Goal: Check status: Check status

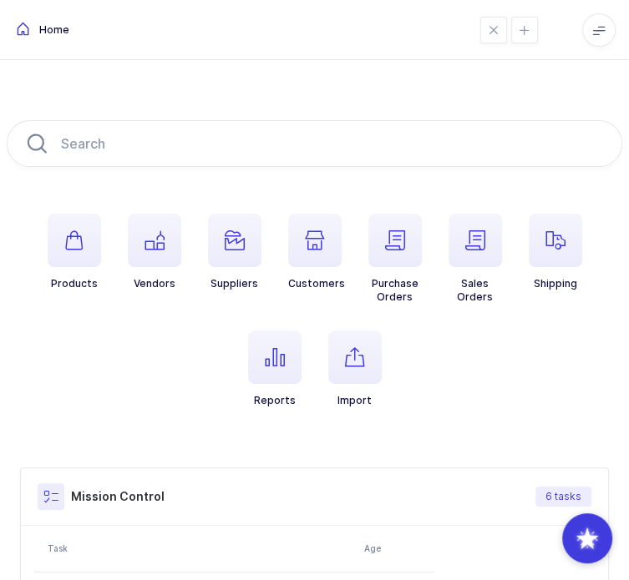
click at [364, 363] on span "button" at bounding box center [354, 357] width 53 height 53
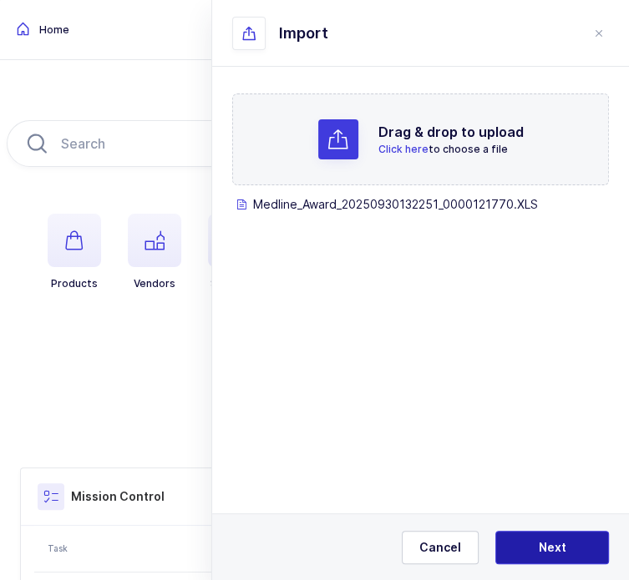
click at [549, 554] on span "Next" at bounding box center [553, 547] width 28 height 17
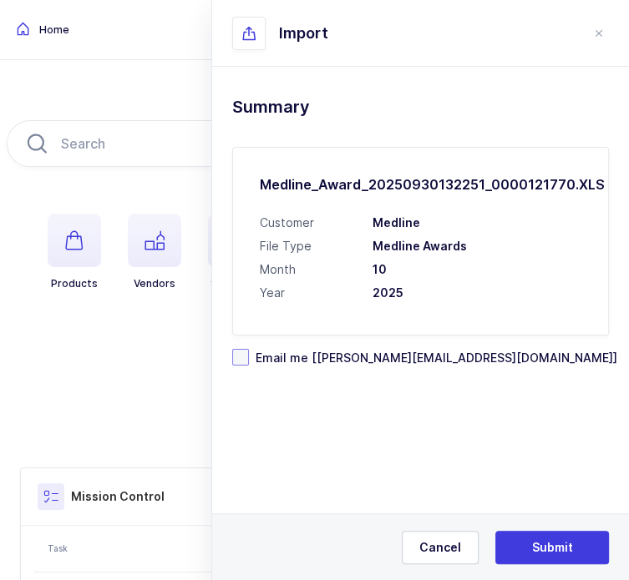
click at [397, 360] on span "Email me [[PERSON_NAME][EMAIL_ADDRESS][DOMAIN_NAME]]" at bounding box center [433, 358] width 368 height 16
click at [249, 349] on input "Email me [[PERSON_NAME][EMAIL_ADDRESS][DOMAIN_NAME]]" at bounding box center [249, 349] width 0 height 0
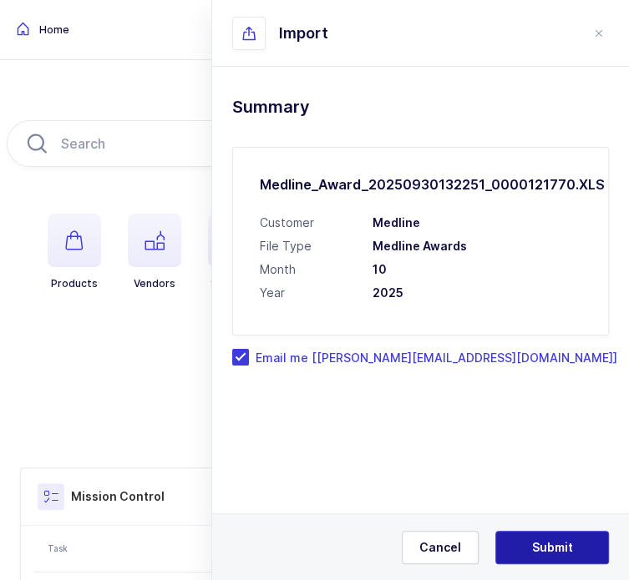
click at [534, 544] on span "Submit" at bounding box center [552, 547] width 41 height 17
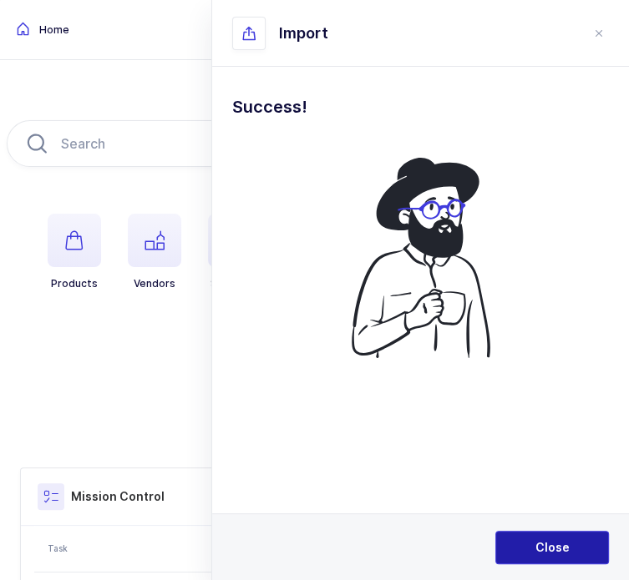
click at [535, 540] on span "Close" at bounding box center [552, 547] width 34 height 17
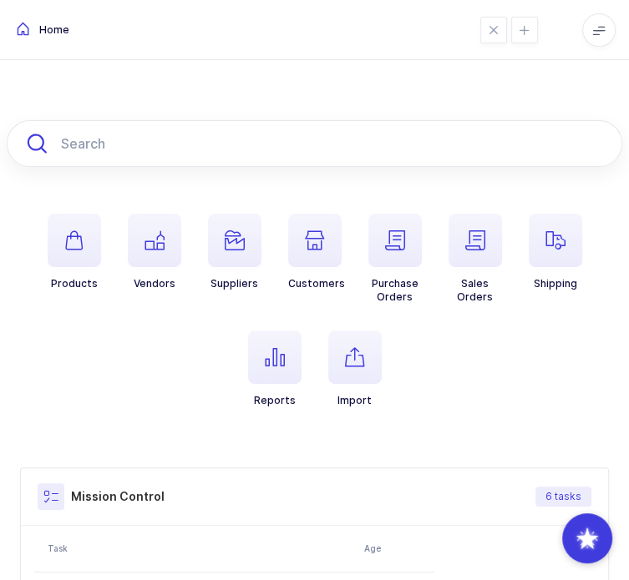
click at [237, 155] on input "text" at bounding box center [314, 143] width 615 height 47
paste input "ACKR0450"
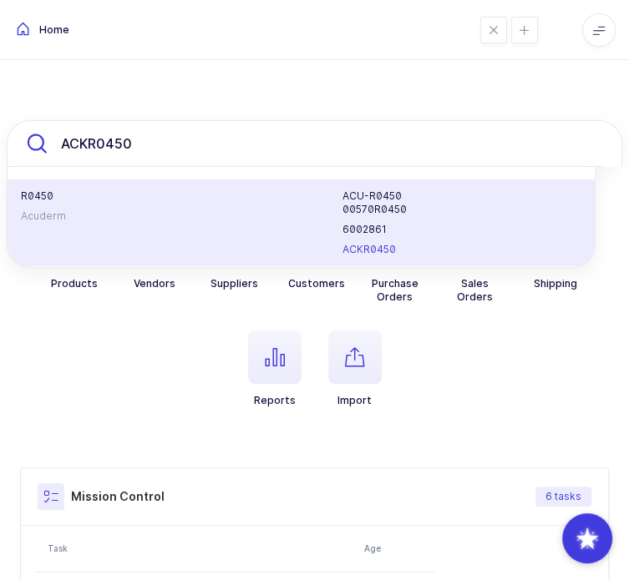
type input "ACKR0450"
click at [332, 203] on div "ACU-R0450" at bounding box center [467, 196] width 271 height 13
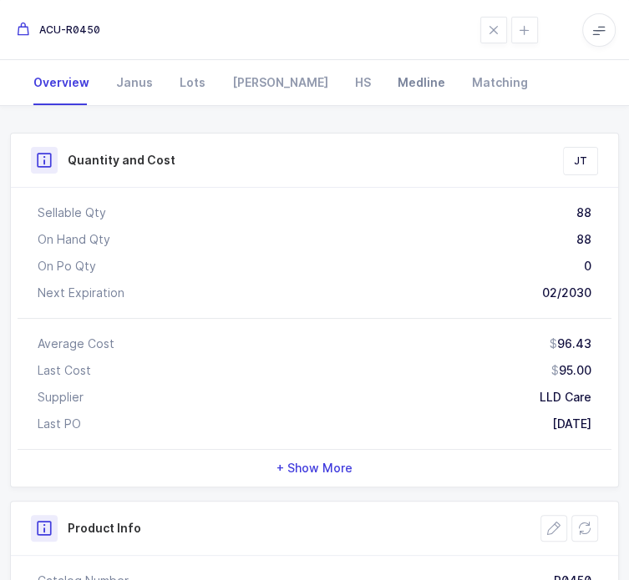
click at [384, 105] on div "Medline" at bounding box center [421, 82] width 74 height 45
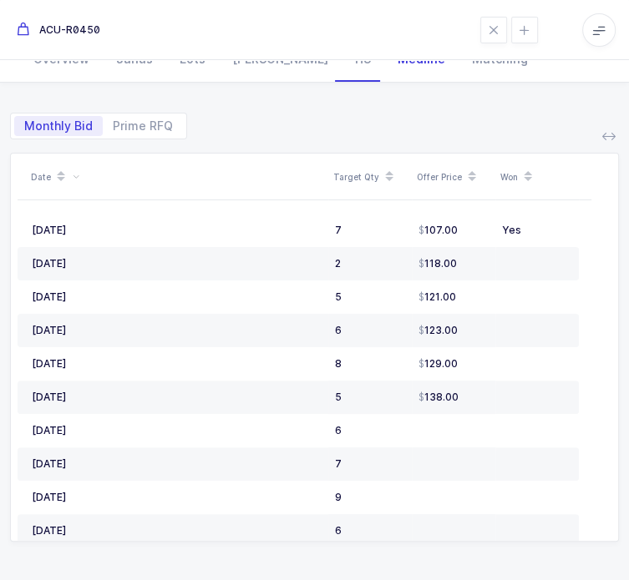
scroll to position [188, 0]
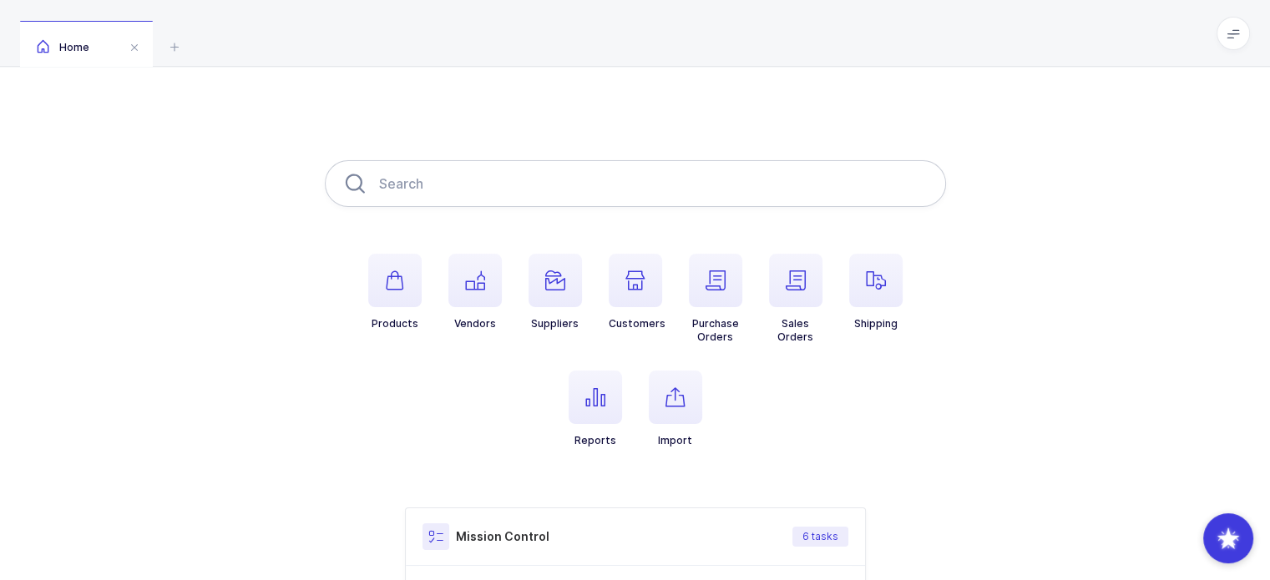
click at [591, 185] on input "text" at bounding box center [635, 183] width 621 height 47
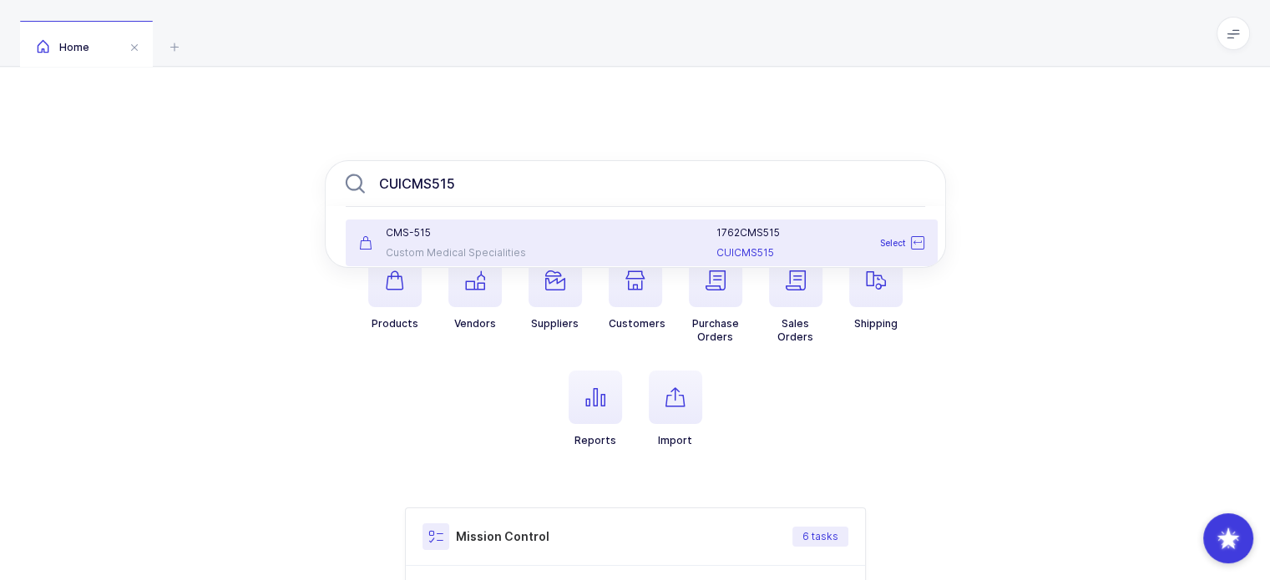
type input "CUICMS515"
click at [490, 263] on div at bounding box center [635, 263] width 616 height 5
click at [494, 248] on div "Custom Medical Specialities" at bounding box center [446, 252] width 175 height 13
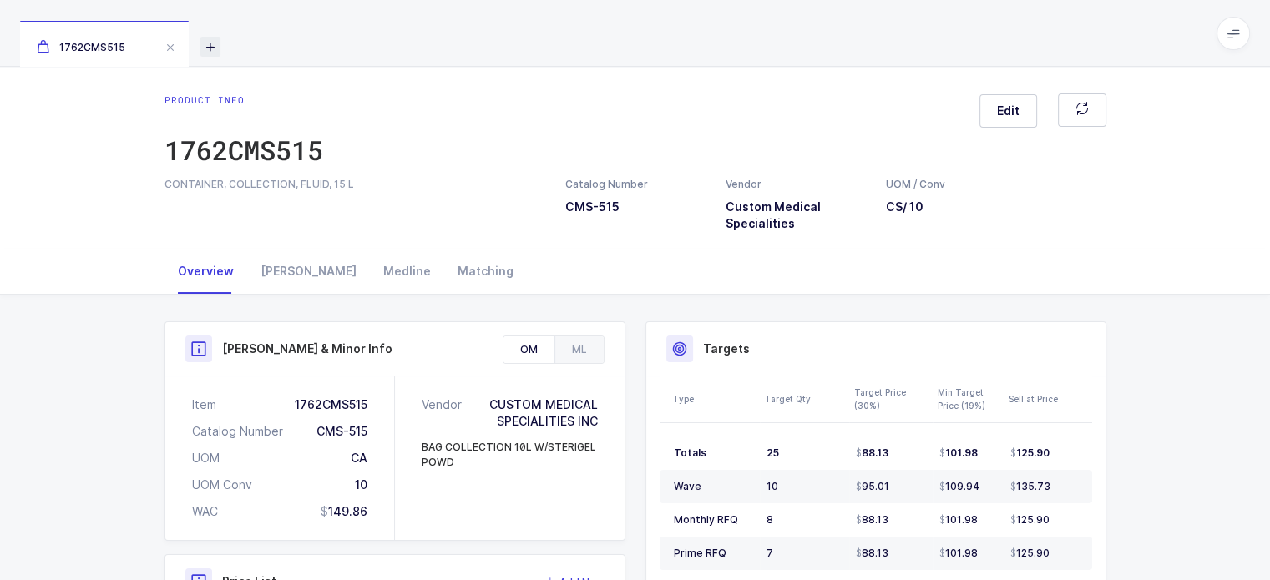
click at [207, 46] on icon at bounding box center [210, 47] width 20 height 20
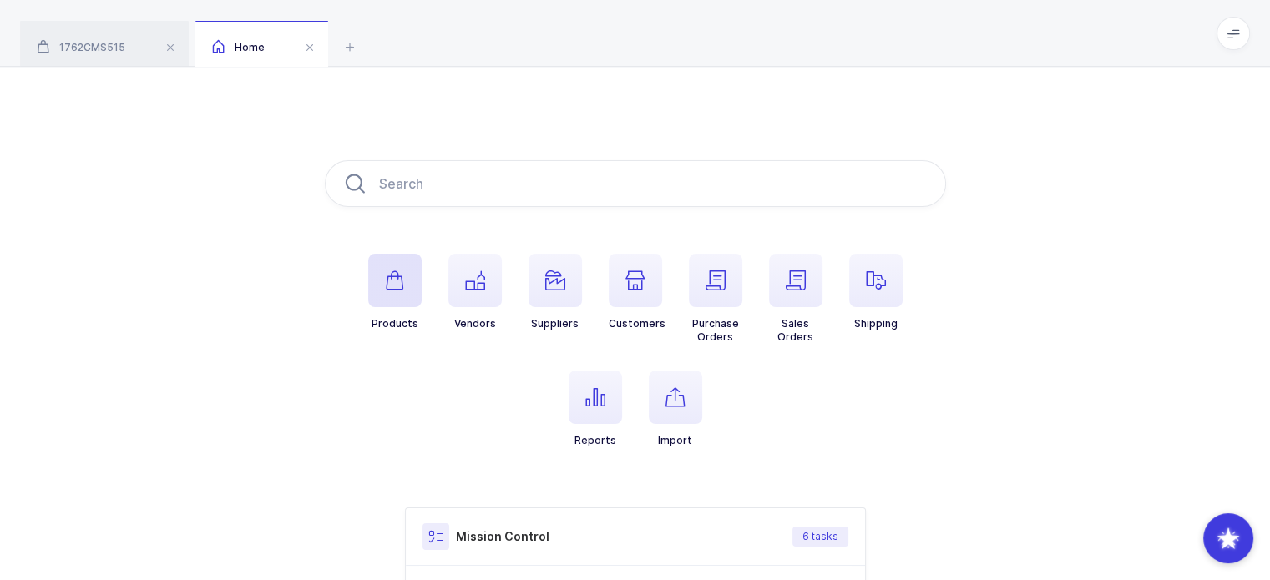
click at [409, 273] on span "button" at bounding box center [394, 280] width 53 height 53
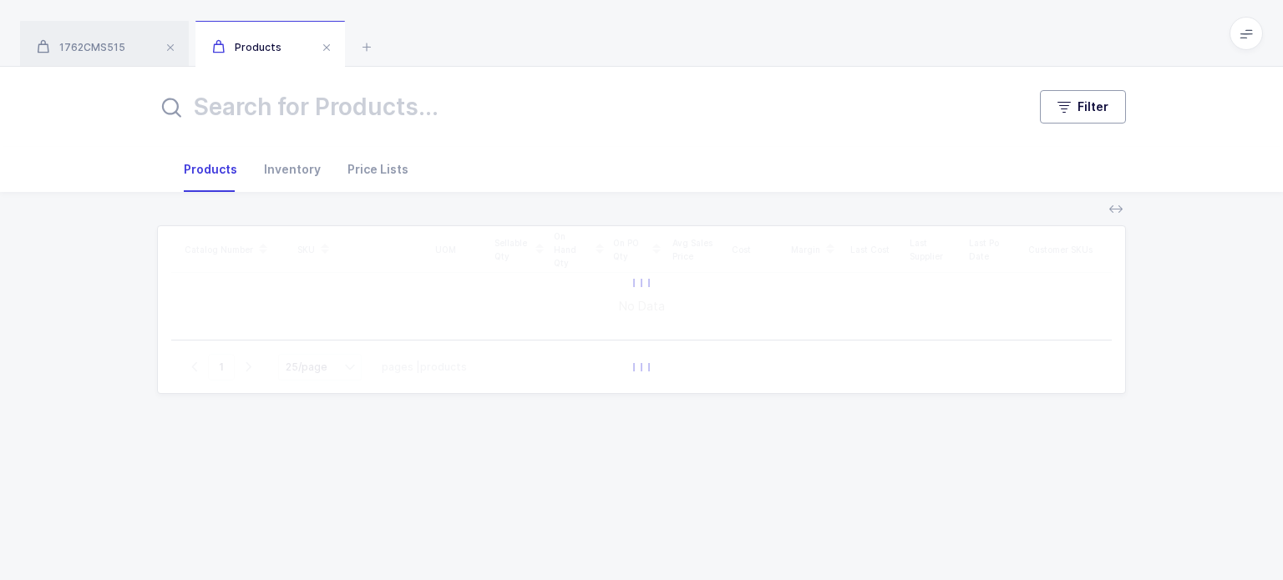
click at [1085, 119] on button "Filter" at bounding box center [1083, 106] width 86 height 33
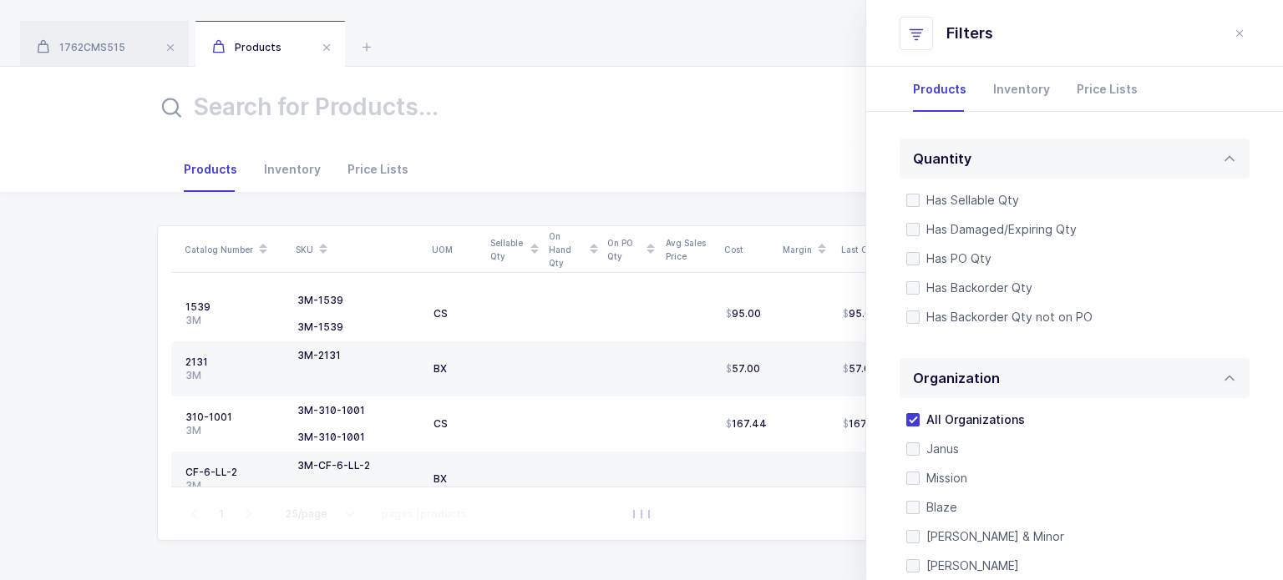
scroll to position [592, 0]
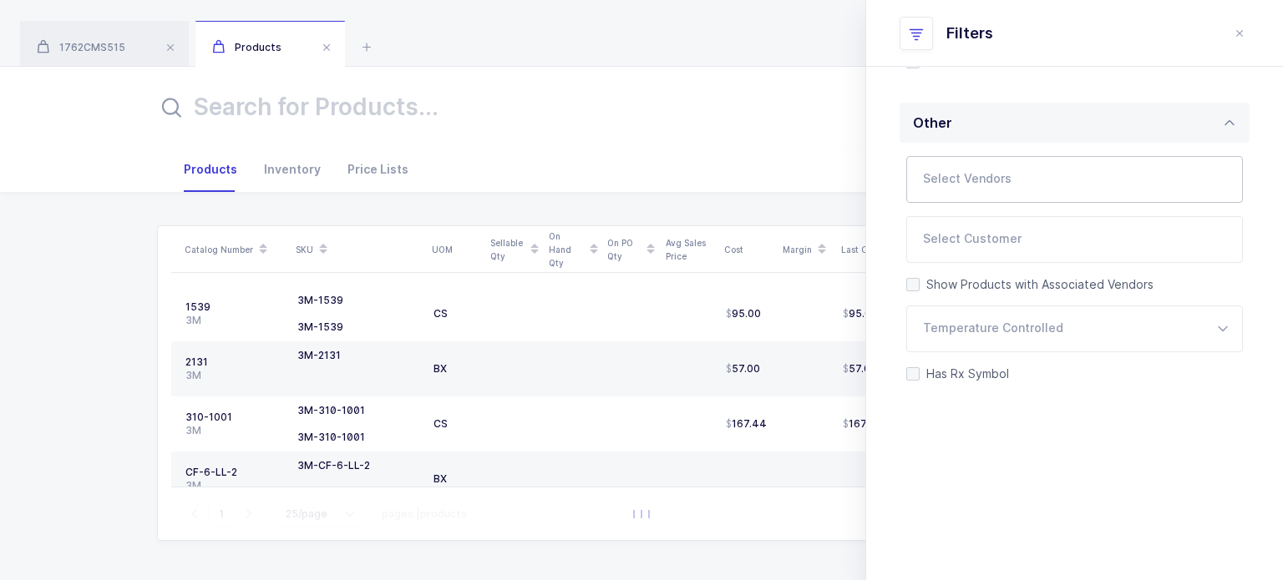
click at [982, 176] on input "text" at bounding box center [1057, 185] width 269 height 22
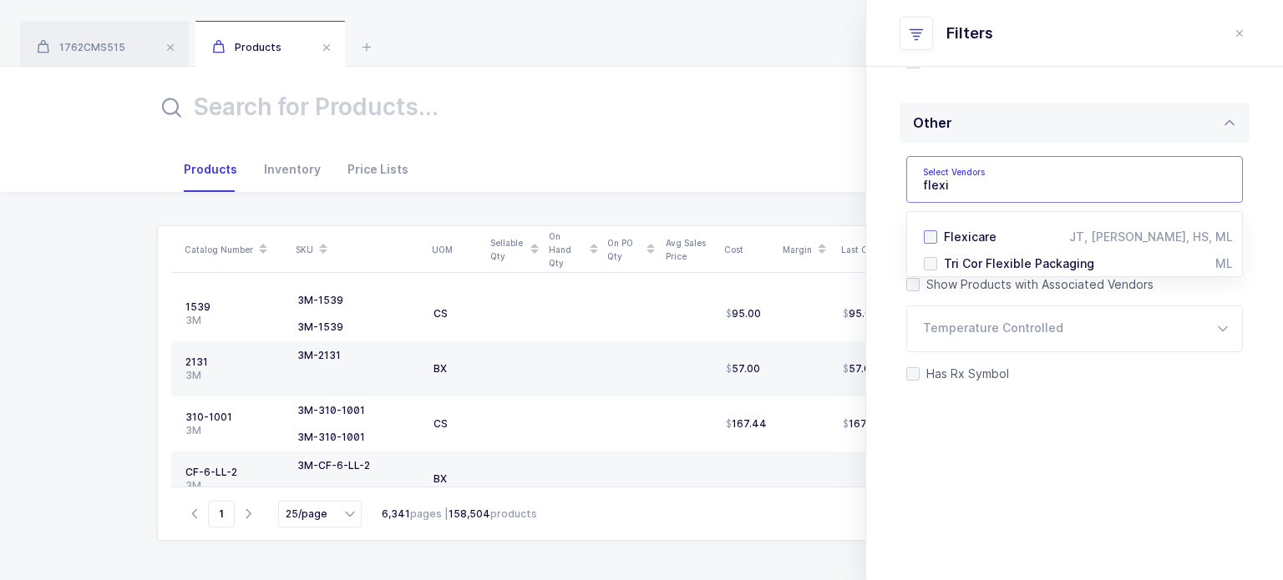
type input "flexi"
click at [966, 234] on span "Flexicare" at bounding box center [970, 237] width 53 height 14
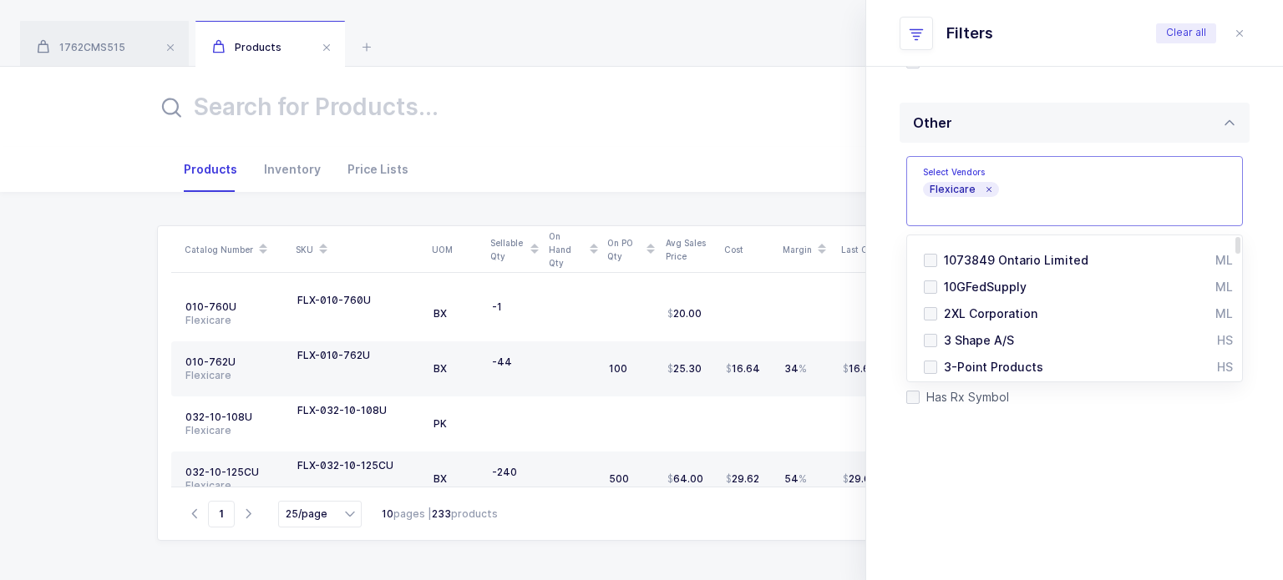
click at [984, 188] on icon at bounding box center [988, 189] width 8 height 8
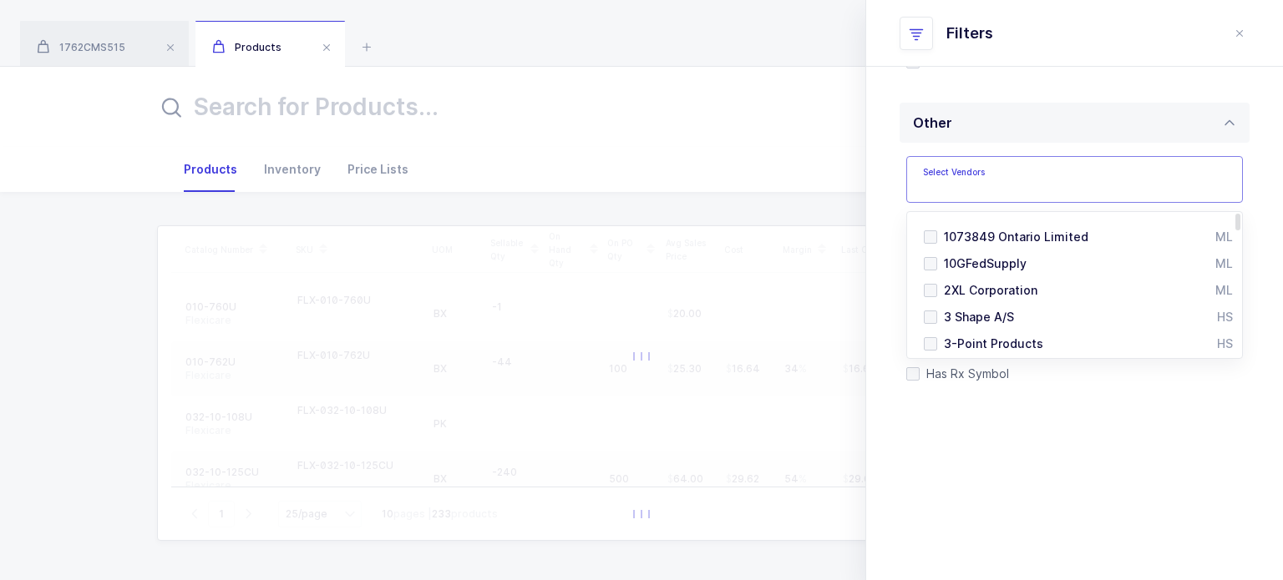
click at [976, 191] on input "text" at bounding box center [1057, 185] width 269 height 22
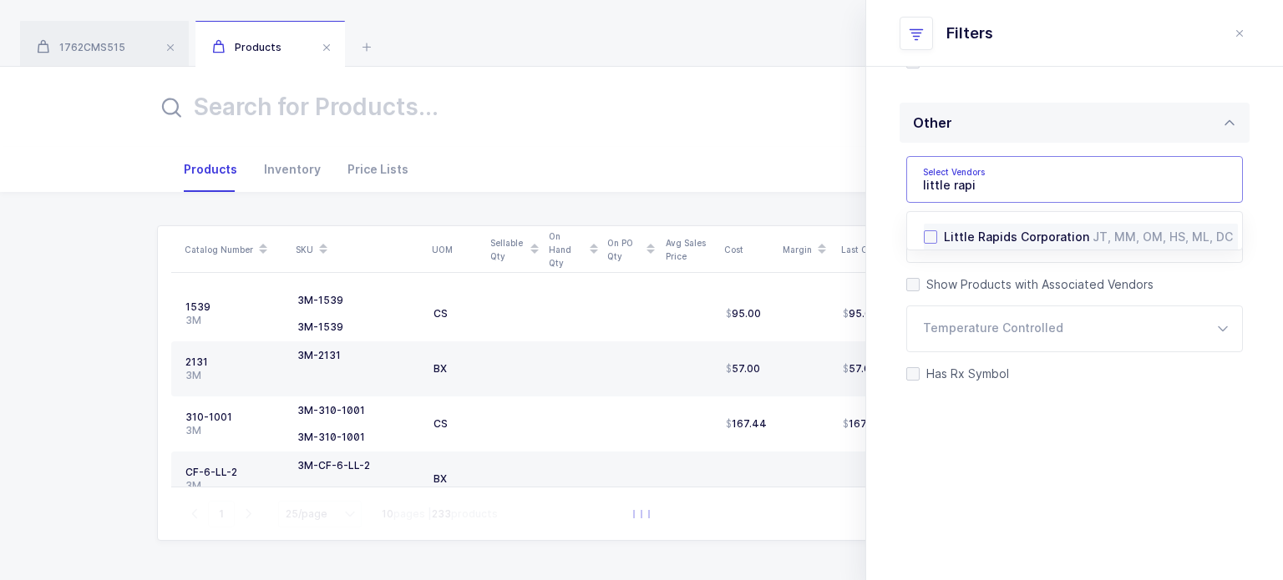
type input "little rapi"
click at [947, 240] on span "Little Rapids Corporation" at bounding box center [1016, 237] width 145 height 14
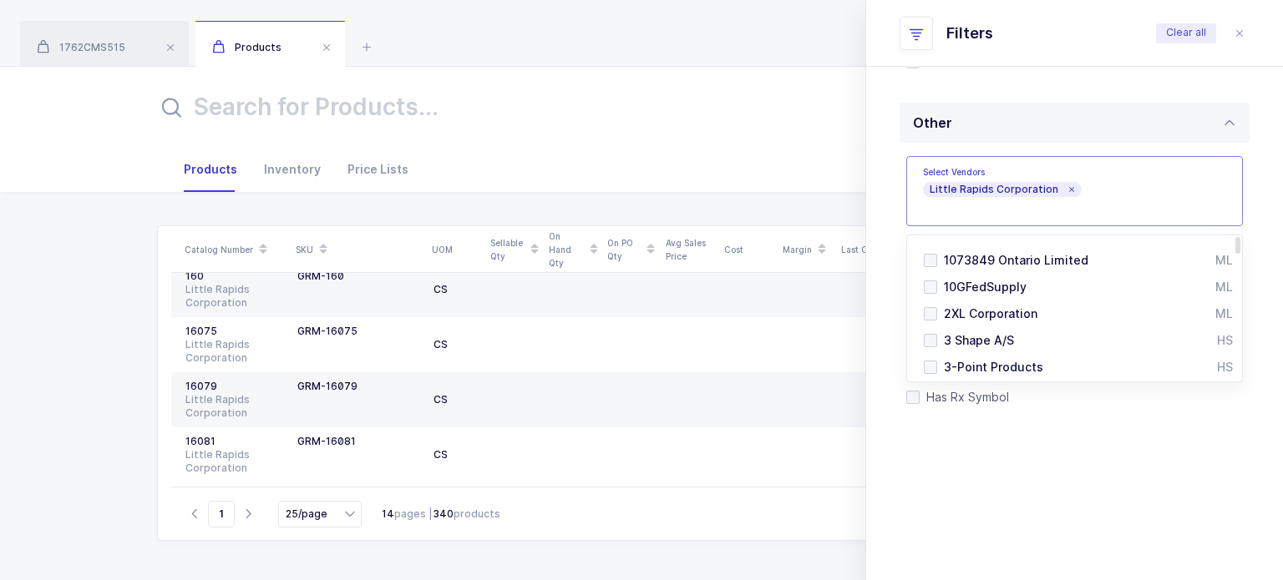
scroll to position [0, 0]
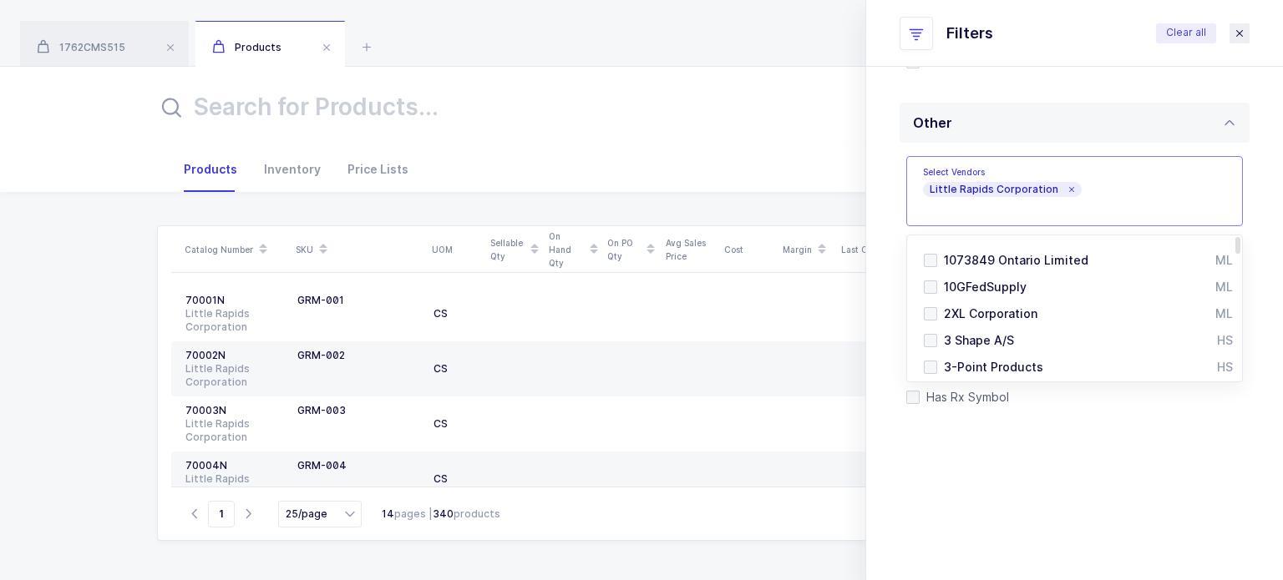
drag, startPoint x: 1236, startPoint y: 32, endPoint x: 745, endPoint y: 393, distance: 609.8
click at [1236, 32] on icon "close drawer" at bounding box center [1239, 33] width 13 height 13
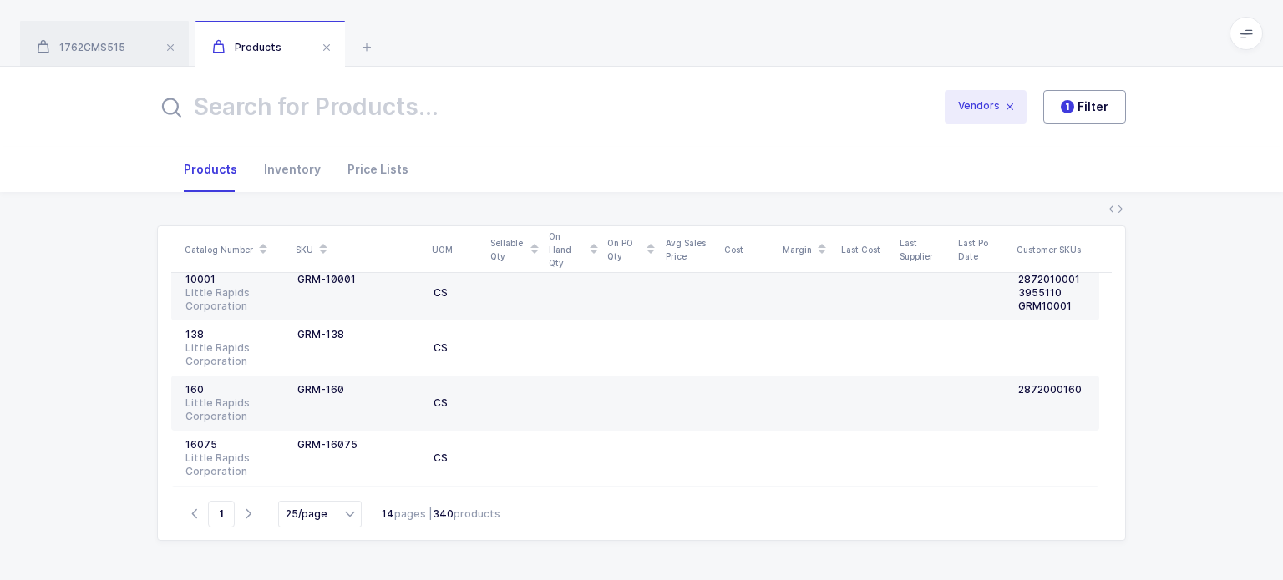
scroll to position [1179, 0]
click at [1076, 111] on span "1 Filter" at bounding box center [1085, 107] width 48 height 17
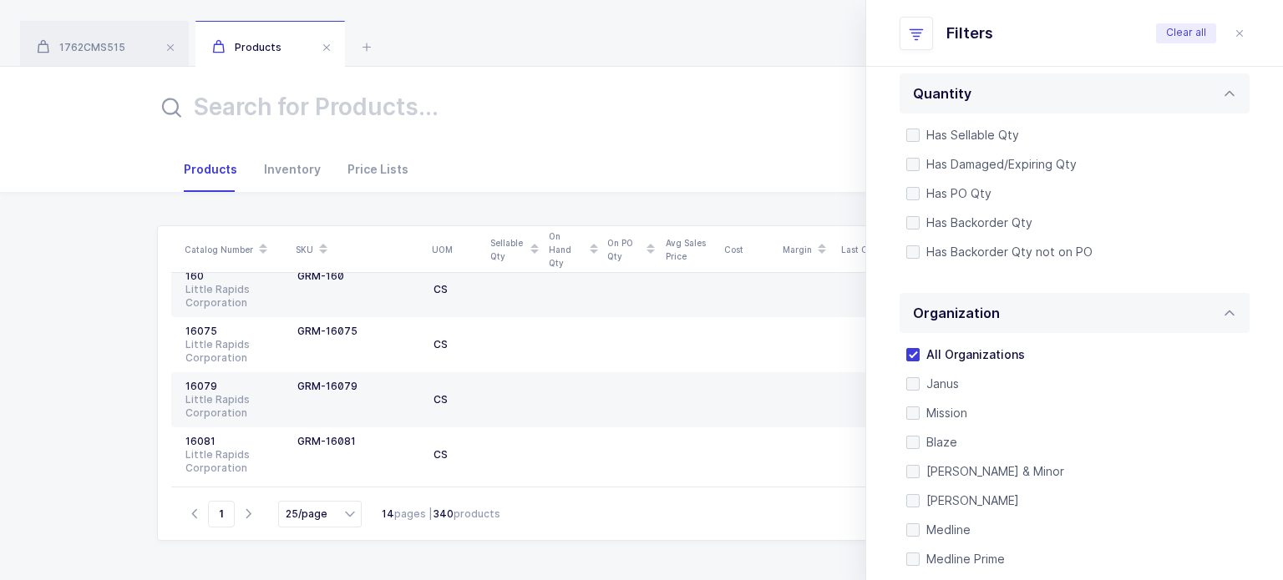
scroll to position [84, 0]
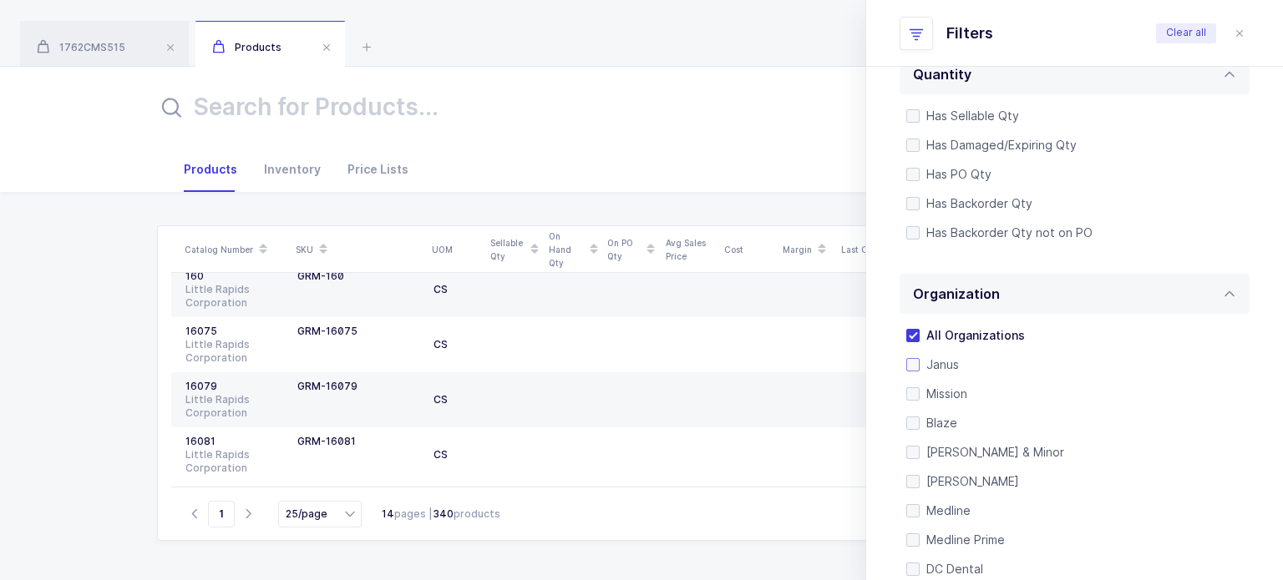
click at [922, 368] on span "Janus" at bounding box center [938, 365] width 39 height 16
click at [919, 358] on input "Janus" at bounding box center [919, 358] width 0 height 0
click at [316, 517] on input "25/page" at bounding box center [320, 514] width 84 height 27
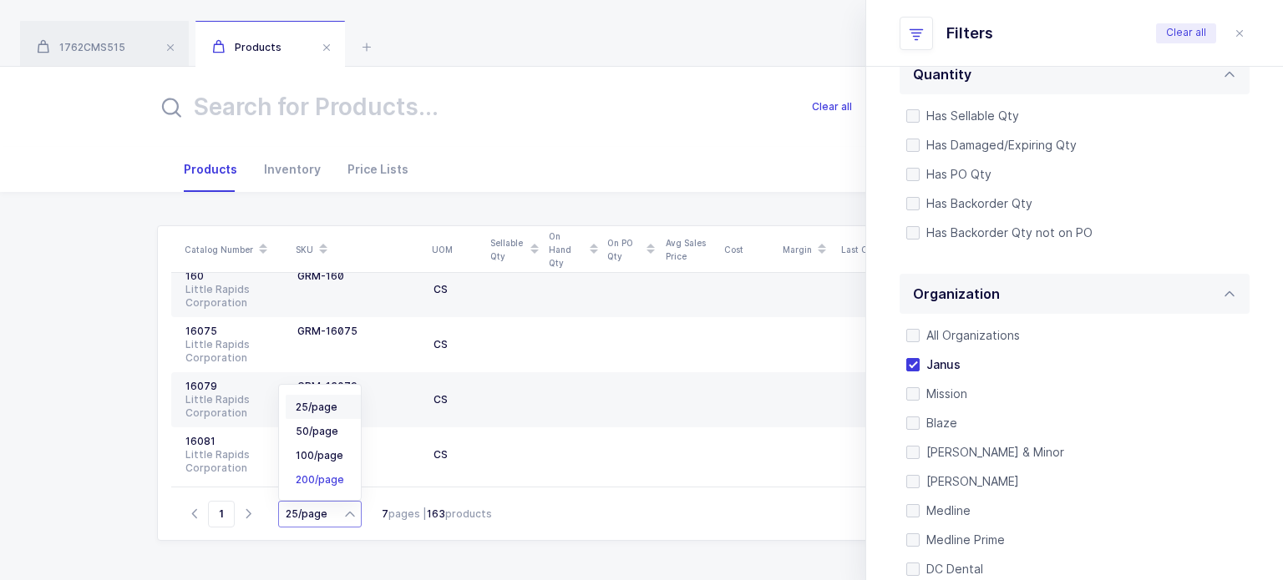
click at [324, 474] on span "200/page" at bounding box center [320, 480] width 48 height 13
type input "200/page"
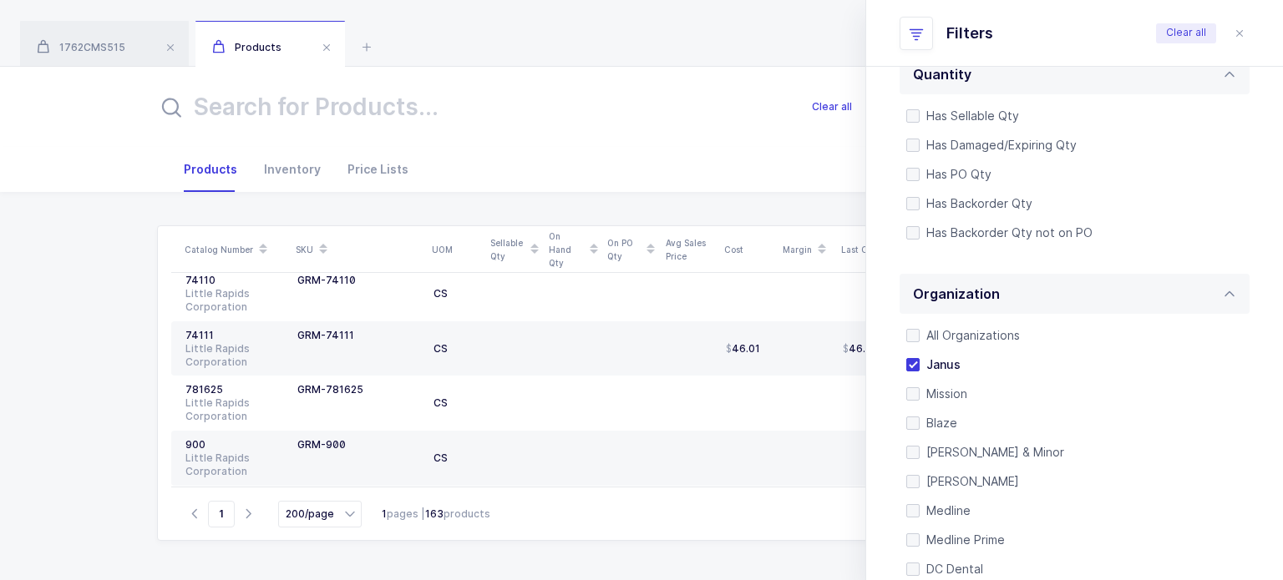
scroll to position [8735, 0]
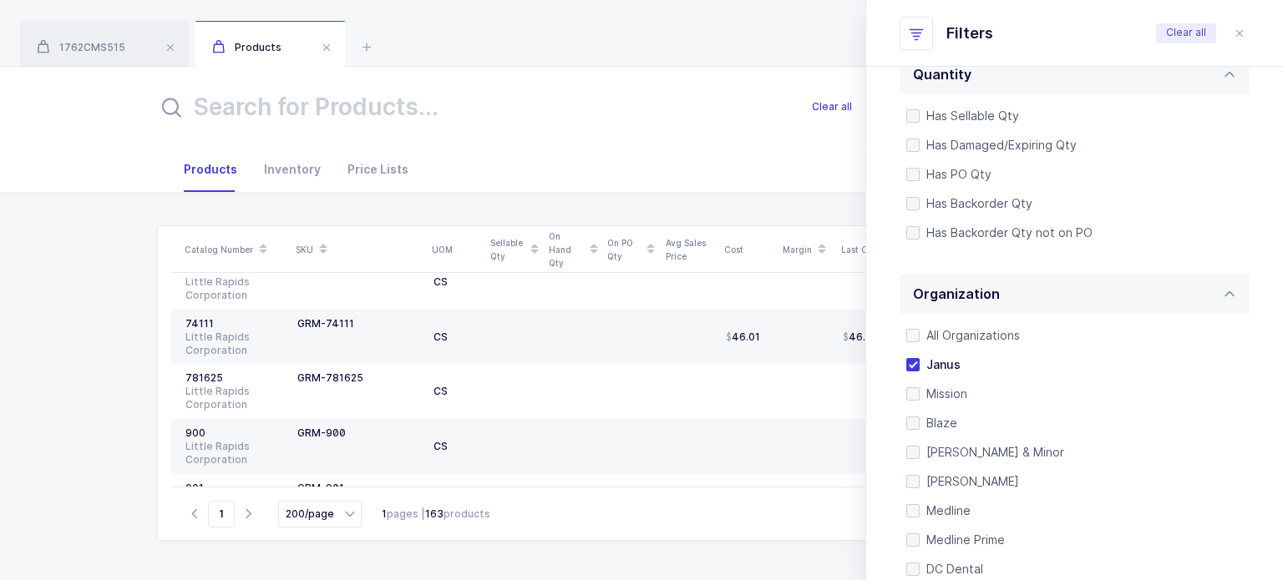
click at [354, 114] on input "text" at bounding box center [474, 107] width 635 height 40
paste input "CMS-999-8"
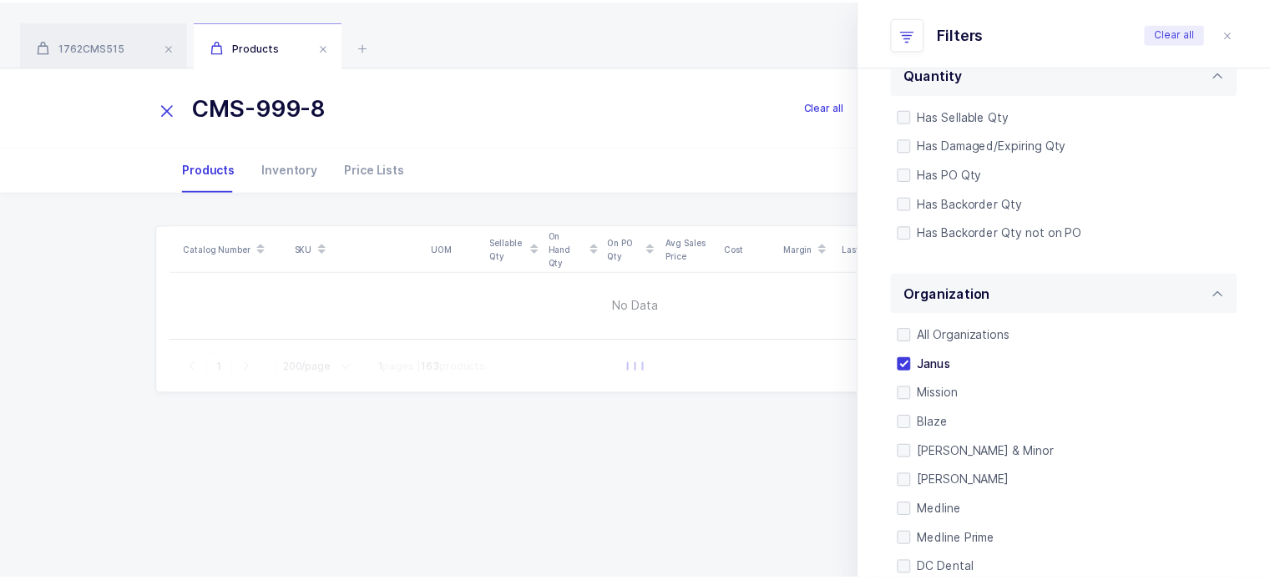
scroll to position [0, 0]
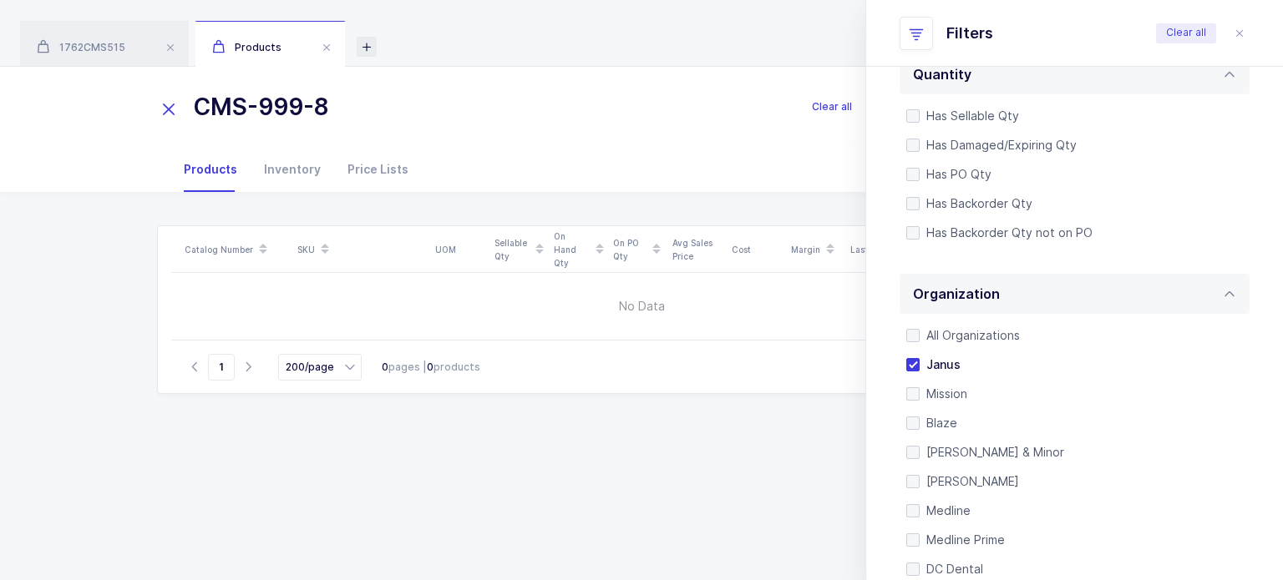
type input "CMS-999-8"
click at [367, 53] on icon at bounding box center [367, 47] width 20 height 20
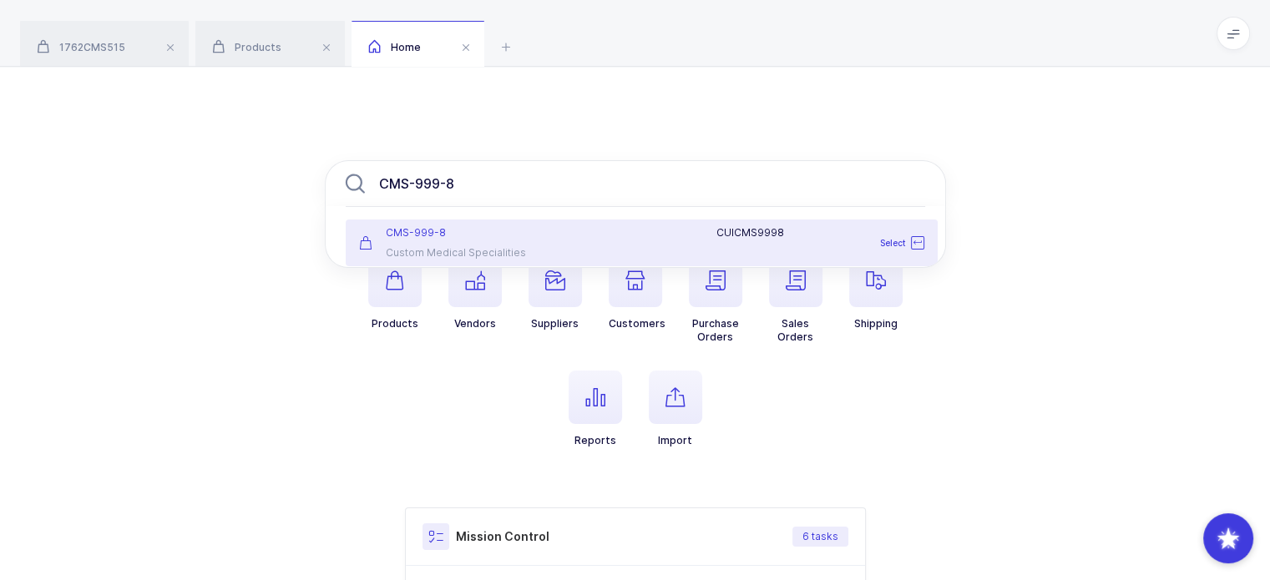
type input "CMS-999-8"
click at [491, 227] on div "CMS-999-8" at bounding box center [446, 232] width 175 height 13
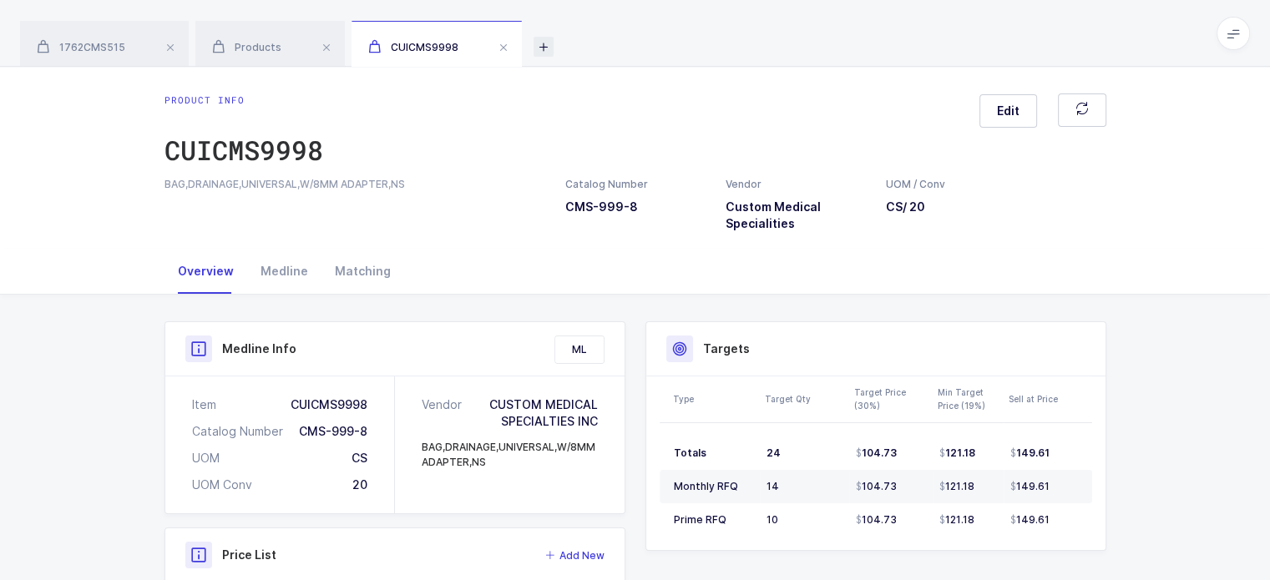
click at [544, 56] on icon at bounding box center [544, 47] width 20 height 20
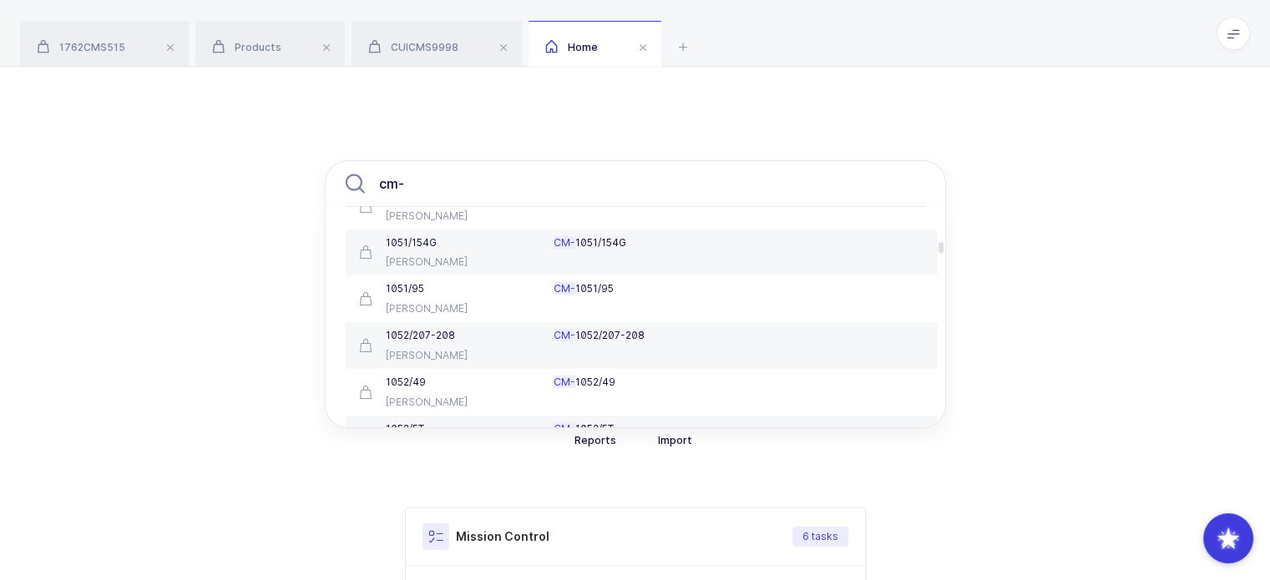
scroll to position [342, 0]
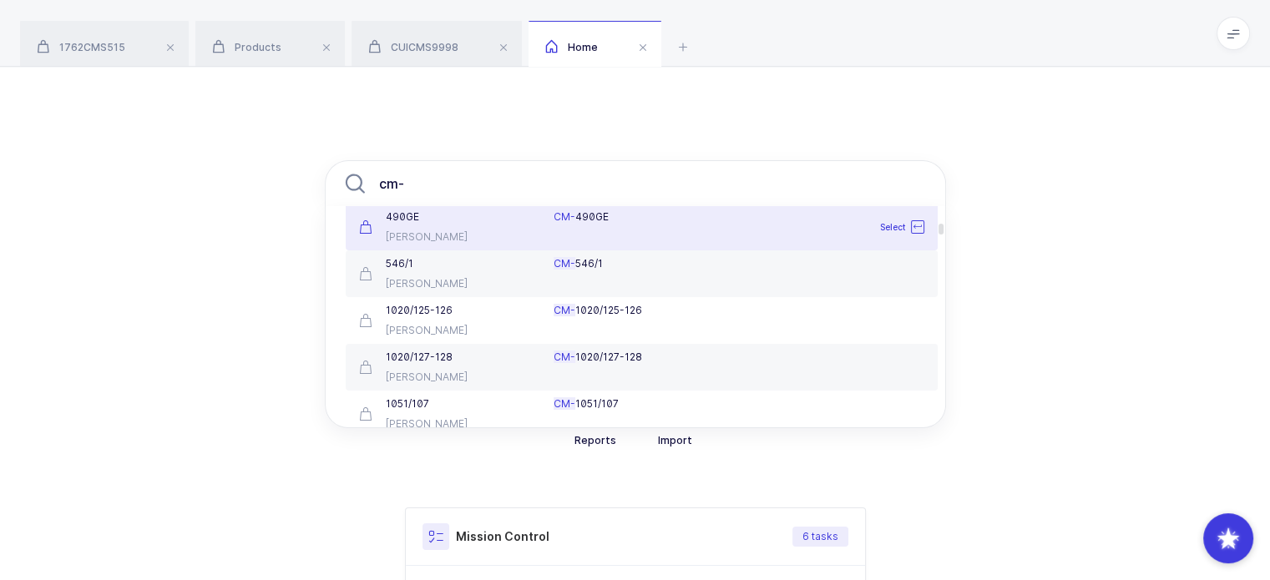
click at [180, 246] on div "cm- 1000/1 Carl Martin CM- 1000/1 Select 1000/2 Carl Martin CM- 1000/2 Select 1…" at bounding box center [635, 525] width 1270 height 917
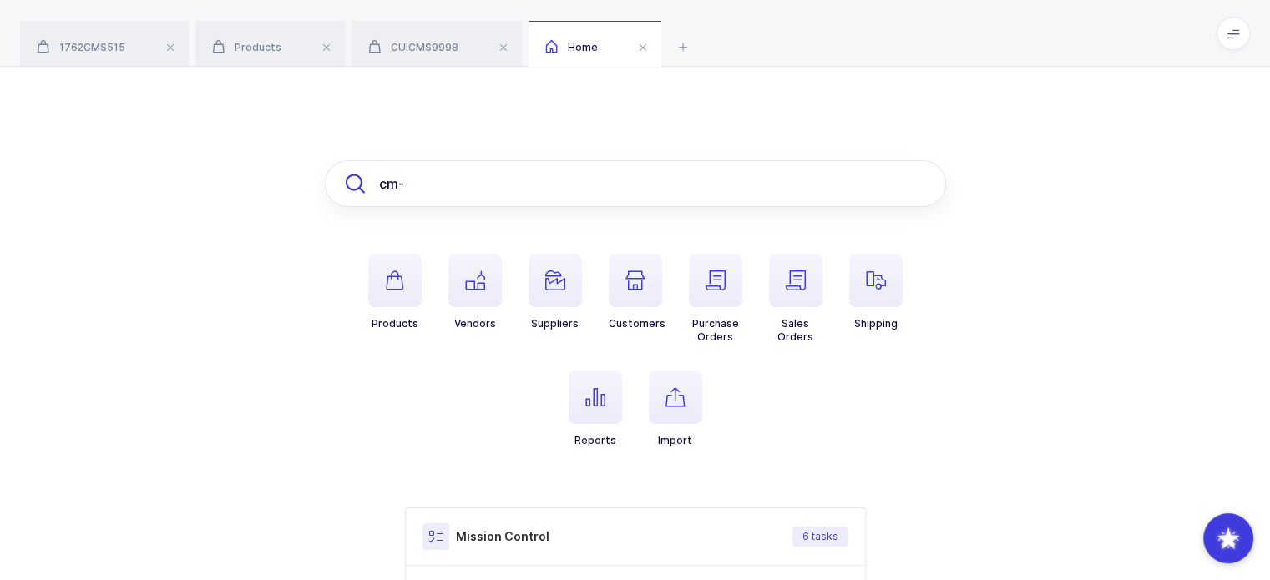
click at [394, 180] on input "cm-" at bounding box center [635, 183] width 621 height 47
click at [499, 178] on input "cms-" at bounding box center [635, 183] width 621 height 47
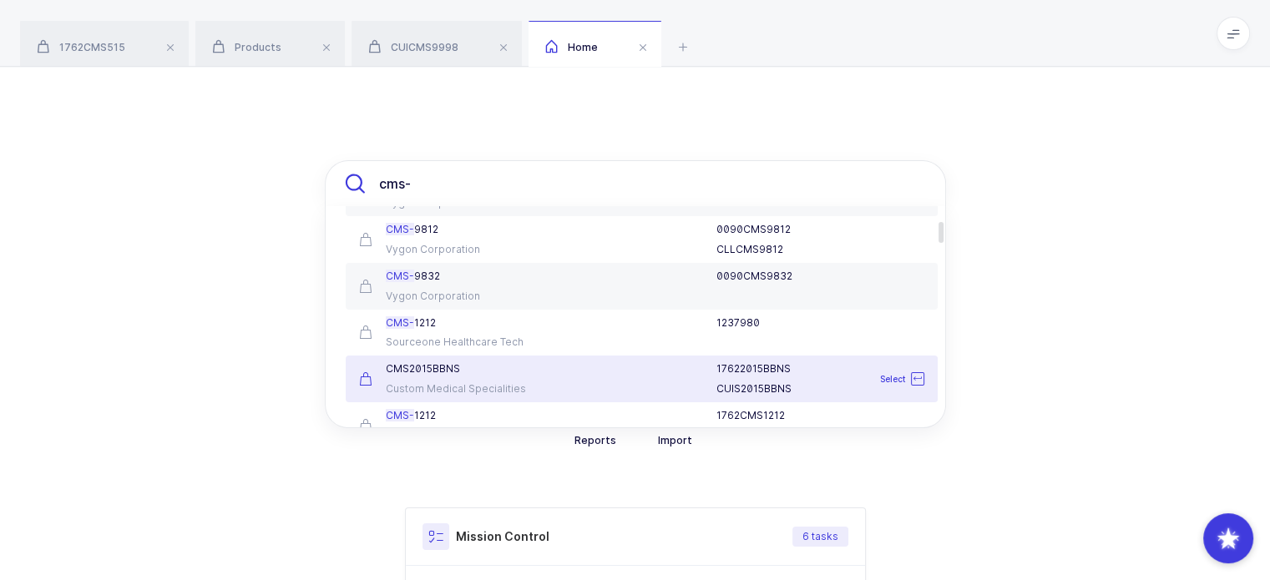
scroll to position [128, 0]
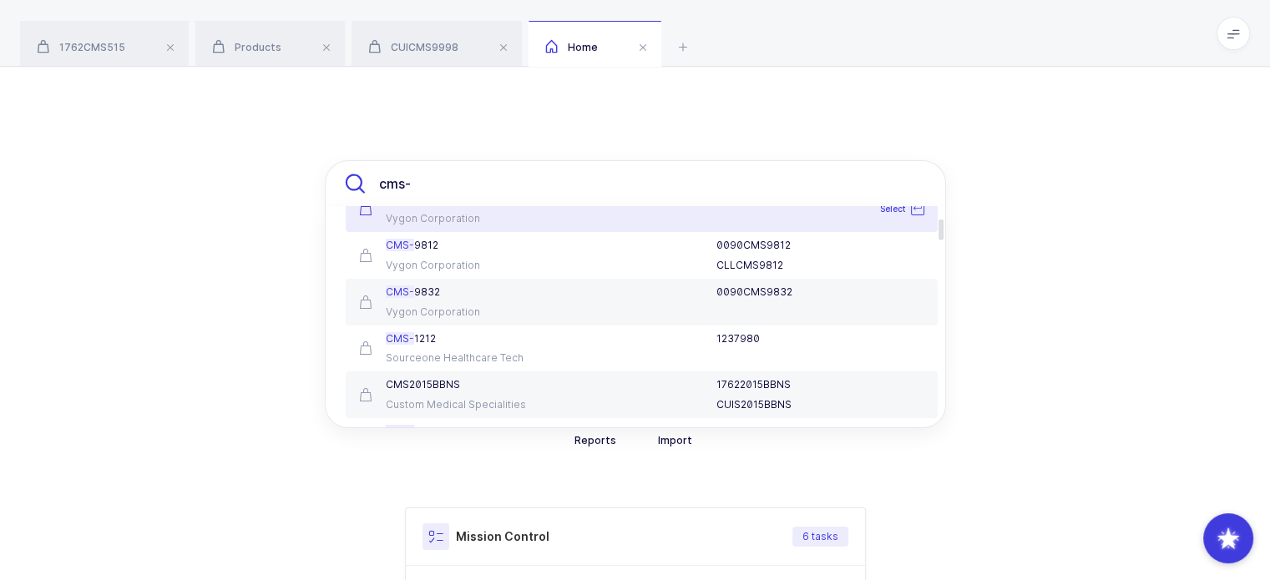
drag, startPoint x: 438, startPoint y: 170, endPoint x: 341, endPoint y: 173, distance: 96.9
click at [341, 173] on input "cms-" at bounding box center [635, 183] width 621 height 47
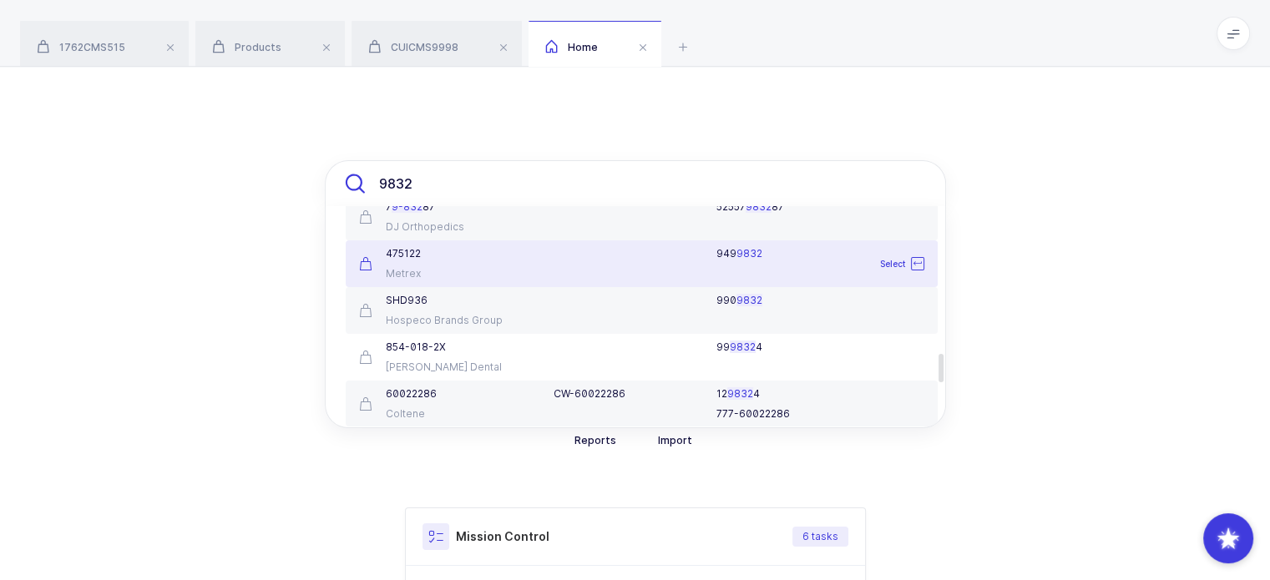
scroll to position [0, 0]
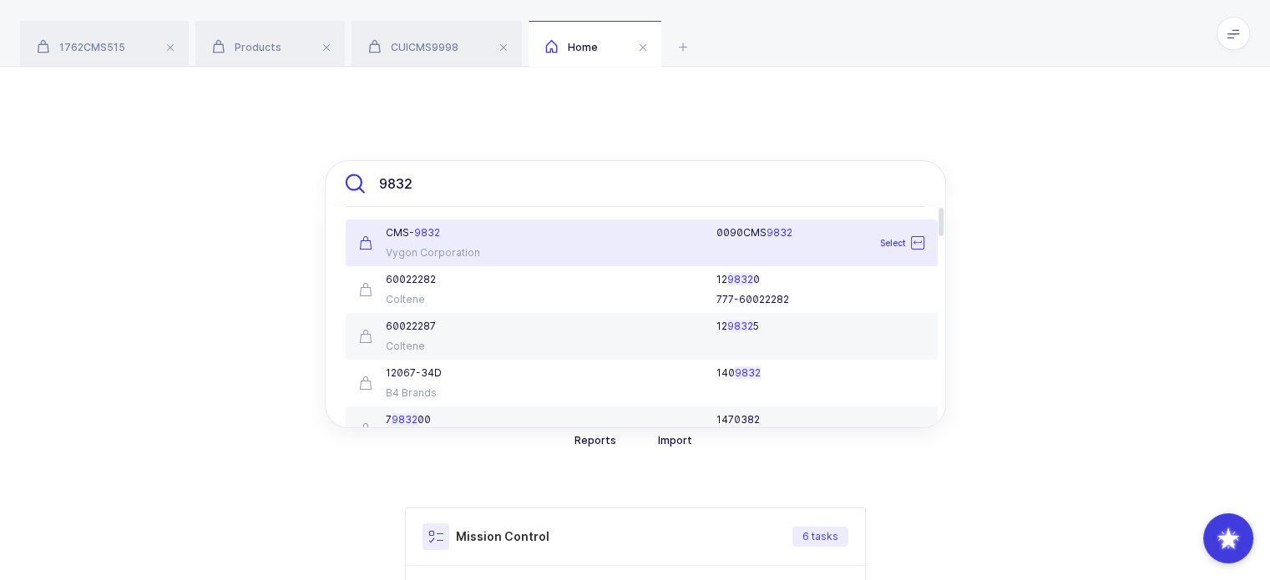
click at [377, 176] on input "9832" at bounding box center [635, 183] width 621 height 47
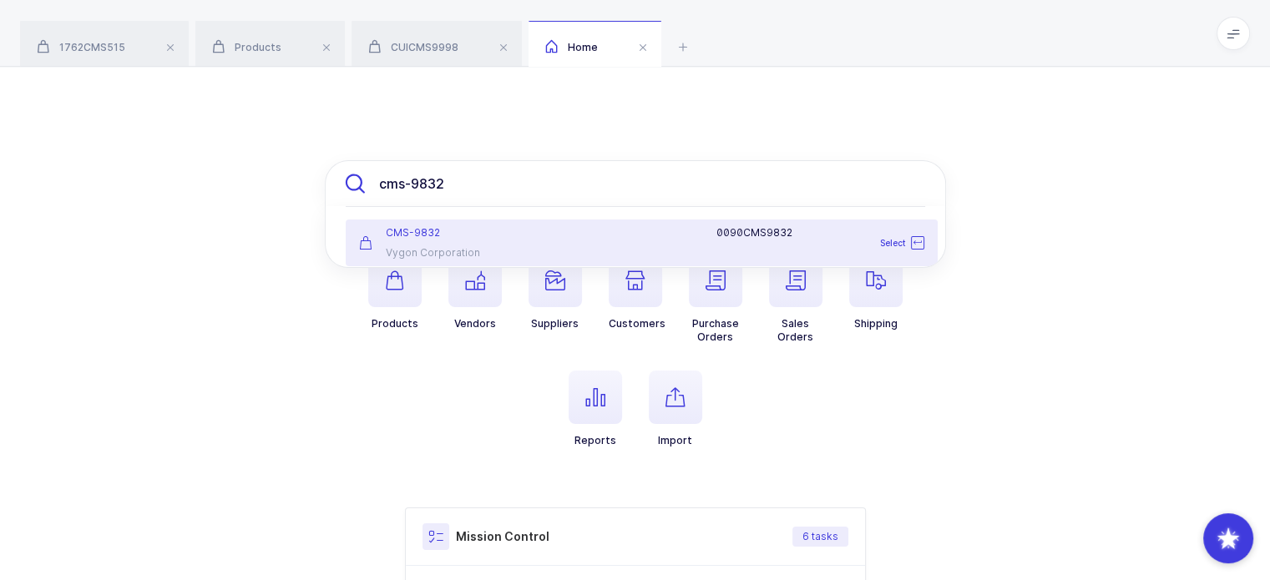
type input "cms-9832"
click at [469, 236] on div "CMS-9832" at bounding box center [446, 232] width 175 height 13
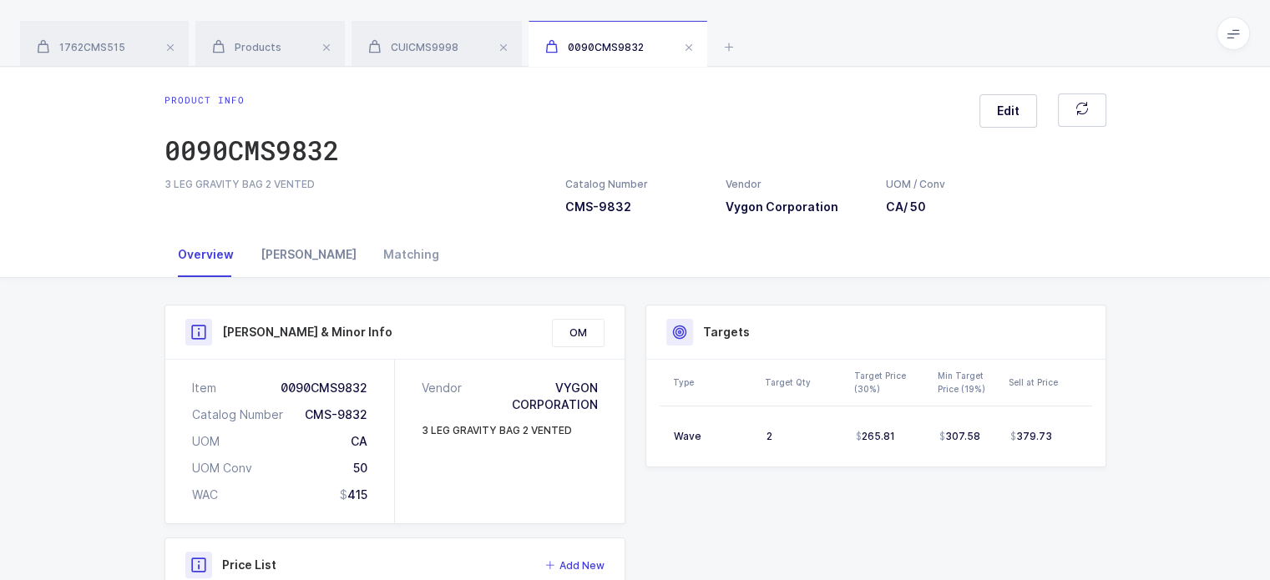
click at [282, 242] on div "Owens" at bounding box center [308, 254] width 123 height 45
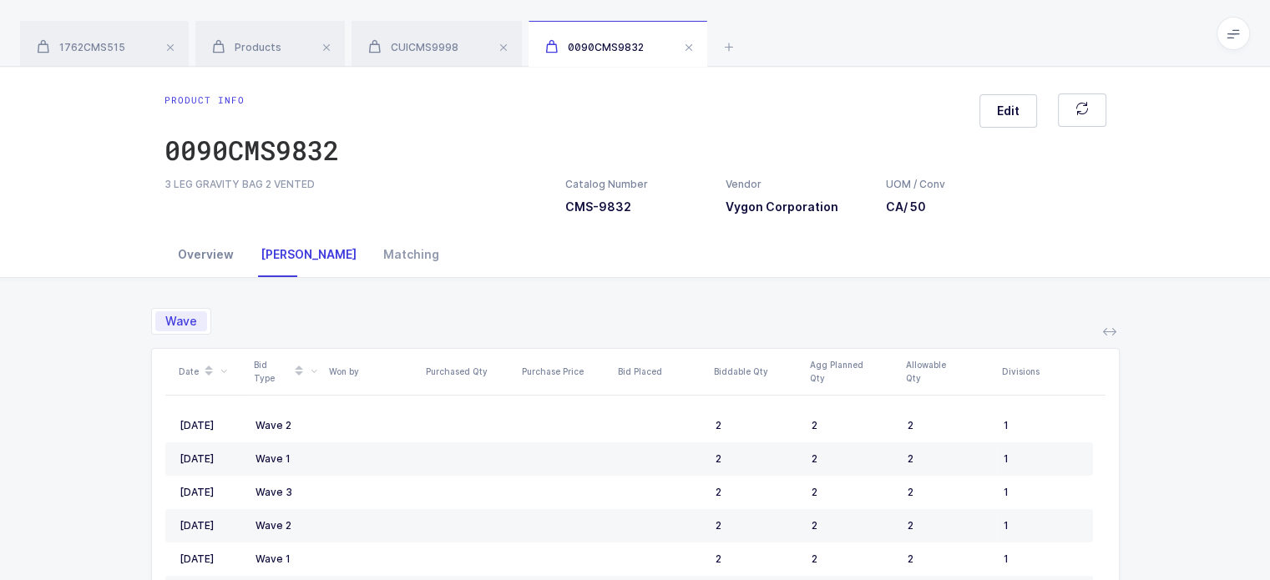
click at [202, 255] on div "Overview" at bounding box center [206, 254] width 83 height 45
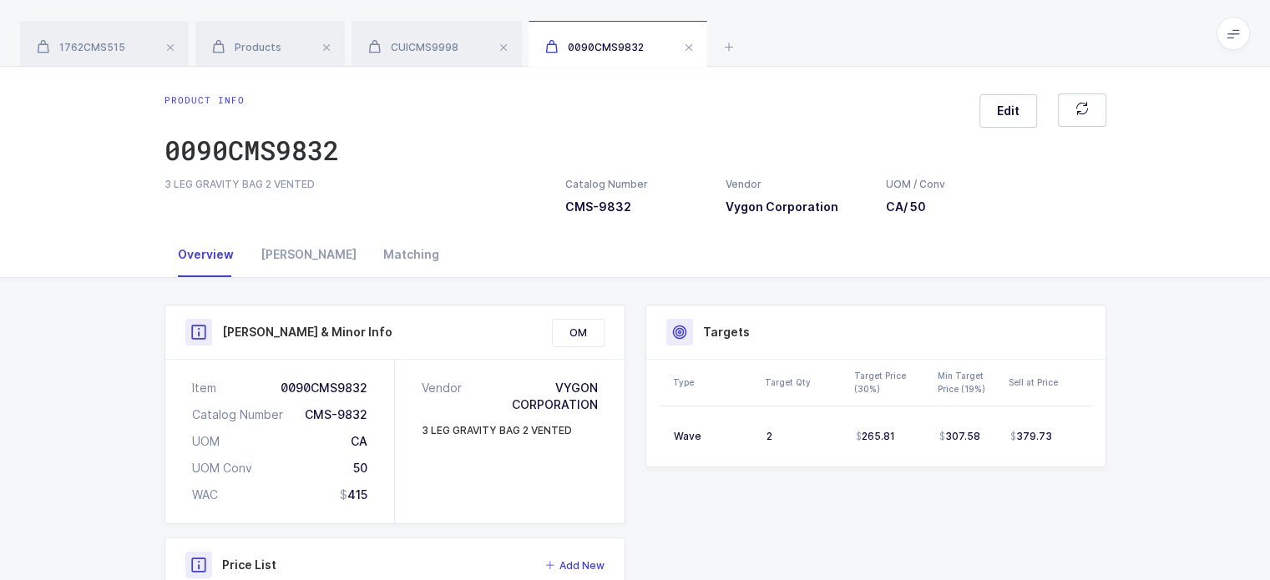
drag, startPoint x: 367, startPoint y: 188, endPoint x: 352, endPoint y: 192, distance: 15.6
click at [352, 192] on div "3 LEG GRAVITY BAG 2 VENTED Catalog Number CMS-9832 Vendor Vygon Corporation UOM…" at bounding box center [635, 196] width 962 height 38
drag, startPoint x: 195, startPoint y: 183, endPoint x: 260, endPoint y: 186, distance: 64.4
click at [260, 186] on div "3 LEG GRAVITY BAG 2 VENTED" at bounding box center [355, 184] width 381 height 15
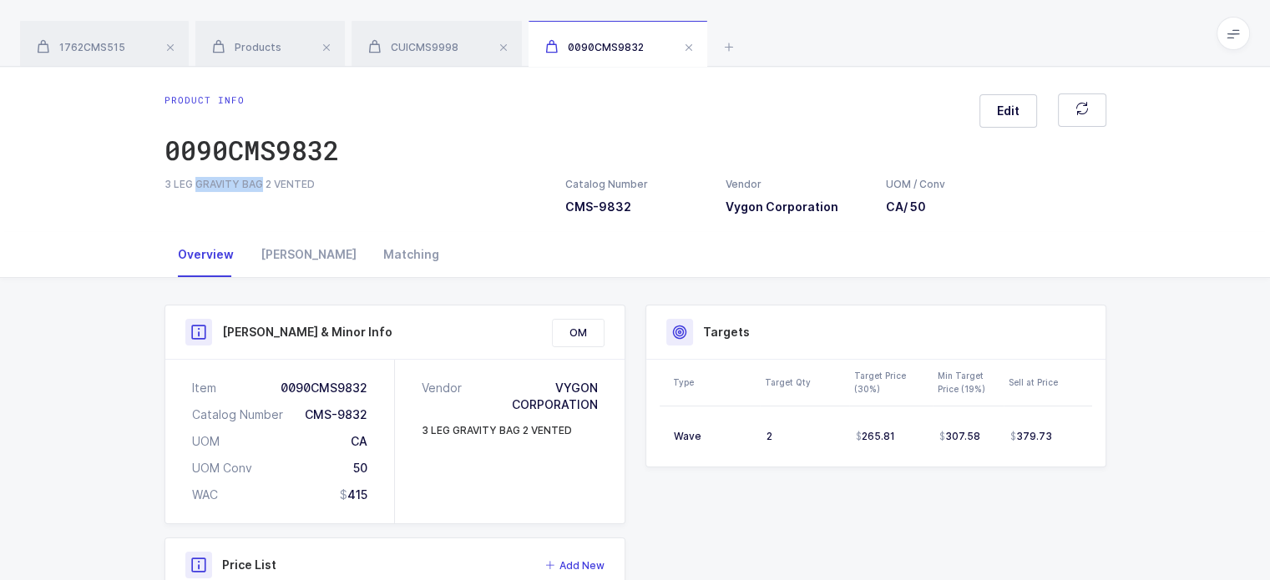
copy div "GRAVITY BAG"
click at [730, 43] on icon at bounding box center [729, 47] width 20 height 20
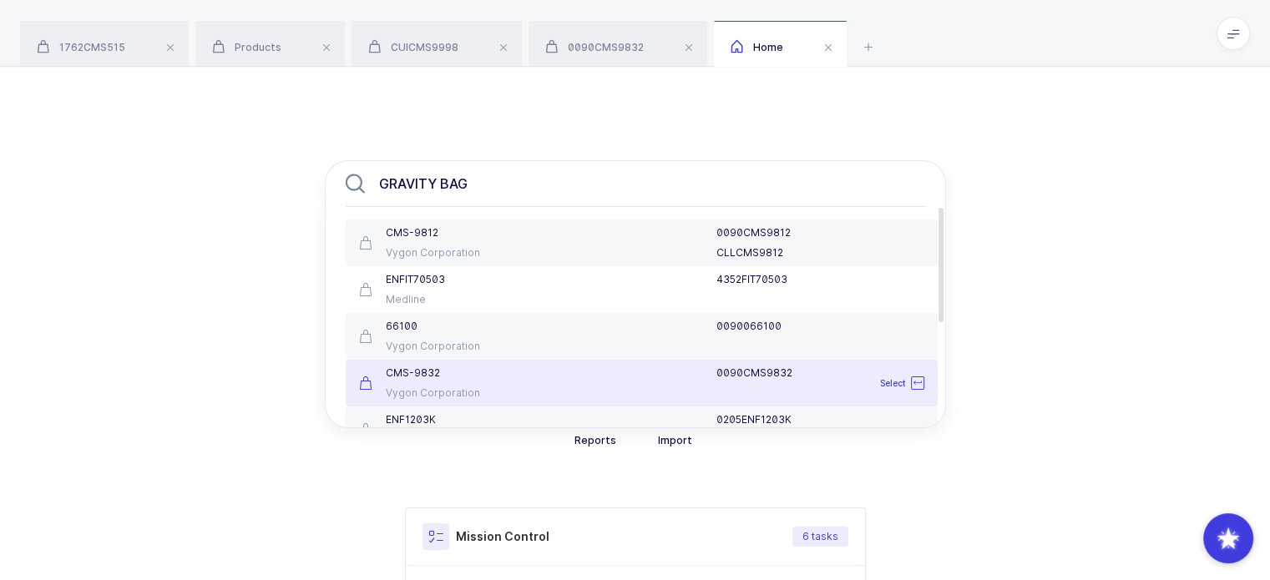
type input "GRAVITY BAG"
click at [604, 177] on input "GRAVITY BAG" at bounding box center [635, 183] width 621 height 47
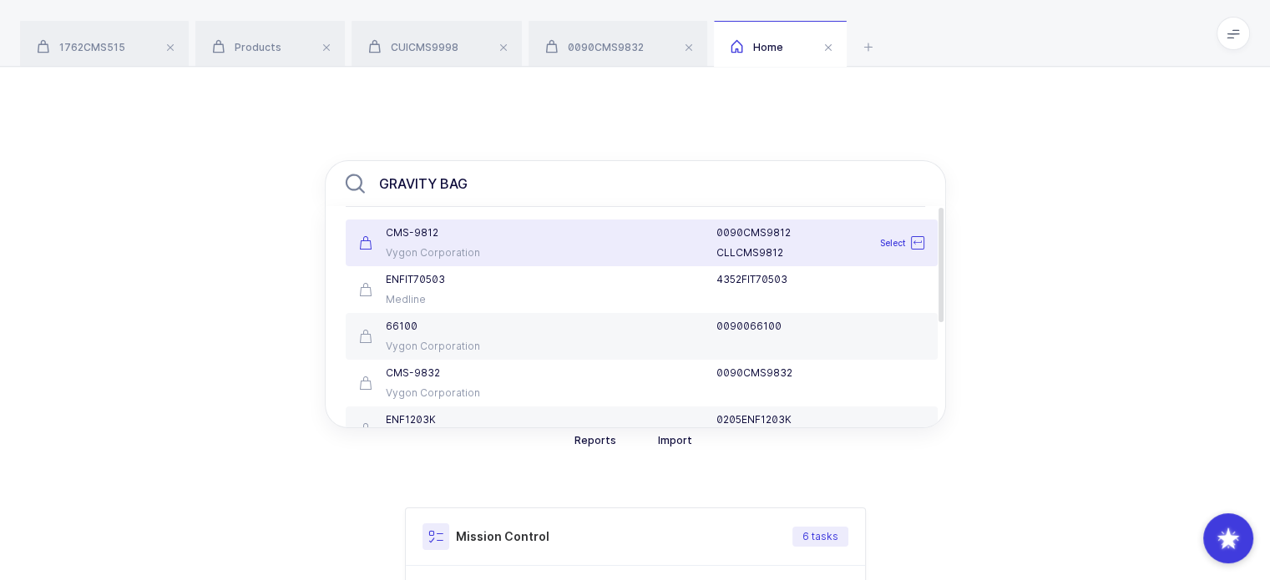
click at [485, 230] on div "CMS-9812" at bounding box center [446, 232] width 175 height 13
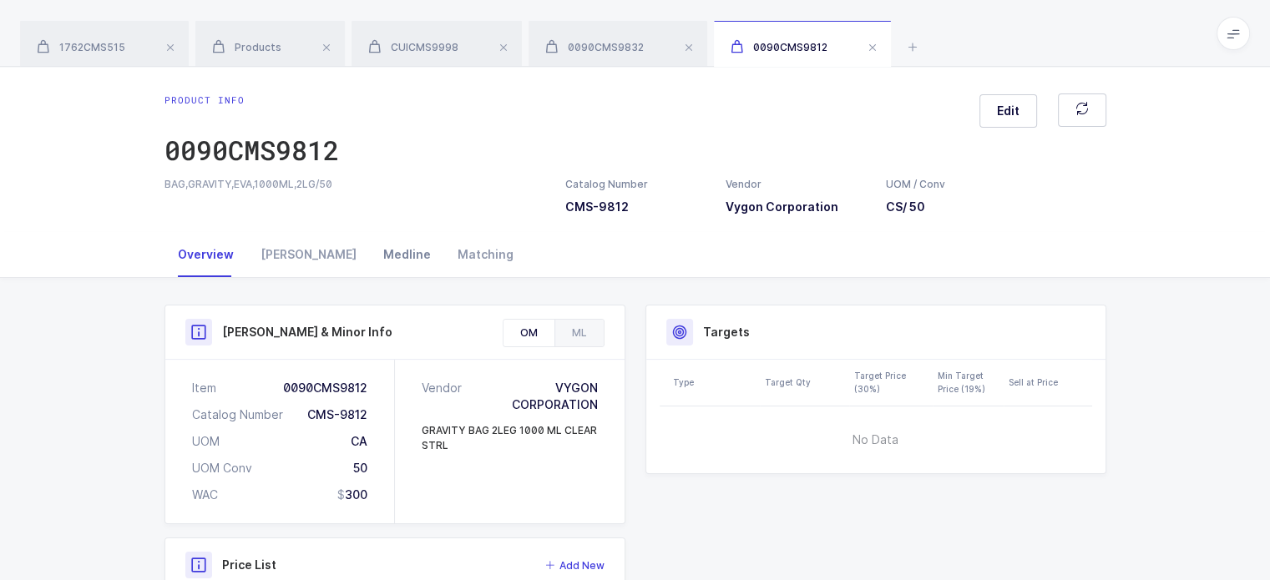
click at [370, 241] on div "Medline" at bounding box center [407, 254] width 74 height 45
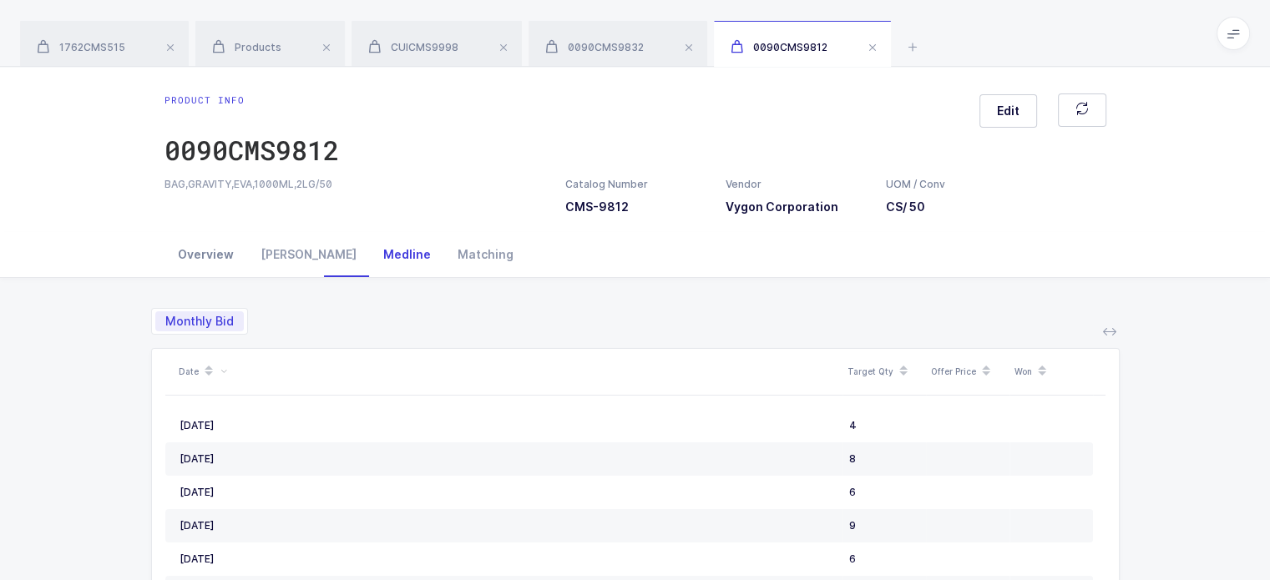
click at [210, 252] on div "Overview" at bounding box center [206, 254] width 83 height 45
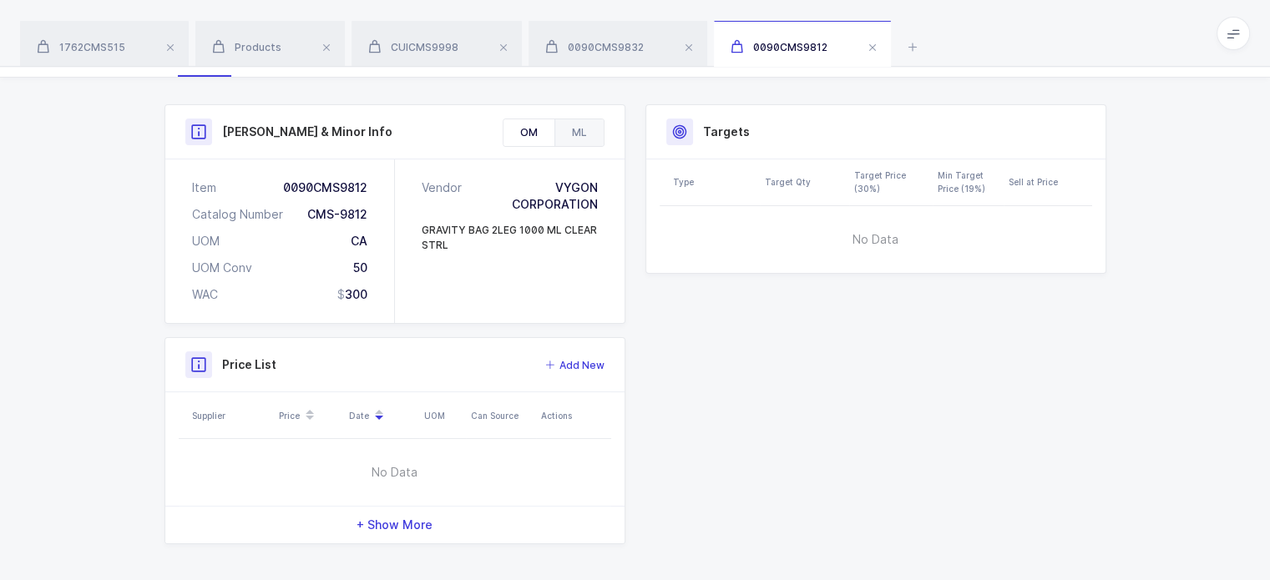
scroll to position [203, 0]
click at [577, 129] on div "ML" at bounding box center [579, 130] width 49 height 27
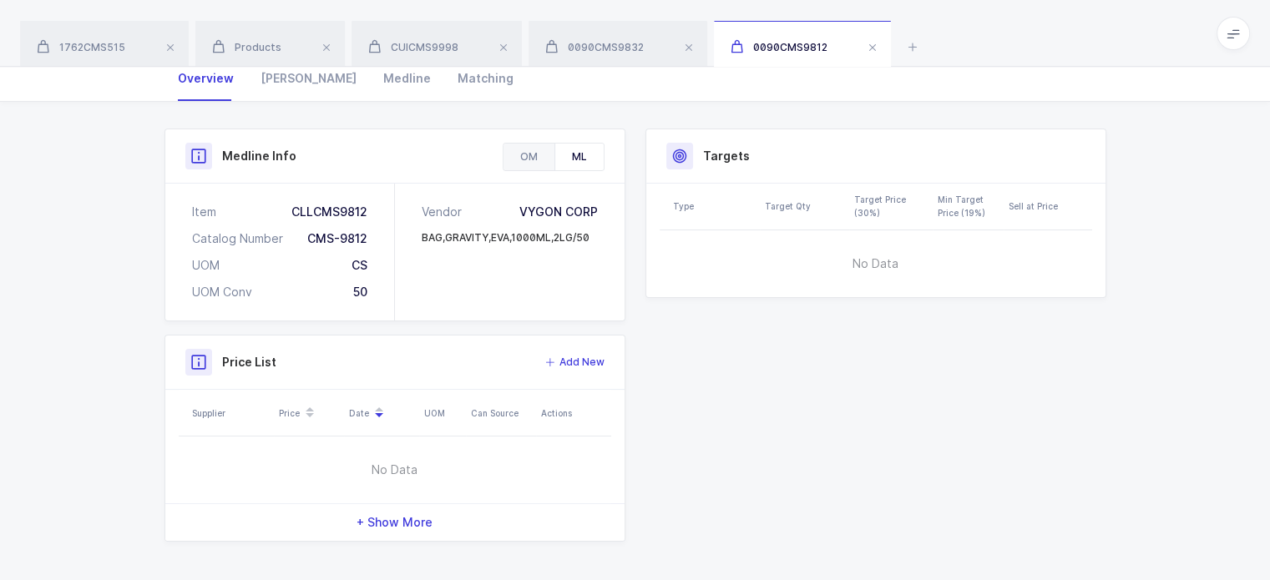
click at [529, 163] on div "OM" at bounding box center [529, 157] width 51 height 27
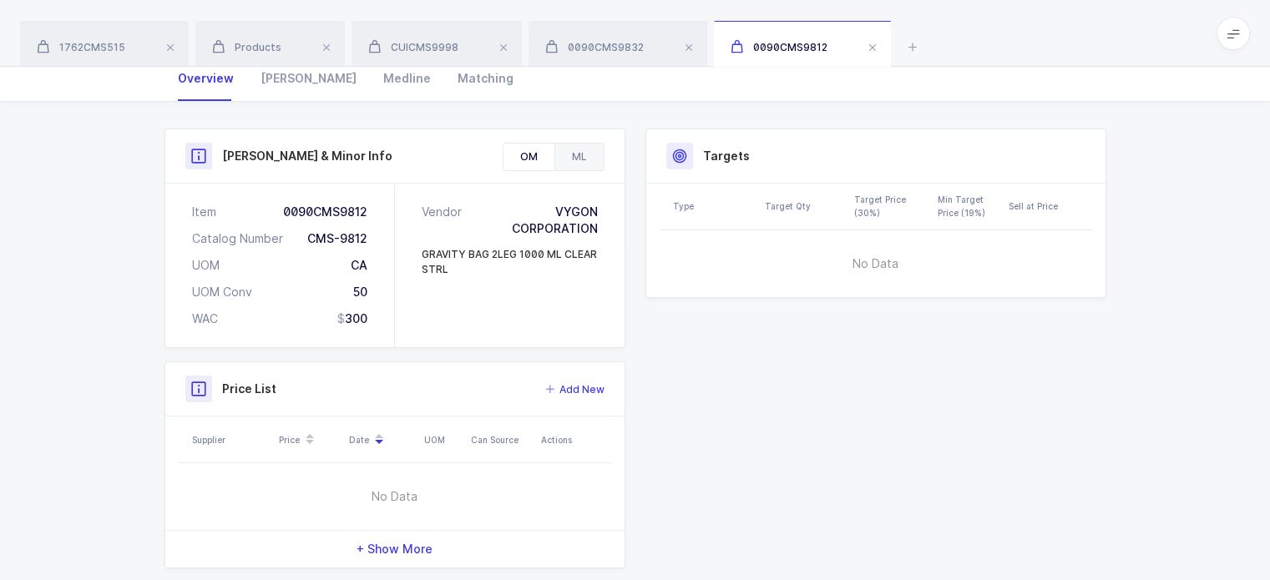
click at [582, 158] on div "ML" at bounding box center [579, 157] width 49 height 27
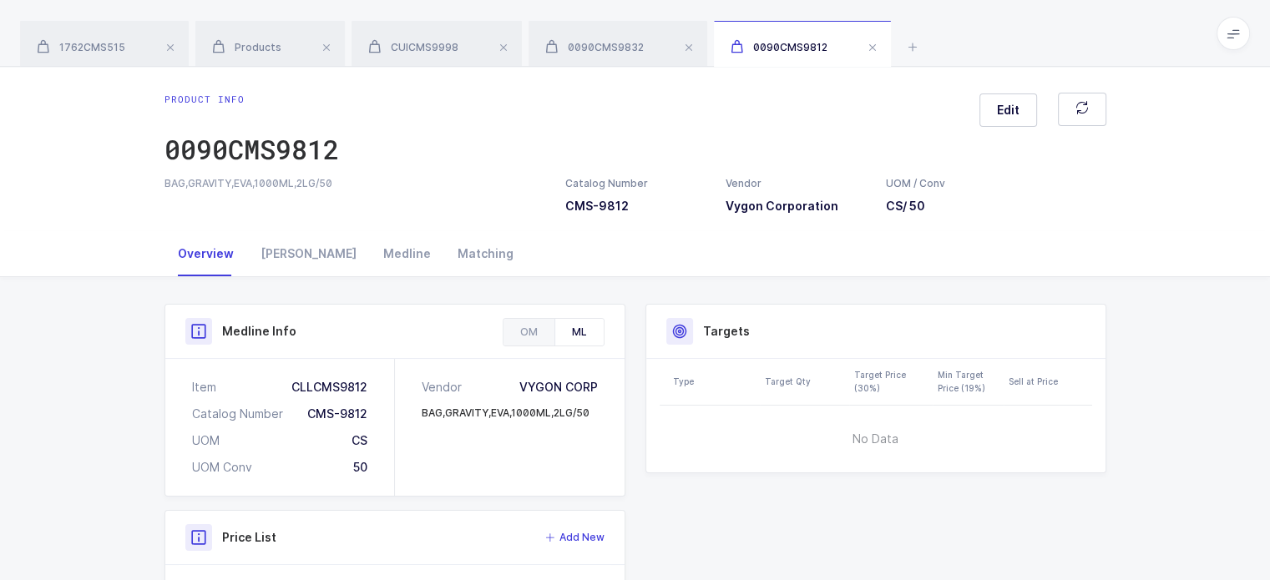
scroll to position [0, 0]
click at [681, 250] on div "Overview Owens Medline Matching" at bounding box center [636, 254] width 942 height 45
drag, startPoint x: 532, startPoint y: 106, endPoint x: 585, endPoint y: 123, distance: 55.2
click at [585, 123] on div "Product info 0090CMS9812 Edit" at bounding box center [636, 136] width 942 height 84
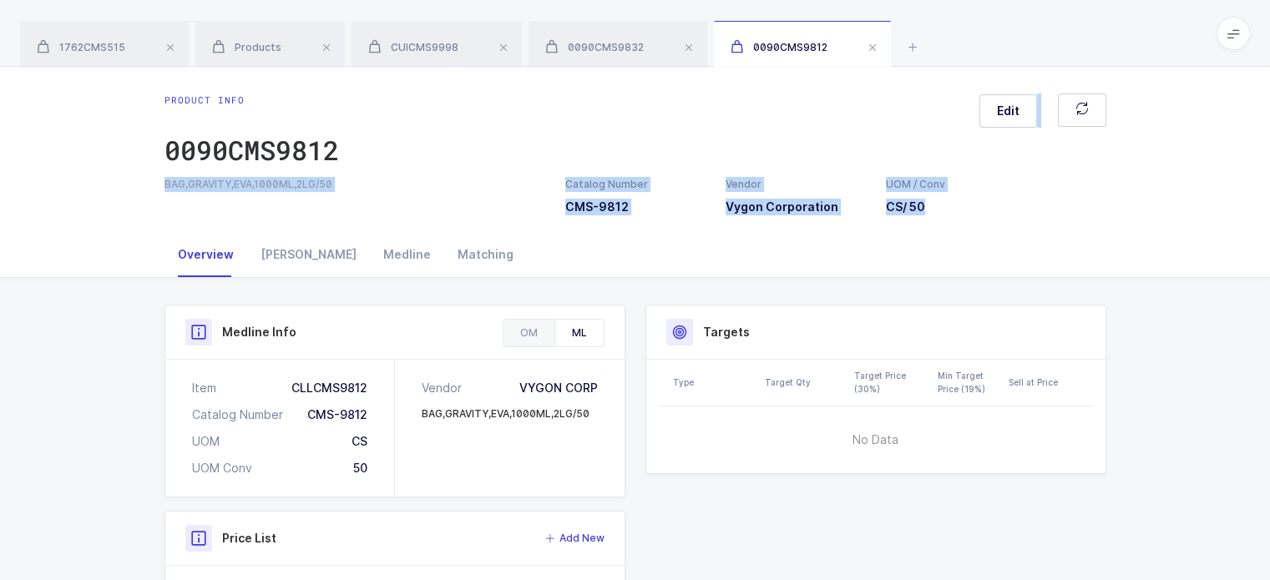
drag, startPoint x: 585, startPoint y: 123, endPoint x: 762, endPoint y: 261, distance: 224.9
click at [762, 261] on div "Product info 0090CMS9812 Edit BAG,GRAVITY,EVA,1000ML,2LG/50 Catalog Number CMS-…" at bounding box center [635, 412] width 1270 height 691
click at [762, 261] on div "Overview Owens Medline Matching" at bounding box center [636, 254] width 942 height 45
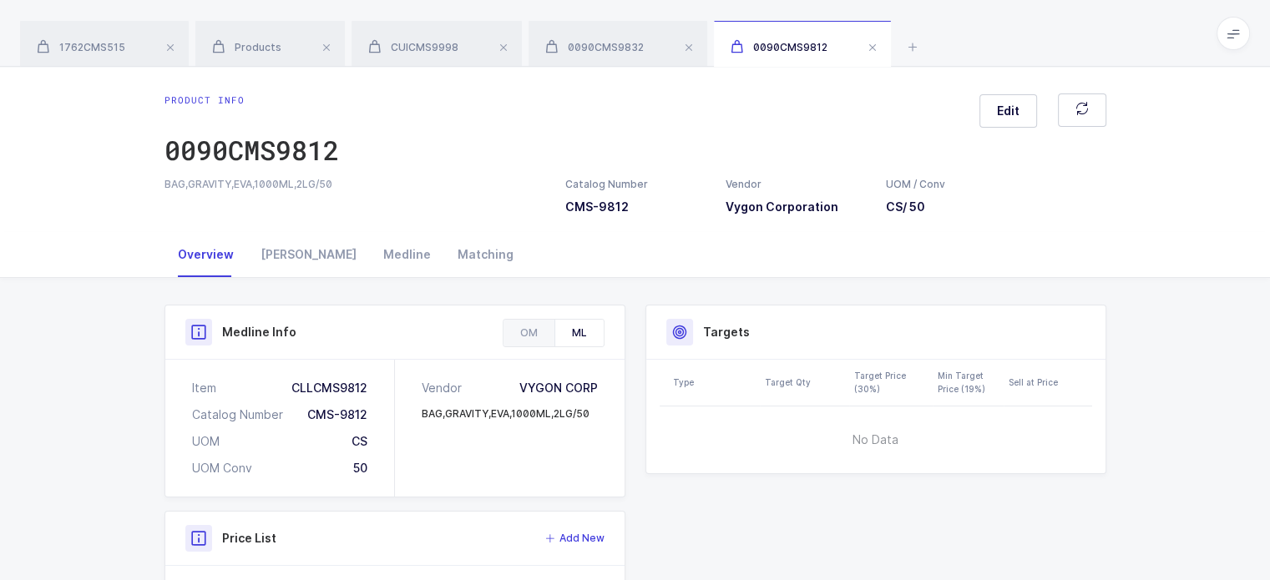
drag, startPoint x: 762, startPoint y: 261, endPoint x: 777, endPoint y: 251, distance: 18.1
click at [777, 251] on div "Overview Owens Medline Matching" at bounding box center [636, 254] width 942 height 45
click at [591, 43] on div "0090CMS9832" at bounding box center [618, 44] width 179 height 47
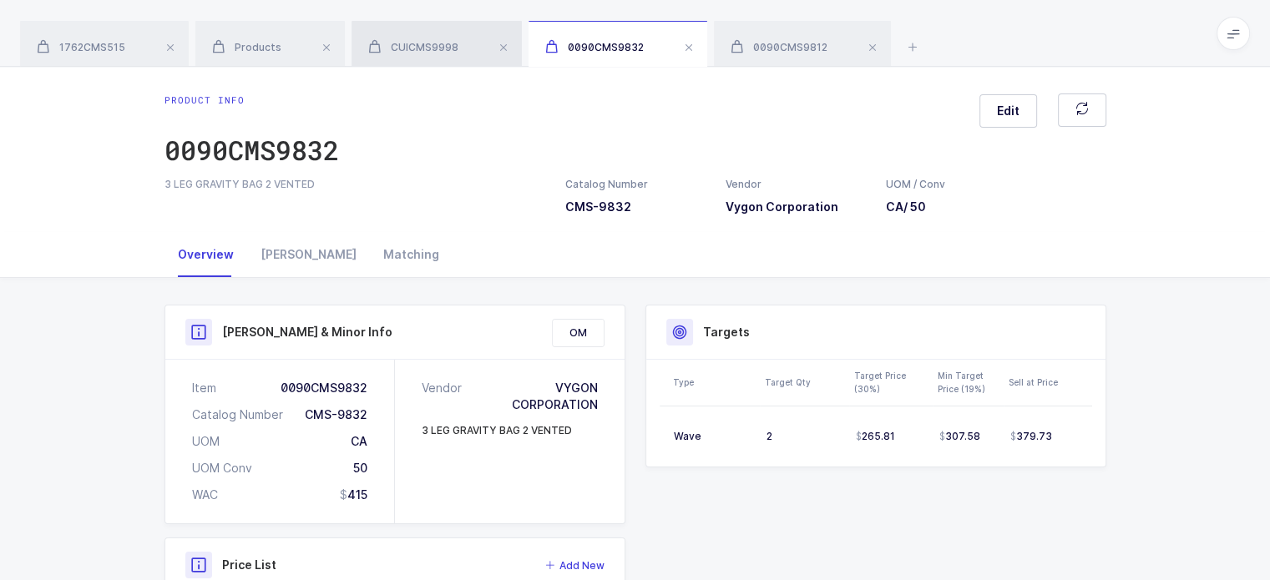
click at [429, 49] on span "CUICMS9998" at bounding box center [413, 47] width 90 height 13
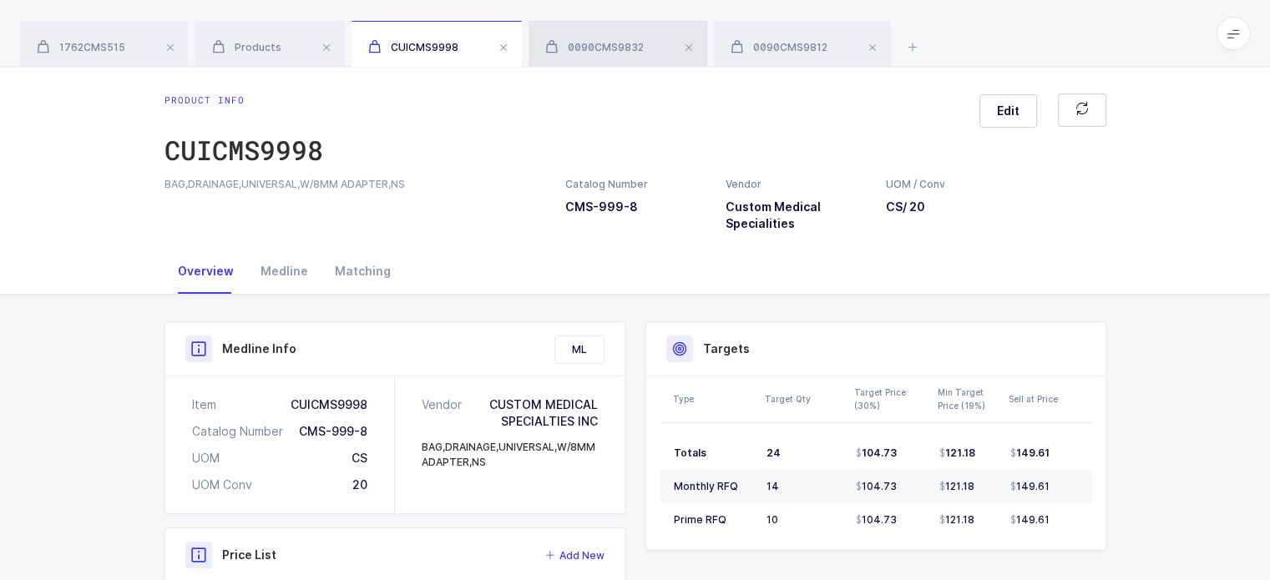
click at [590, 62] on div "0090CMS9832" at bounding box center [618, 44] width 179 height 47
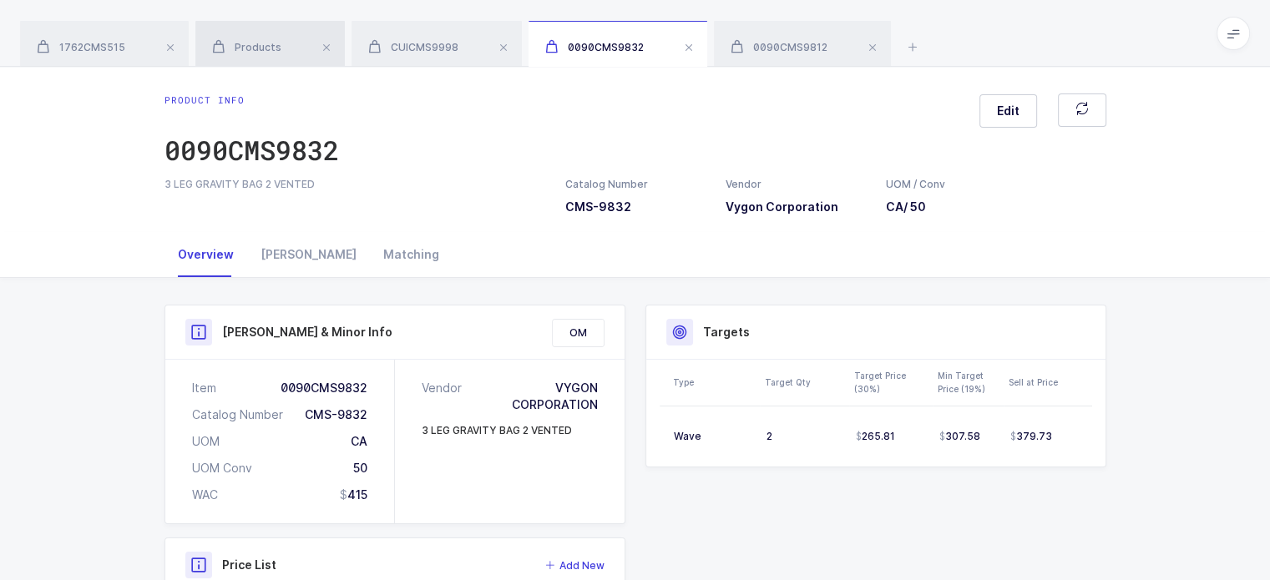
click at [260, 55] on div "Products" at bounding box center [269, 44] width 149 height 47
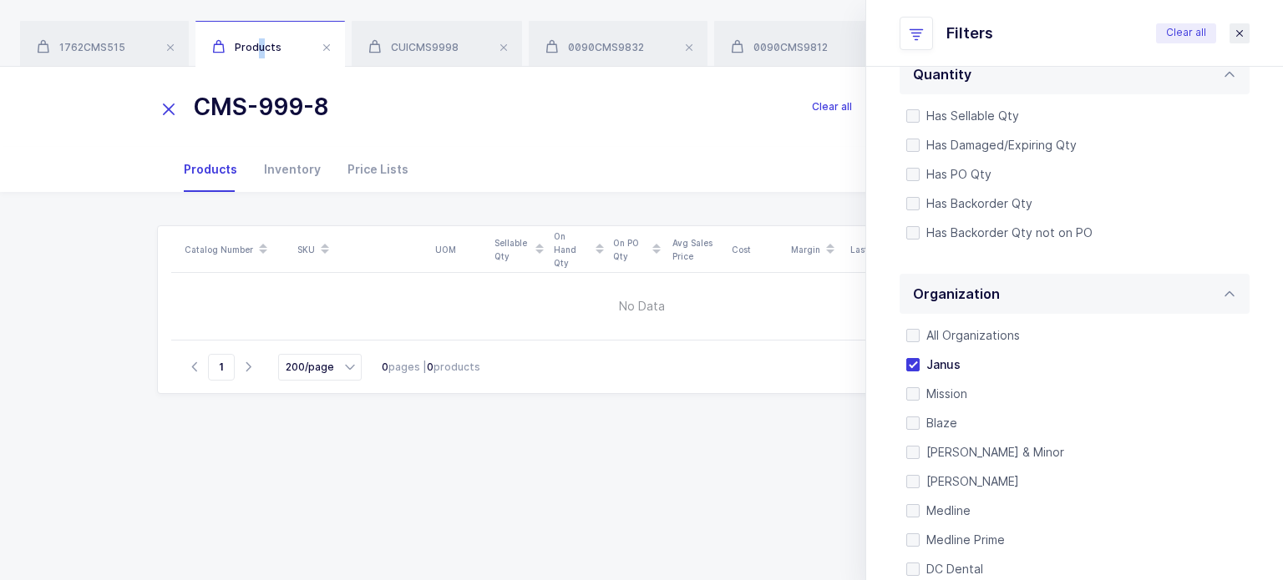
click at [1229, 33] on button "close drawer" at bounding box center [1239, 33] width 20 height 20
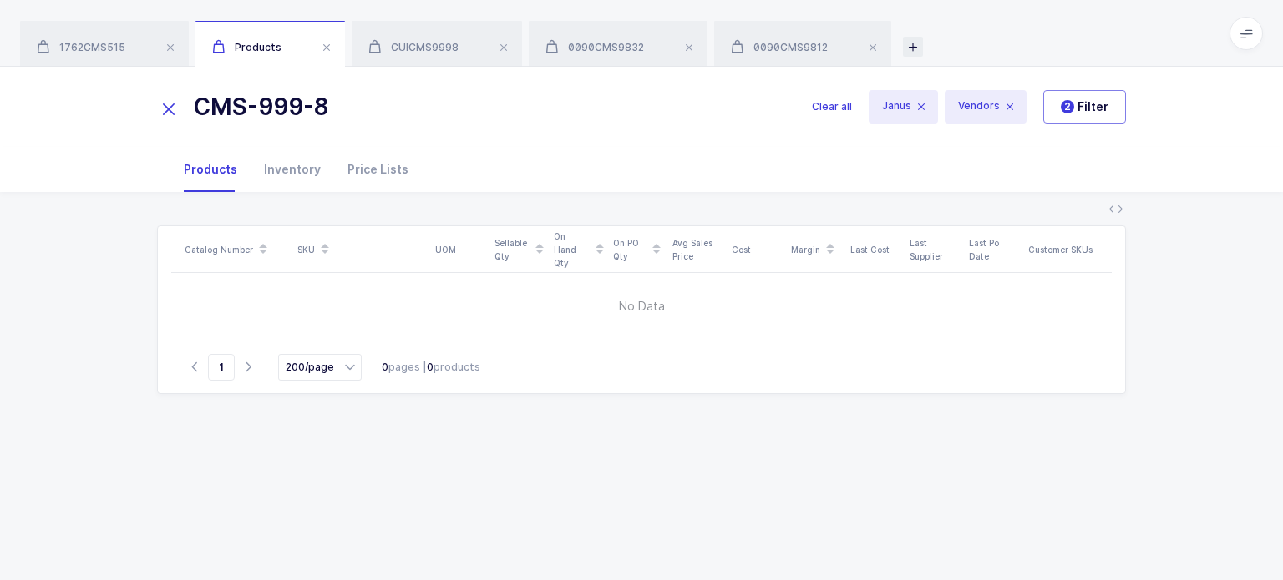
click at [913, 48] on icon at bounding box center [913, 47] width 20 height 20
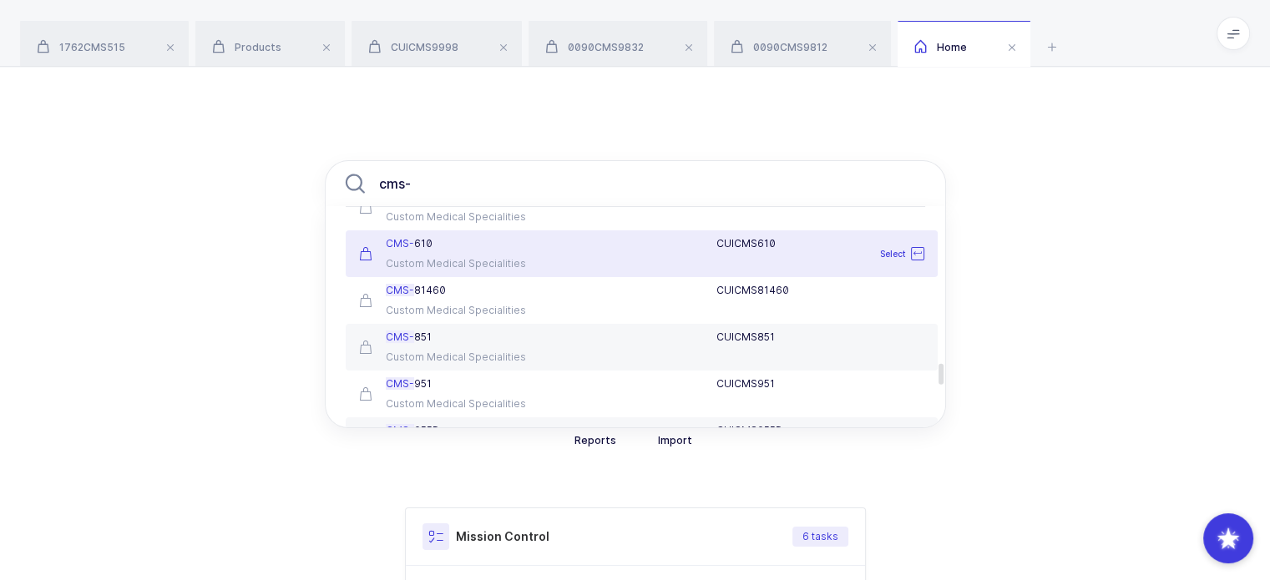
scroll to position [1786, 0]
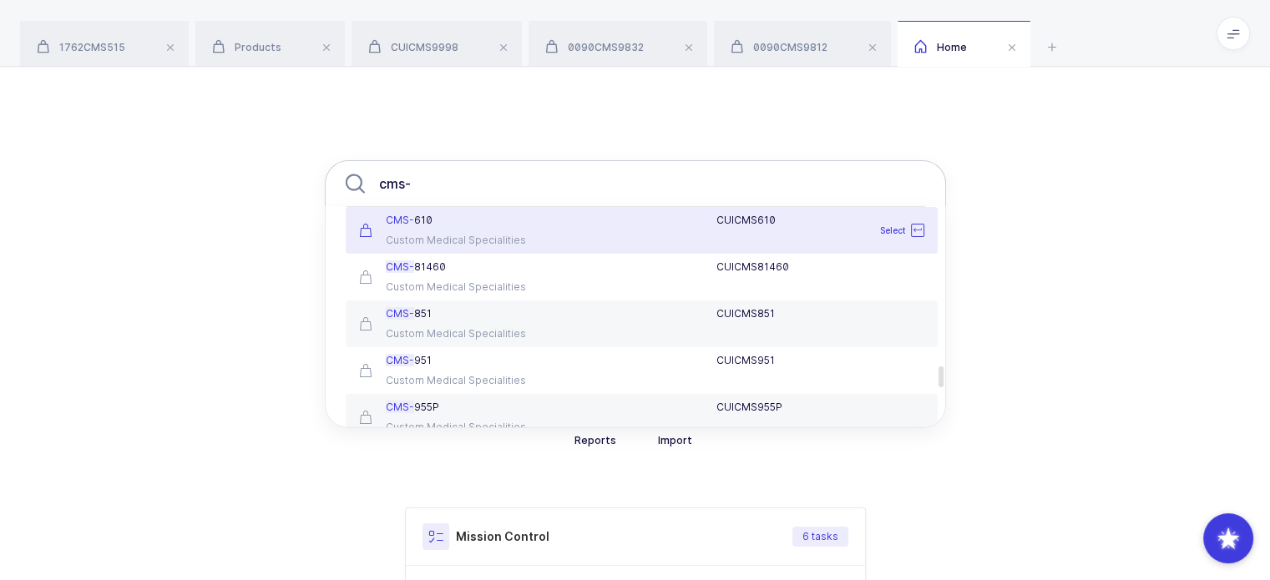
click at [448, 190] on input "cms-" at bounding box center [635, 183] width 621 height 47
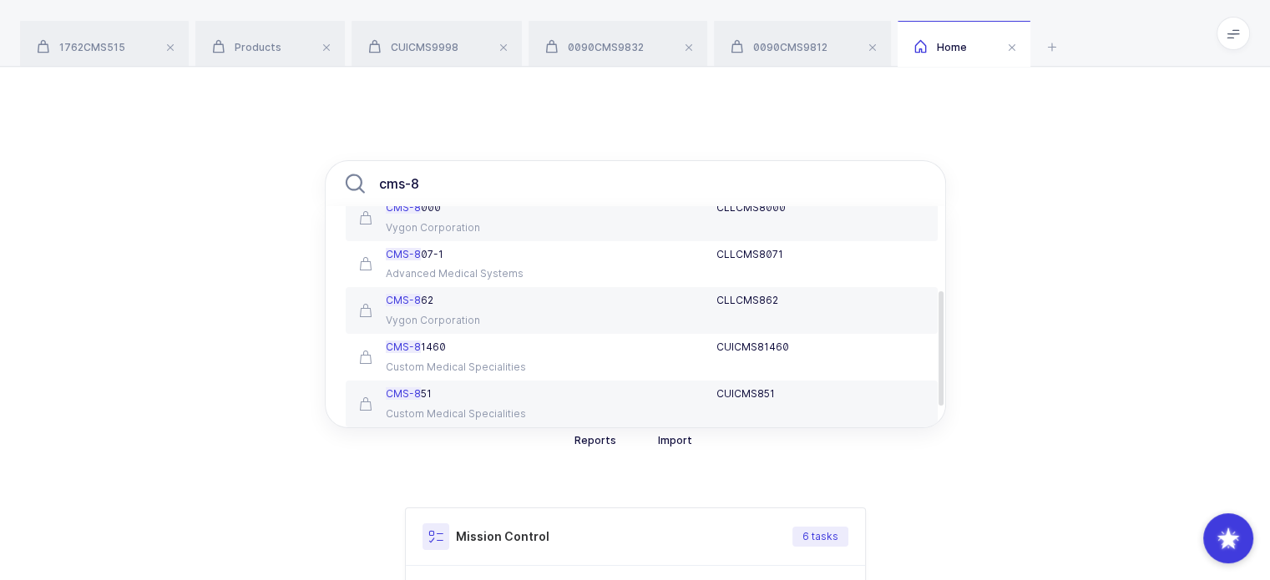
scroll to position [213, 0]
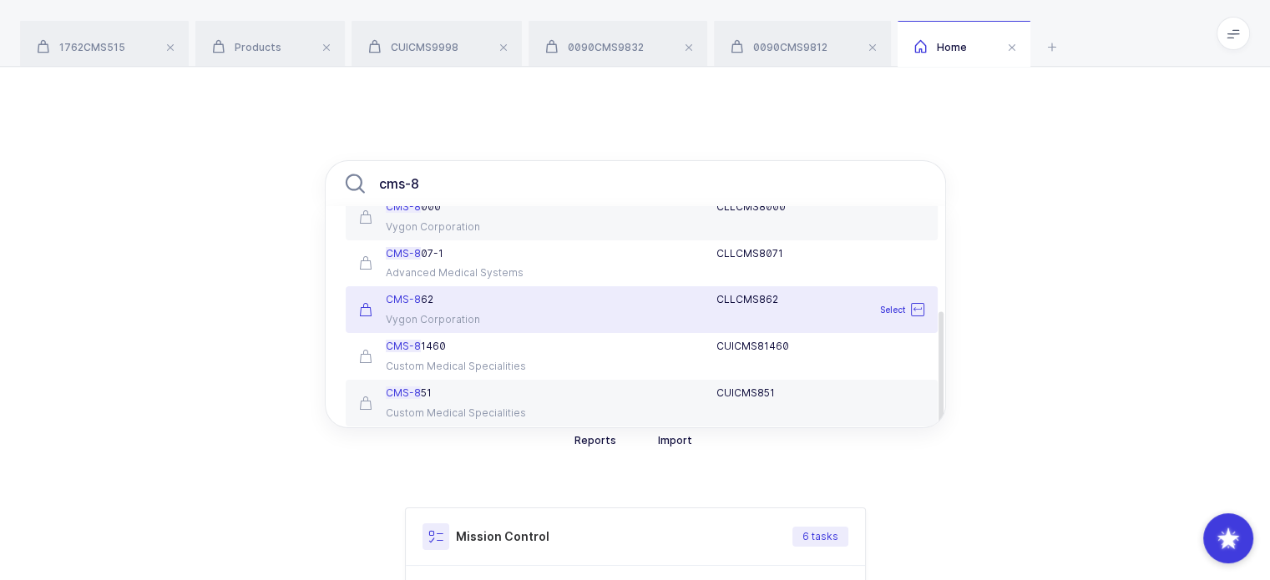
type input "cms-8"
click at [492, 314] on div "Vygon Corporation" at bounding box center [446, 319] width 175 height 13
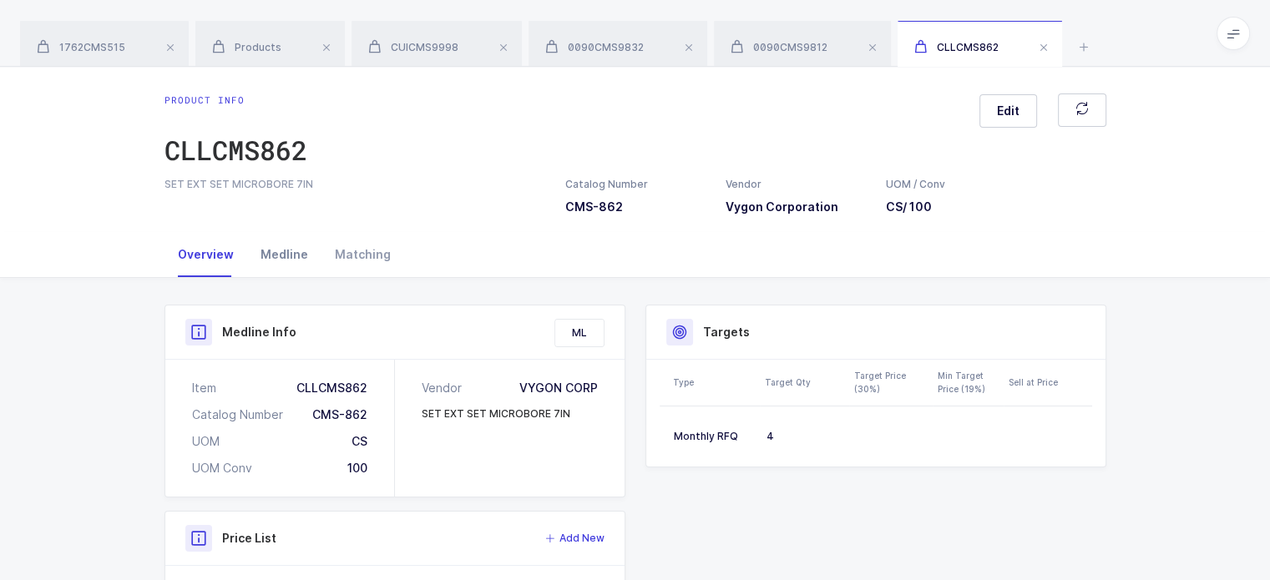
click at [257, 247] on div "Medline" at bounding box center [284, 254] width 74 height 45
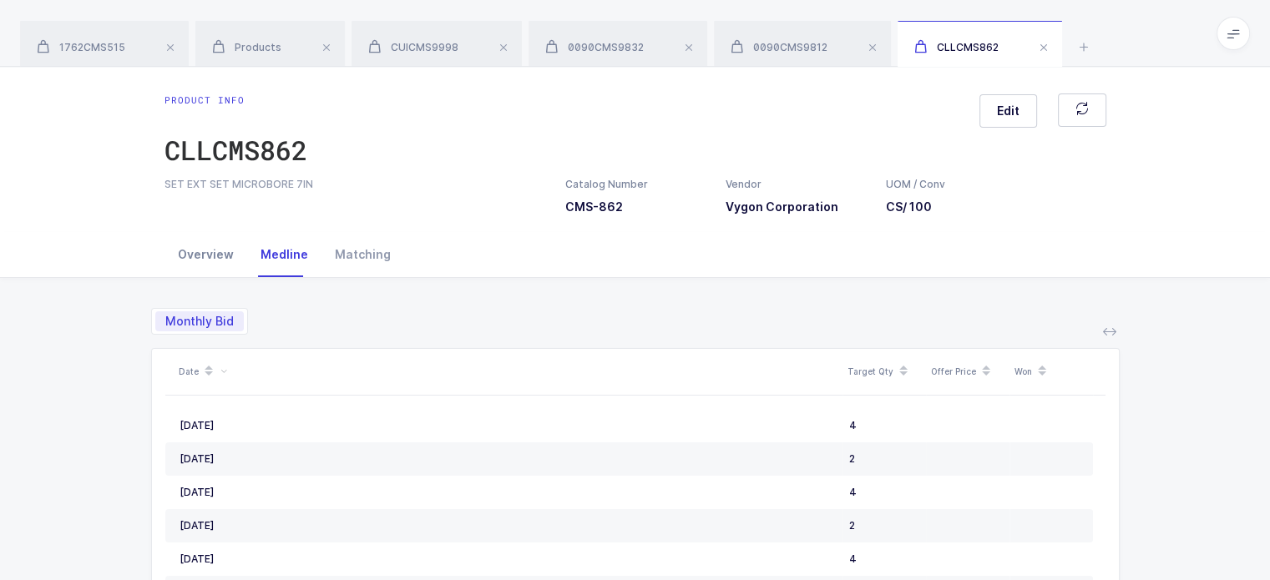
click at [205, 257] on div "Overview" at bounding box center [206, 254] width 83 height 45
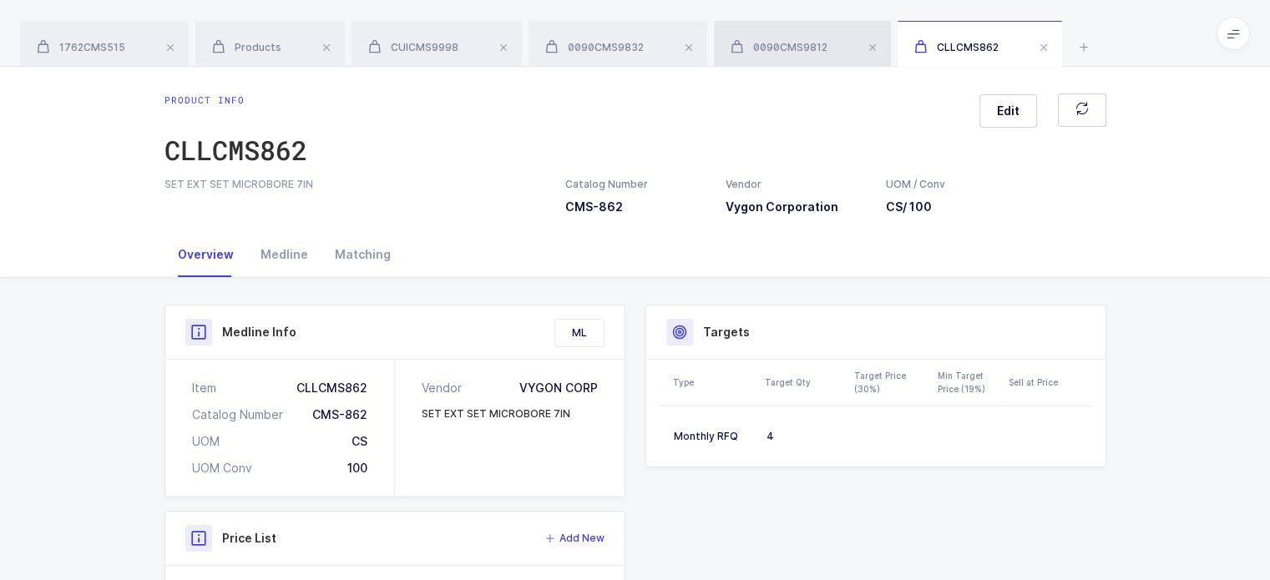
click at [822, 39] on div "0090CMS9812" at bounding box center [802, 44] width 177 height 47
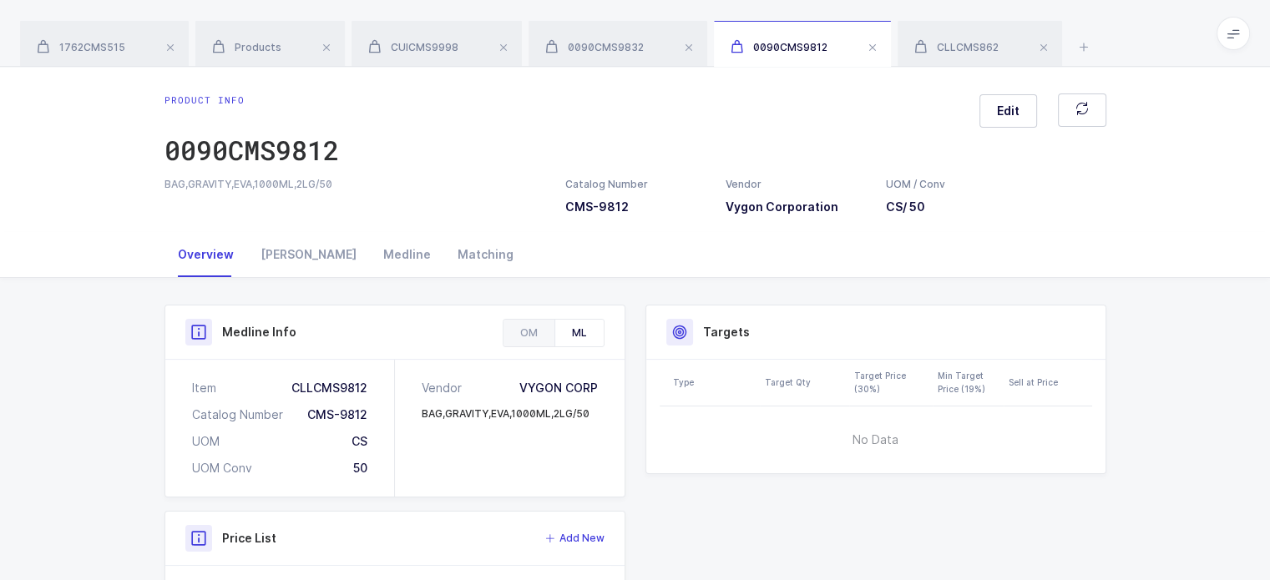
click at [952, 72] on div "Product info 0090CMS9812 Edit BAG,GRAVITY,EVA,1000ML,2LG/50 Catalog Number CMS-…" at bounding box center [635, 149] width 1270 height 165
click at [975, 38] on div "CLLCMS862" at bounding box center [980, 44] width 165 height 47
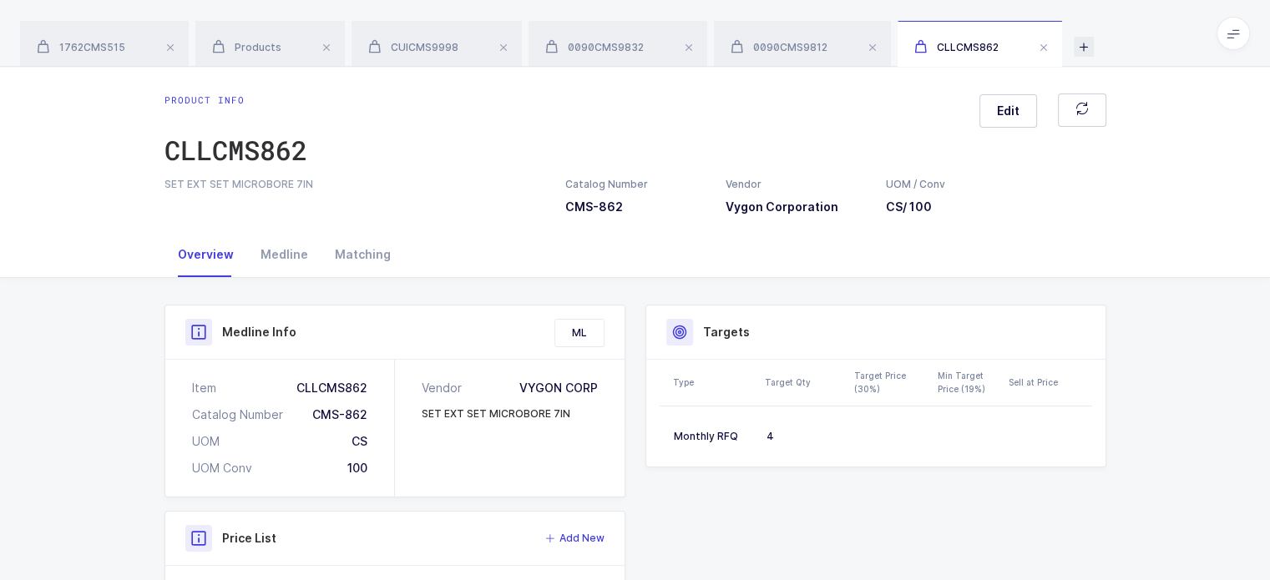
click at [1092, 46] on icon at bounding box center [1084, 47] width 20 height 20
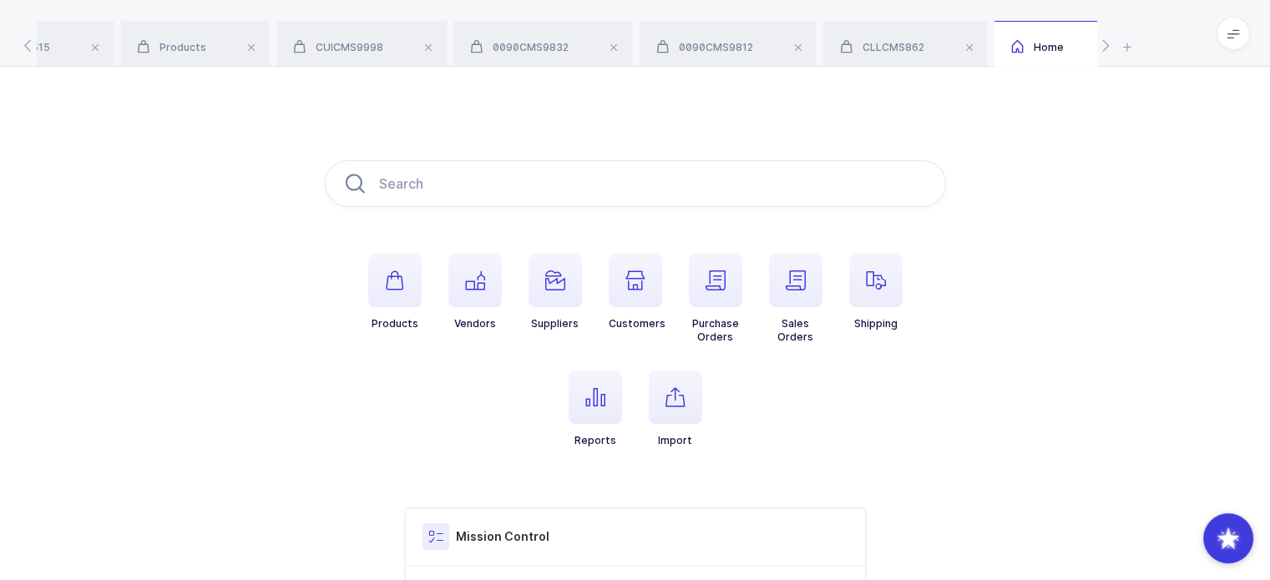
click at [1083, 46] on div "Home" at bounding box center [1060, 44] width 133 height 47
click at [717, 183] on input "text" at bounding box center [635, 183] width 621 height 47
paste input "20234"
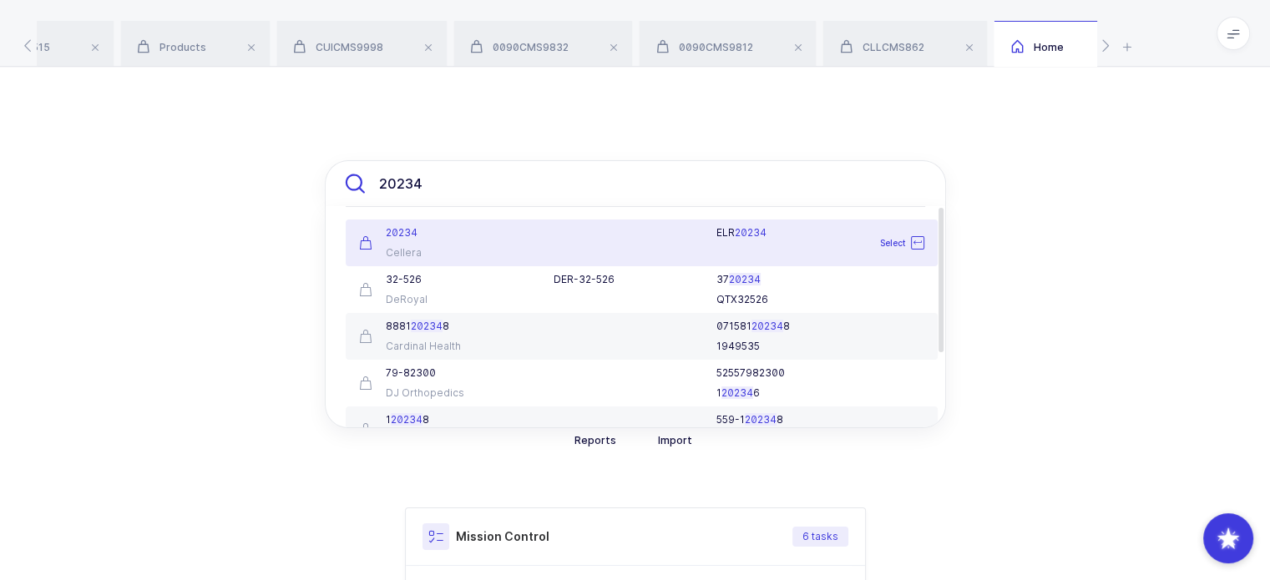
type input "20234"
click at [578, 237] on div at bounding box center [625, 232] width 163 height 13
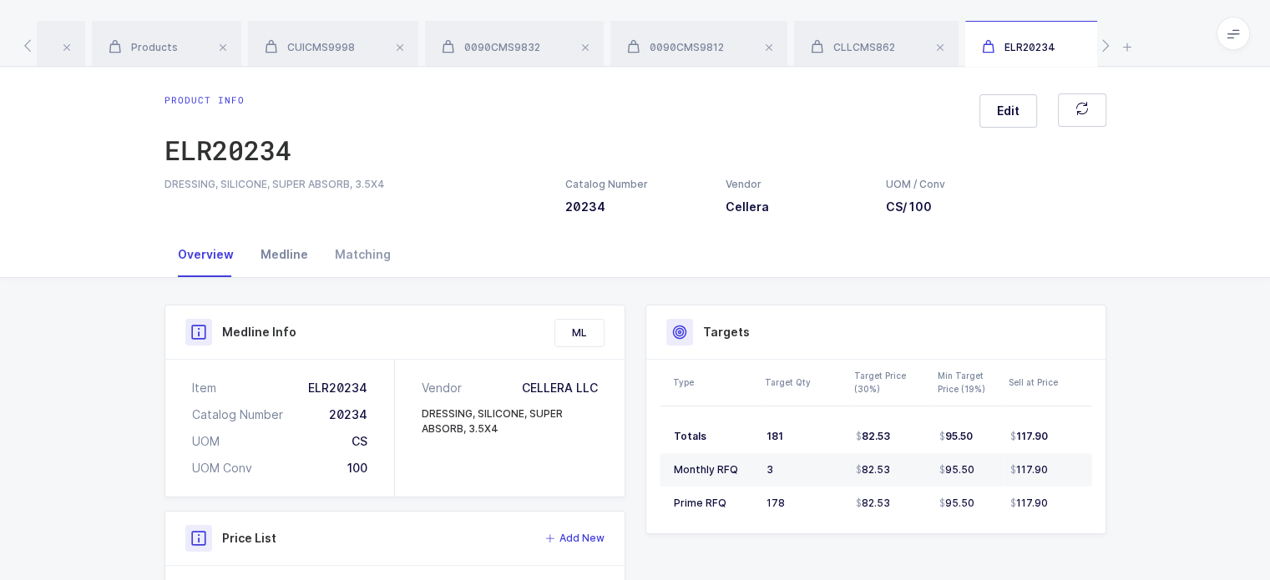
click at [281, 250] on div "Medline" at bounding box center [284, 254] width 74 height 45
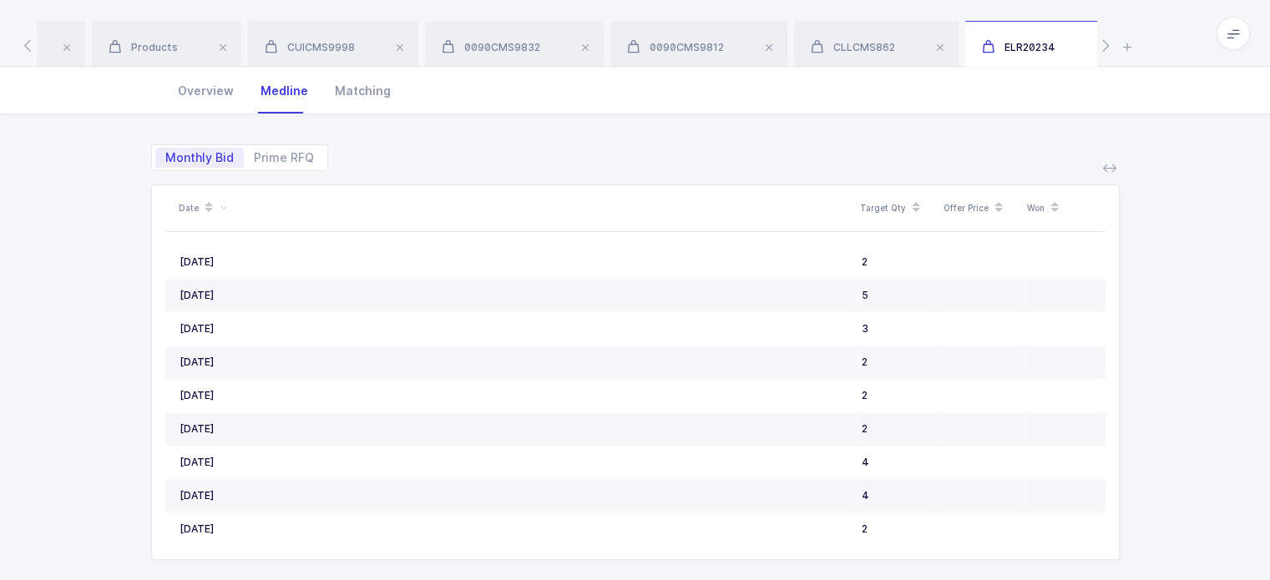
scroll to position [167, 0]
click at [277, 158] on span "Prime RFQ" at bounding box center [284, 155] width 60 height 12
click at [255, 155] on input "Prime RFQ" at bounding box center [249, 149] width 11 height 11
radio input "true"
radio input "false"
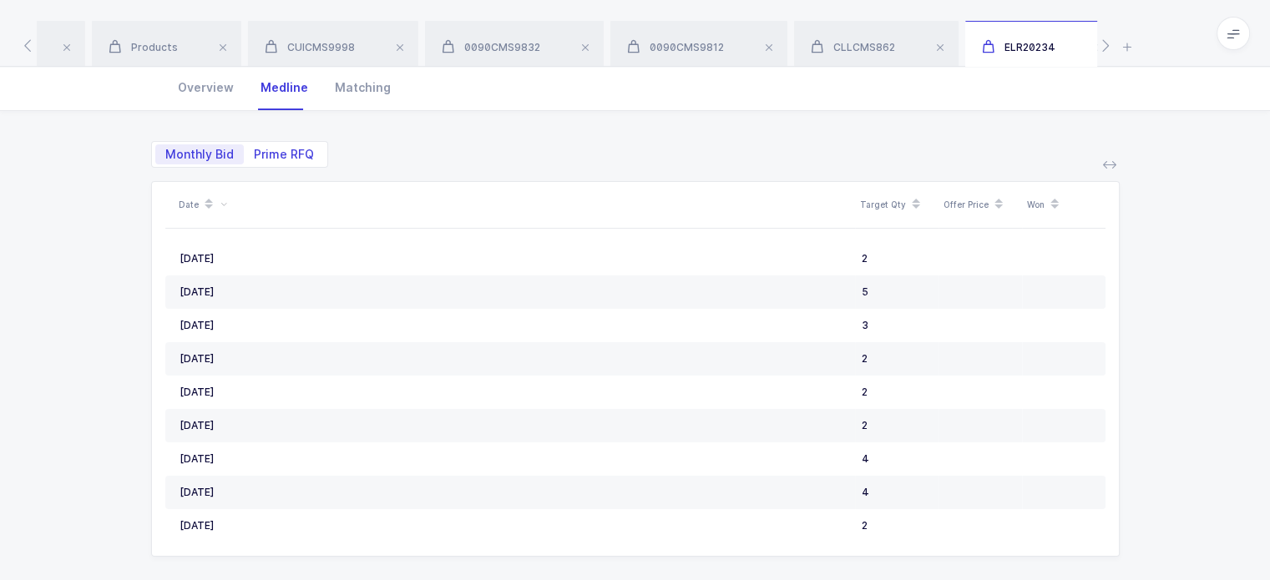
scroll to position [0, 0]
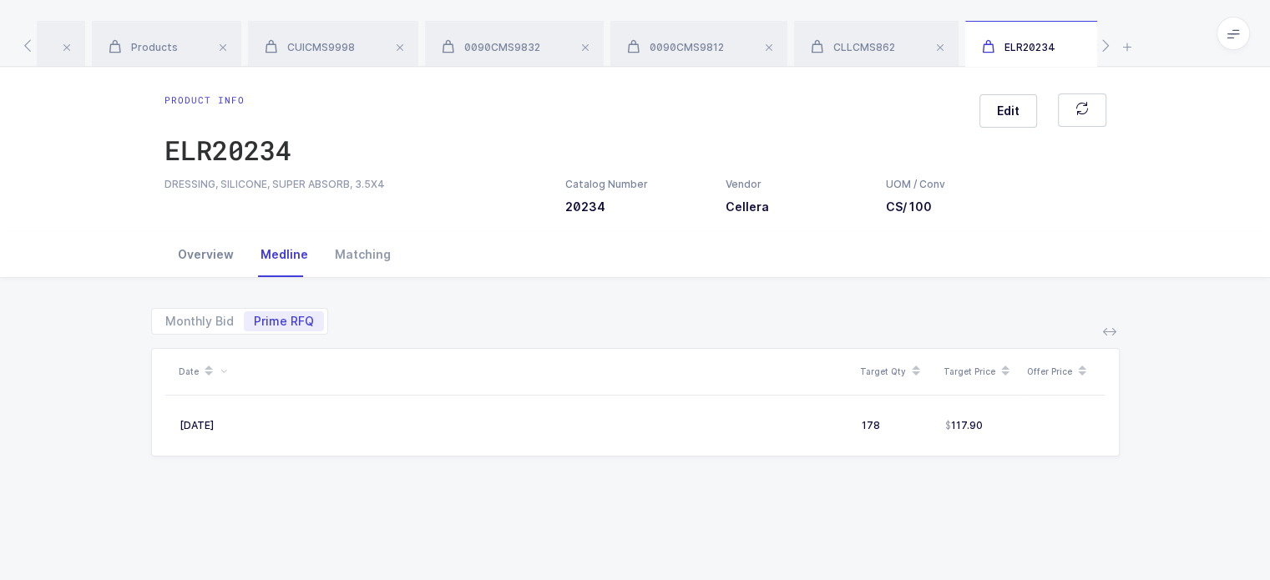
click at [219, 250] on div "Overview" at bounding box center [206, 254] width 83 height 45
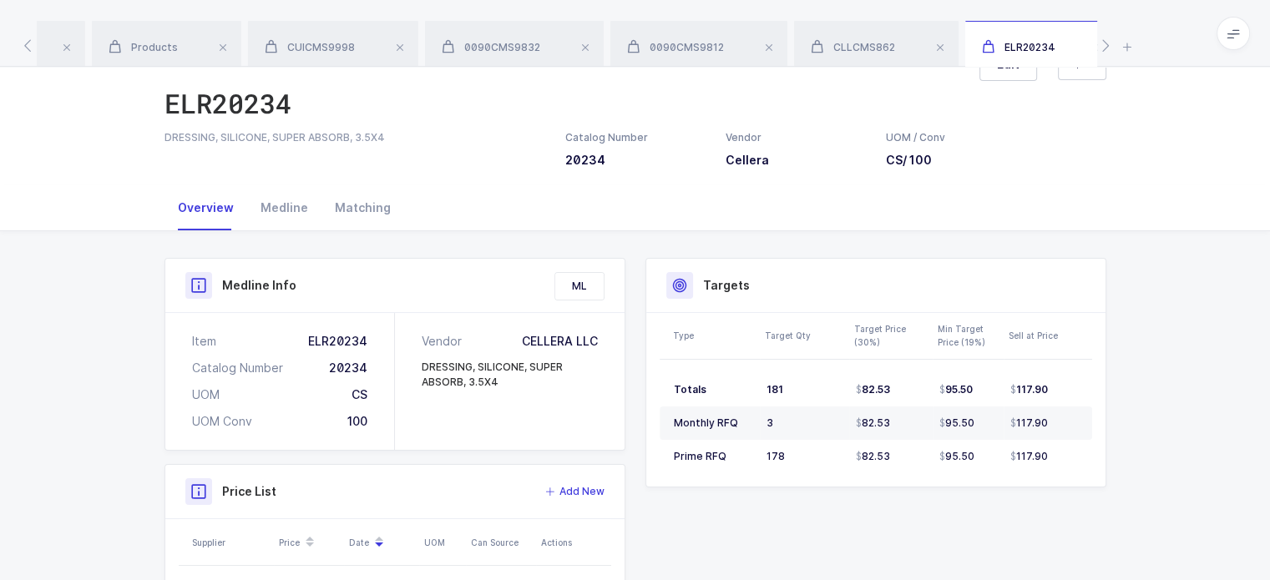
scroll to position [46, 0]
click at [598, 149] on div "Catalog Number 20234" at bounding box center [606, 150] width 83 height 38
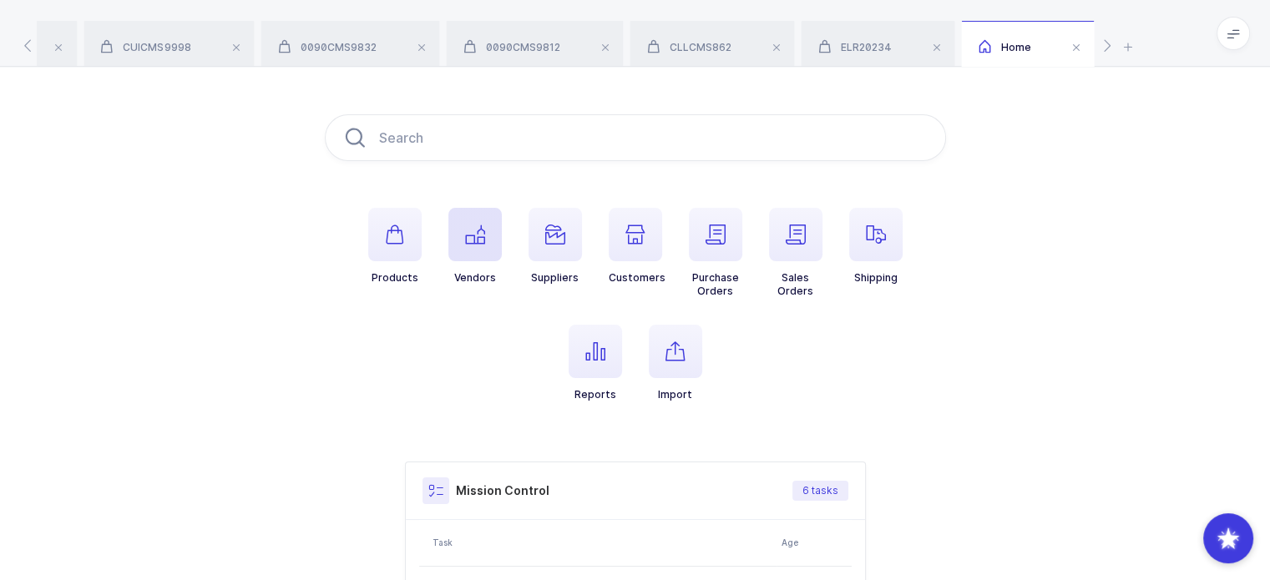
click at [483, 235] on icon "button" at bounding box center [475, 235] width 20 height 20
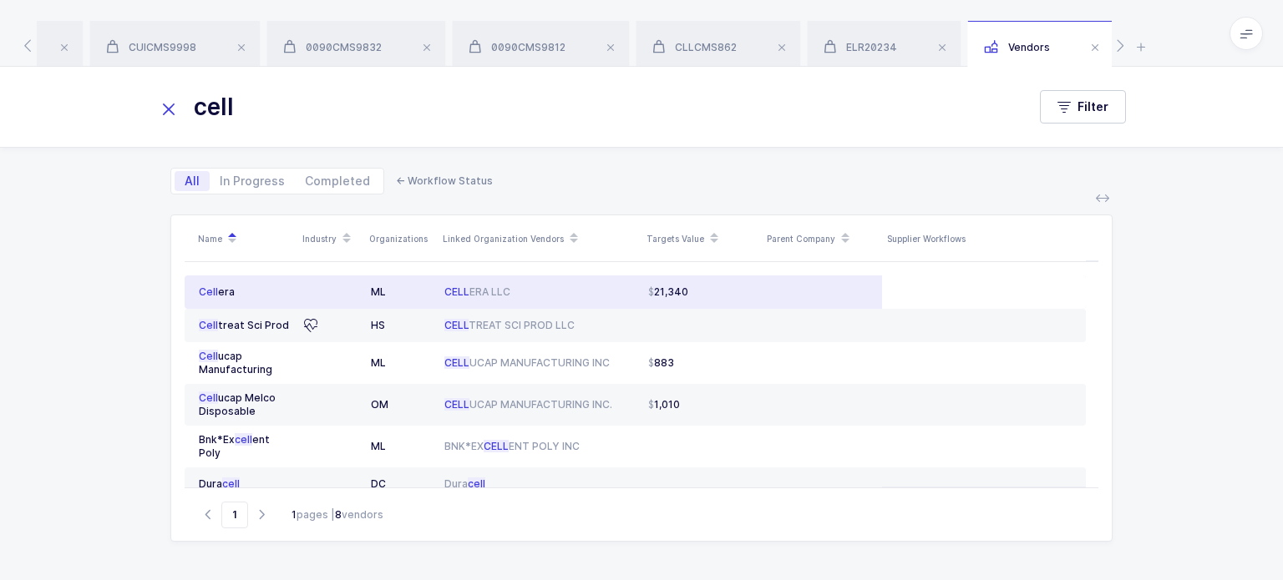
type input "cell"
click at [491, 284] on td "CELL ERA LLC" at bounding box center [540, 292] width 204 height 33
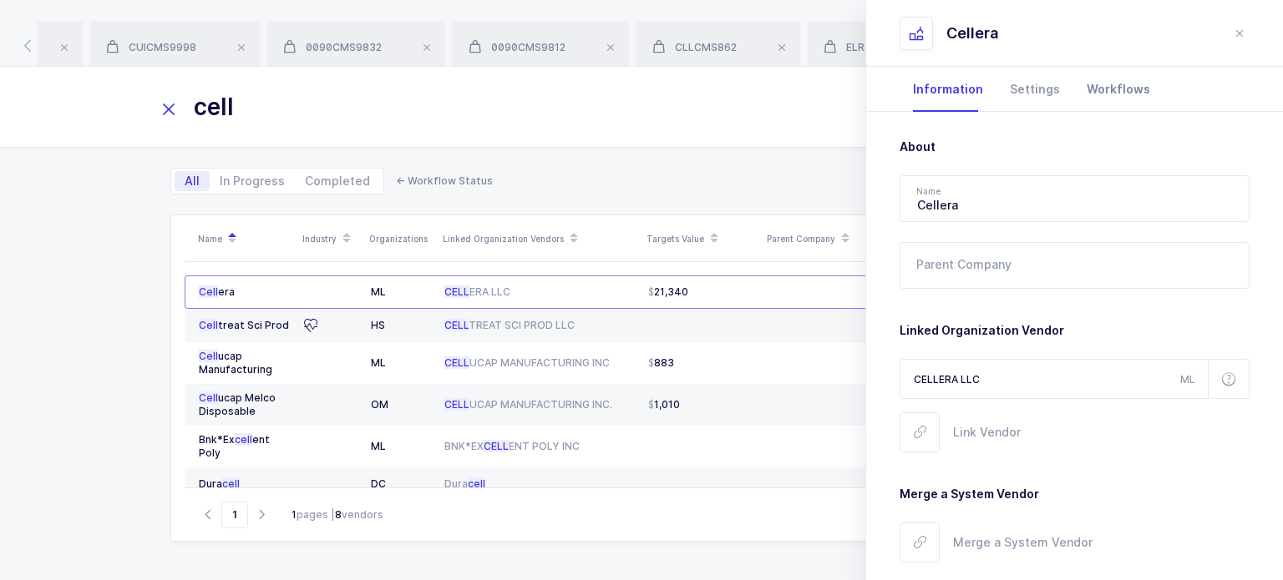
click at [1135, 96] on div "Workflows" at bounding box center [1118, 89] width 90 height 45
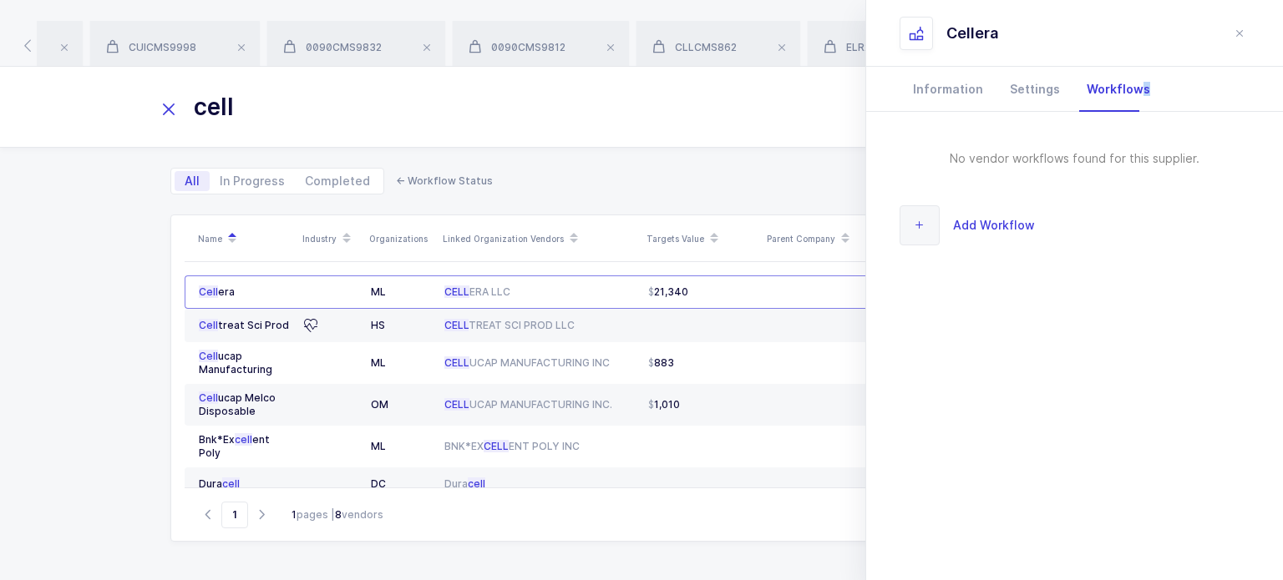
click at [982, 225] on span "Add Workflow" at bounding box center [994, 224] width 82 height 19
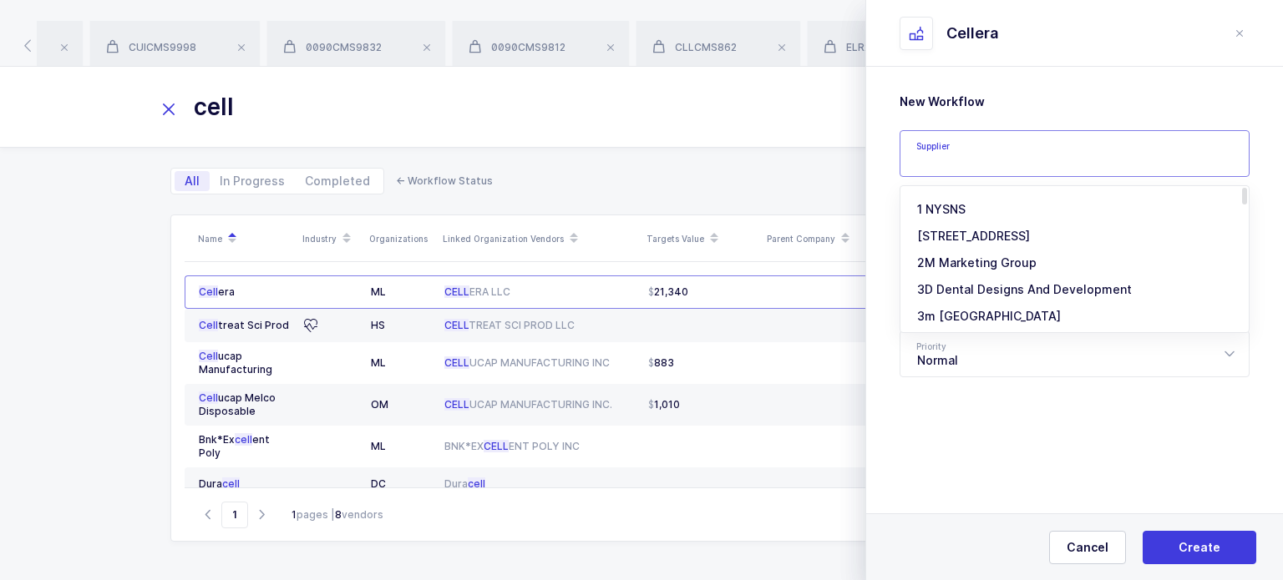
click at [1006, 136] on input "text" at bounding box center [1074, 153] width 350 height 47
click at [959, 215] on li "LLD Care" at bounding box center [1080, 209] width 347 height 27
type input "LLD Care"
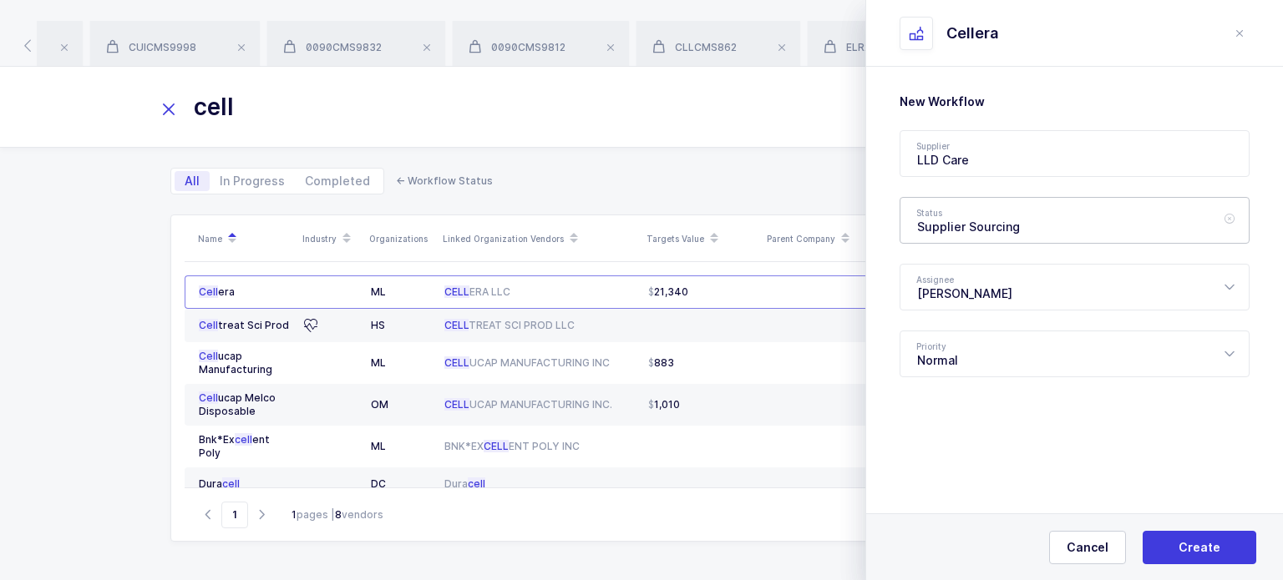
click at [999, 233] on div "Supplier Sourcing" at bounding box center [1074, 220] width 350 height 47
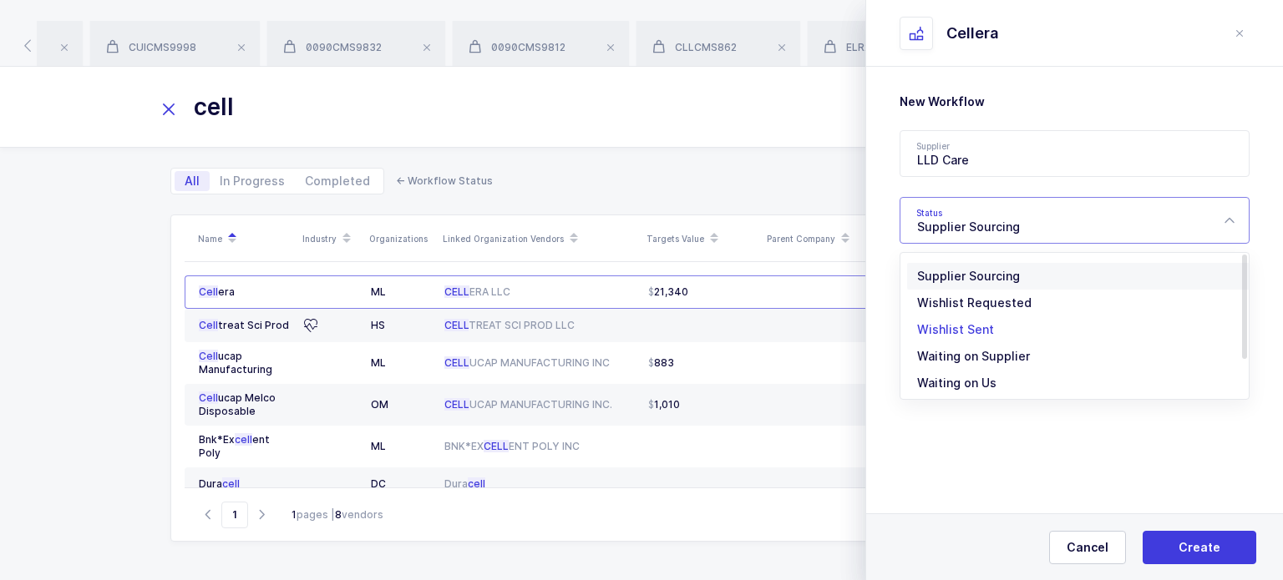
click at [974, 330] on span "Wishlist Sent" at bounding box center [955, 329] width 77 height 14
type input "Wishlist Sent"
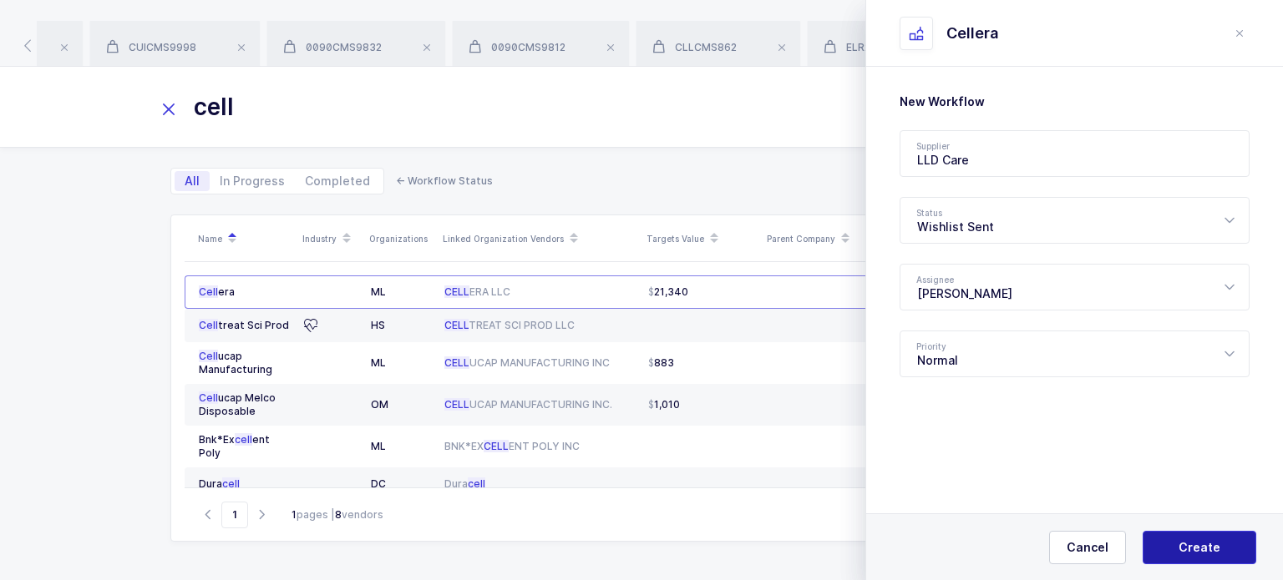
click at [1193, 550] on span "Create" at bounding box center [1199, 547] width 42 height 17
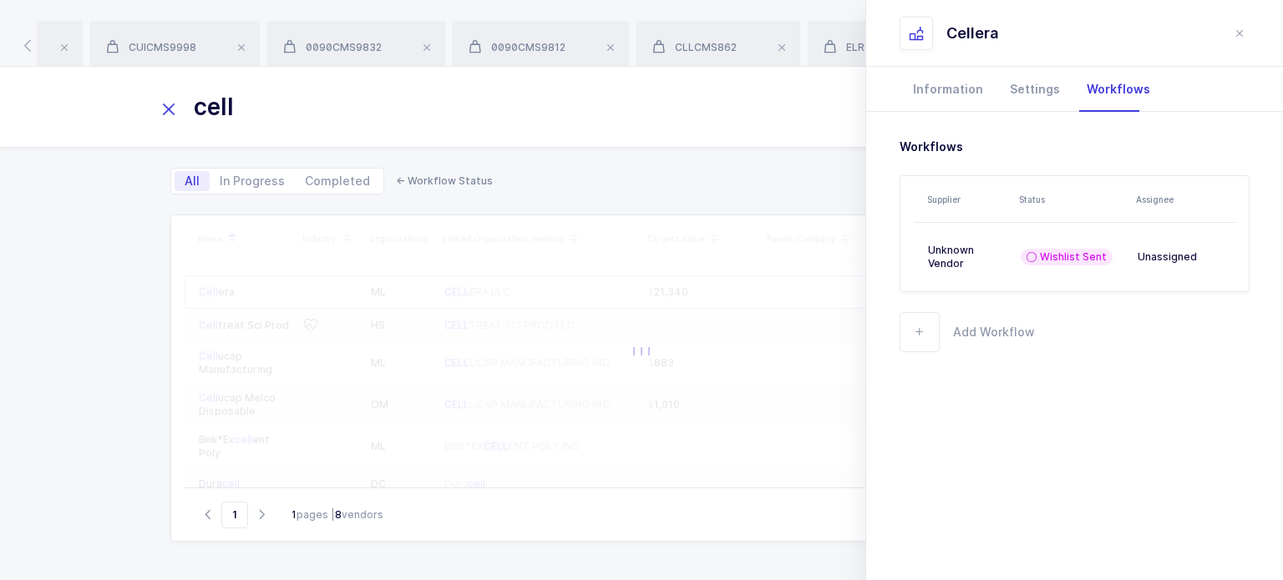
click at [954, 278] on table "Unknown Vendor Wishlist Sent Unassigned 2025-10-09" at bounding box center [1123, 257] width 418 height 68
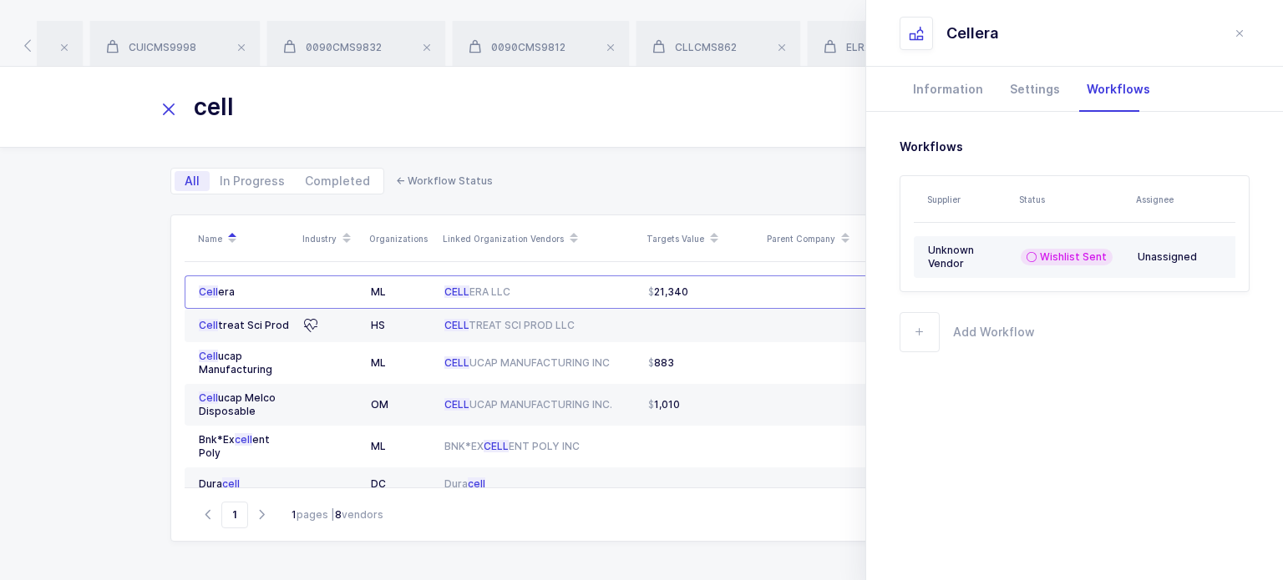
click at [980, 256] on div "Unknown Vendor" at bounding box center [967, 257] width 79 height 27
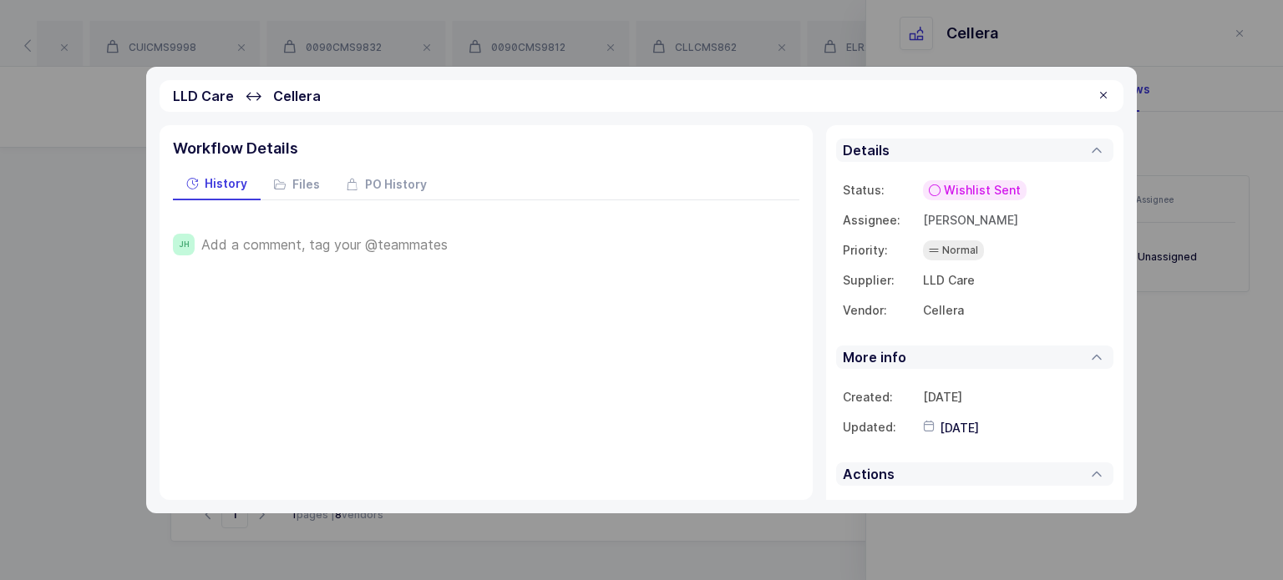
click at [342, 253] on div "Add a comment, tag your @teammates" at bounding box center [500, 245] width 598 height 22
click at [351, 239] on span "Add a comment, tag your @teammates" at bounding box center [324, 244] width 246 height 15
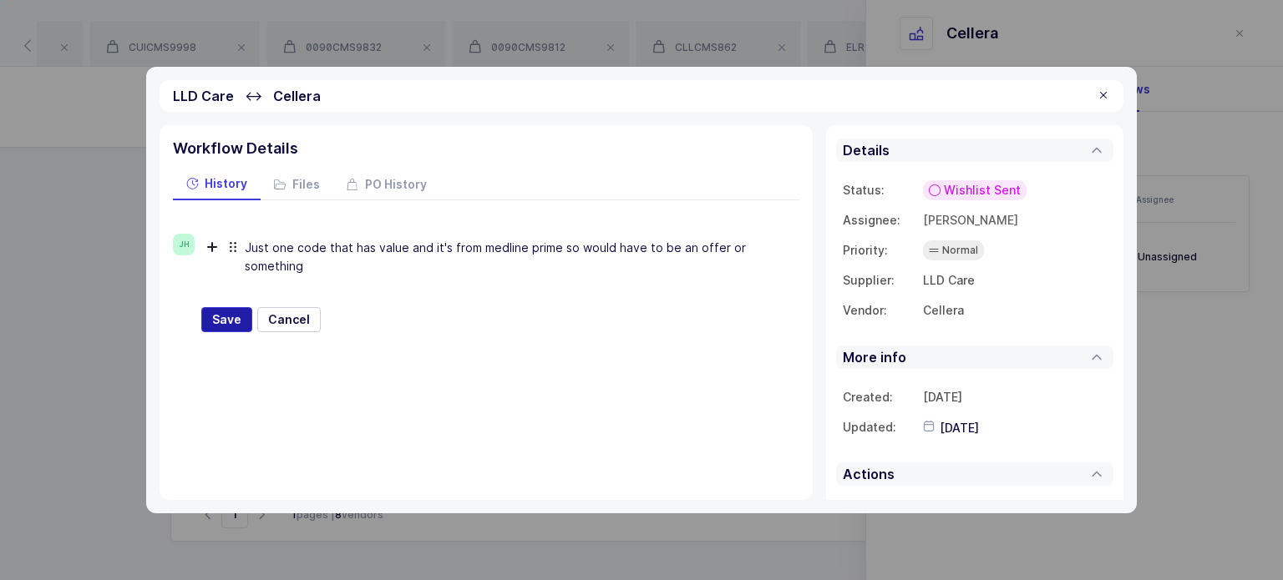
click at [243, 319] on button "Save" at bounding box center [226, 319] width 51 height 25
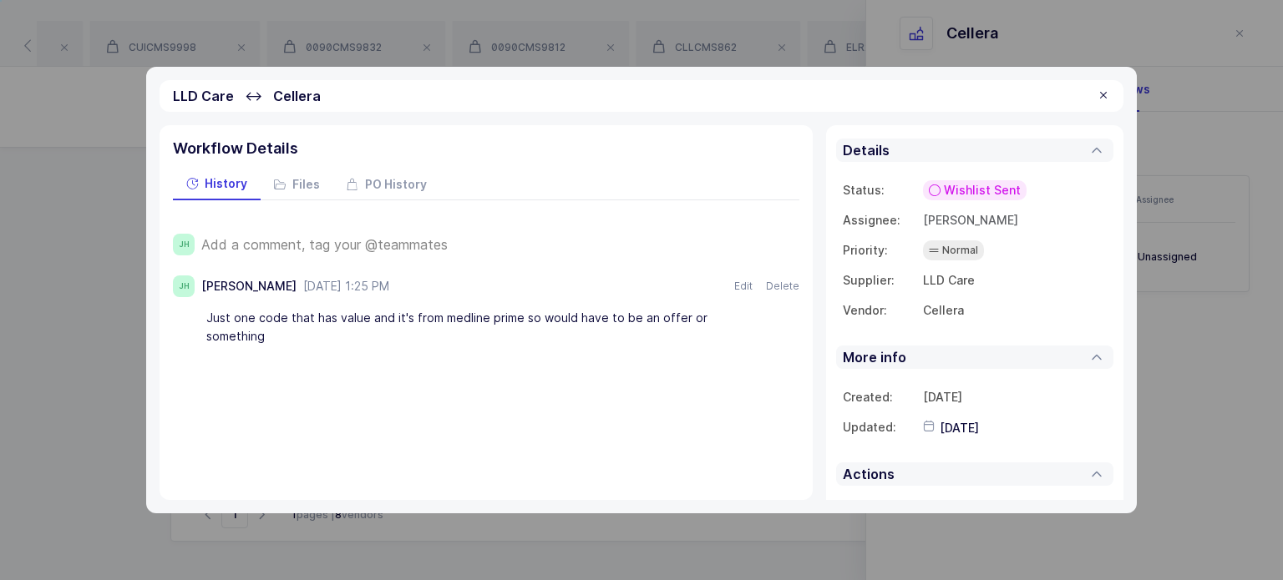
click at [1105, 97] on div at bounding box center [1103, 96] width 13 height 15
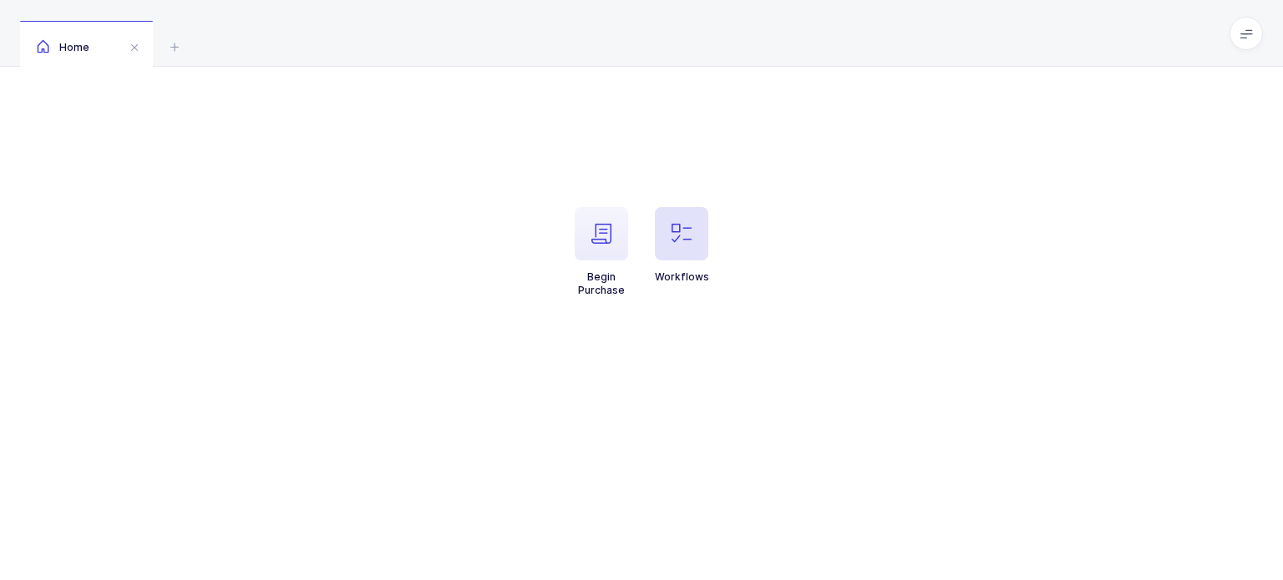
click at [670, 243] on span "button" at bounding box center [681, 233] width 53 height 53
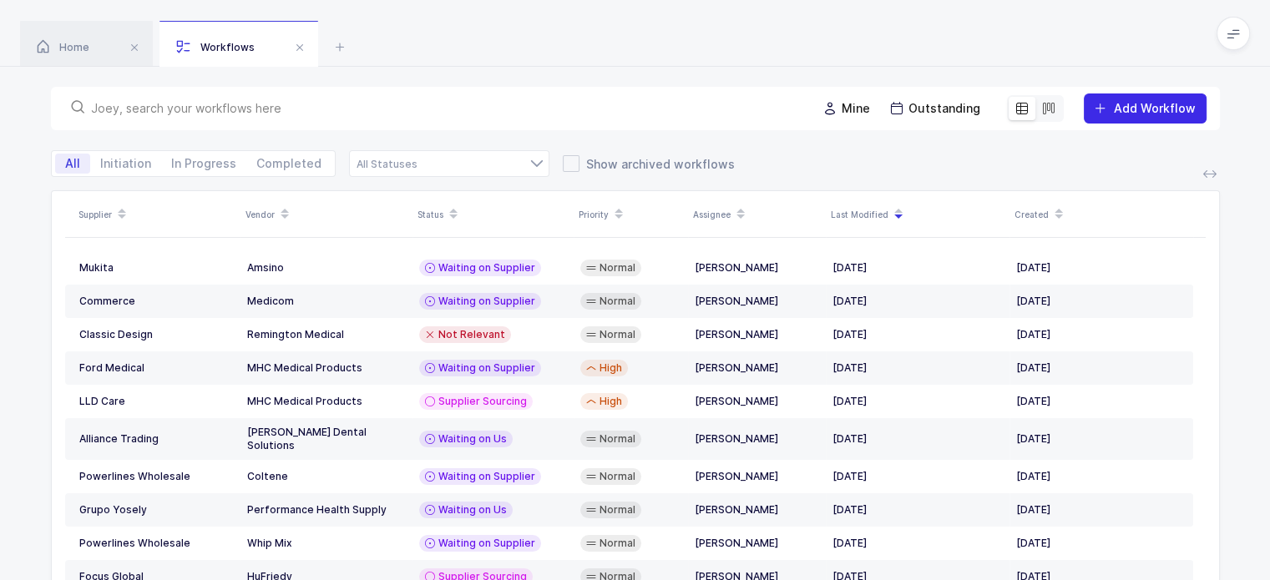
click at [1126, 114] on span "Add Workflow" at bounding box center [1155, 108] width 82 height 14
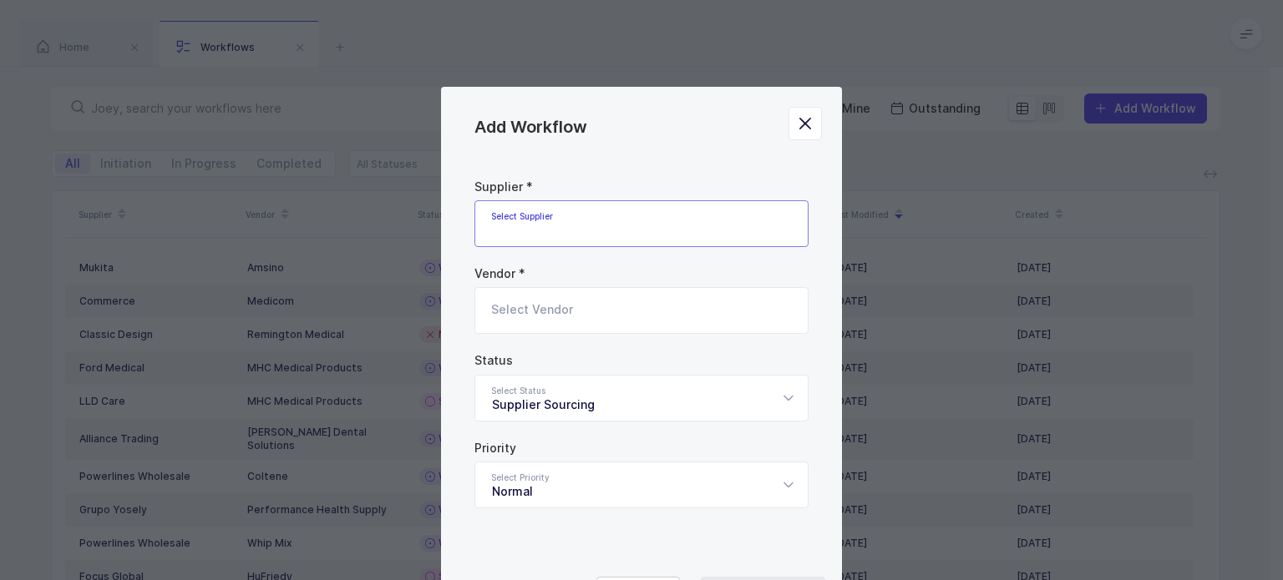
click at [626, 234] on input "Add Workflow" at bounding box center [641, 223] width 334 height 47
click at [539, 284] on li "LLD Care" at bounding box center [648, 279] width 332 height 27
type input "LLD Care"
click at [551, 301] on input "Add Workflow" at bounding box center [641, 310] width 334 height 47
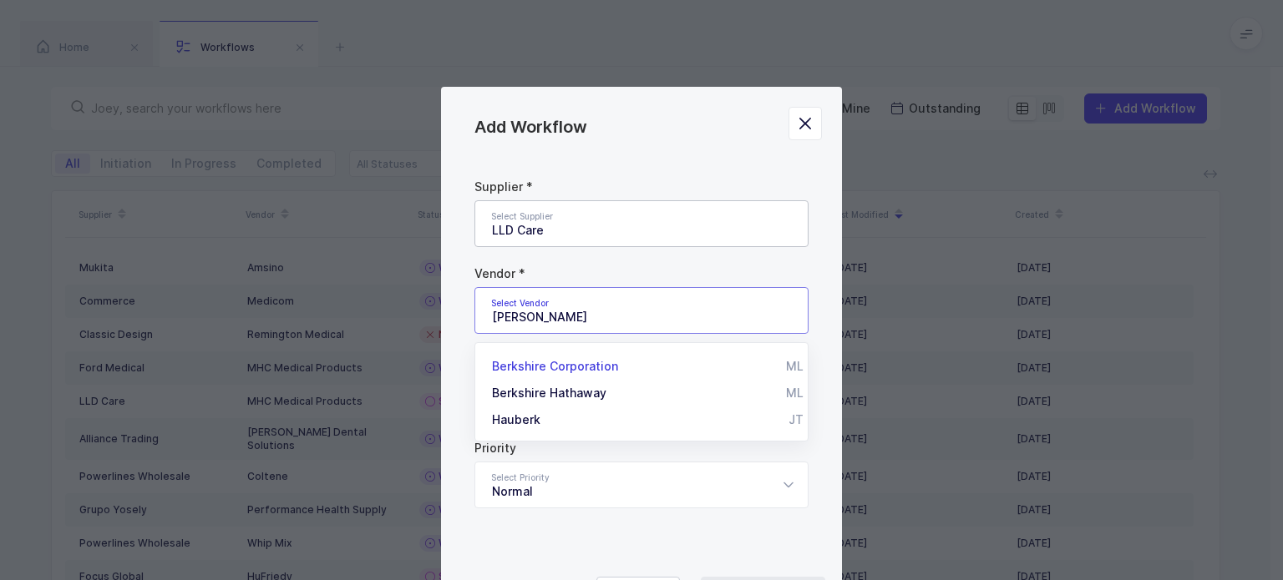
click at [557, 363] on span "Berkshire Corporation" at bounding box center [555, 366] width 126 height 14
type input "Berkshire Corporation"
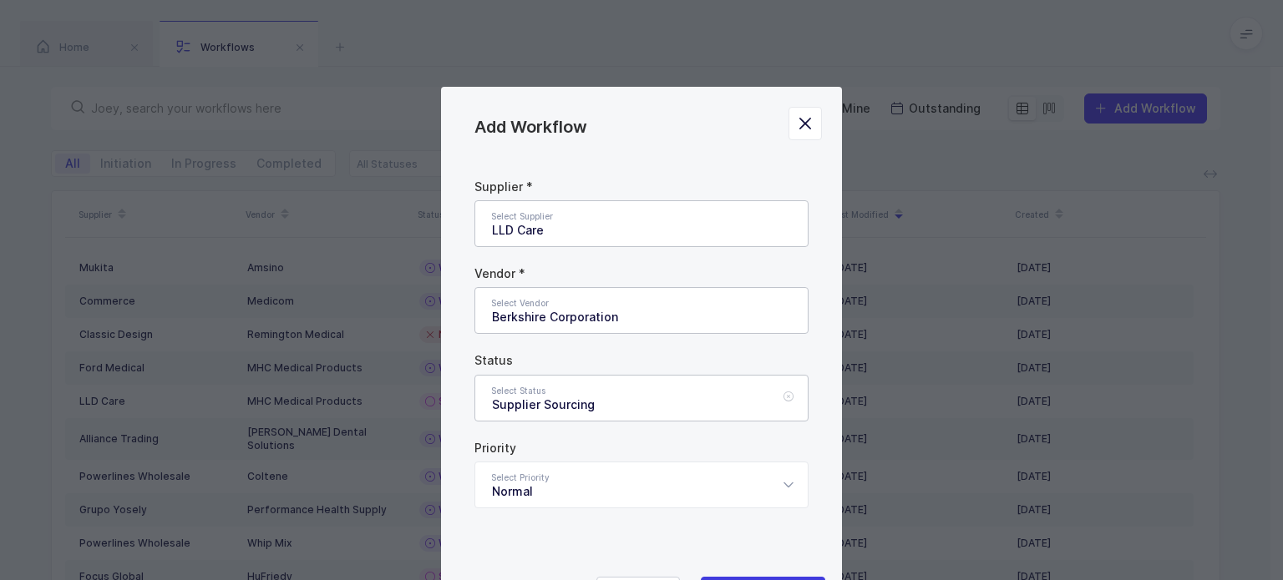
click at [565, 407] on div "Supplier Sourcing" at bounding box center [641, 398] width 334 height 47
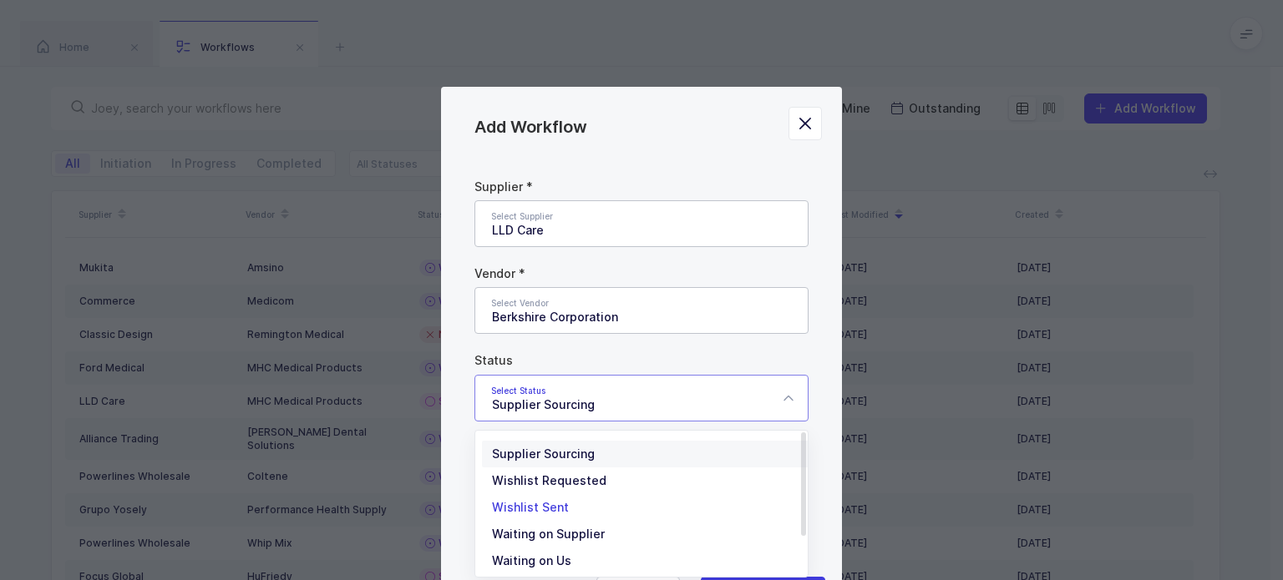
click at [550, 504] on span "Wishlist Sent" at bounding box center [530, 507] width 77 height 14
type input "Wishlist Sent"
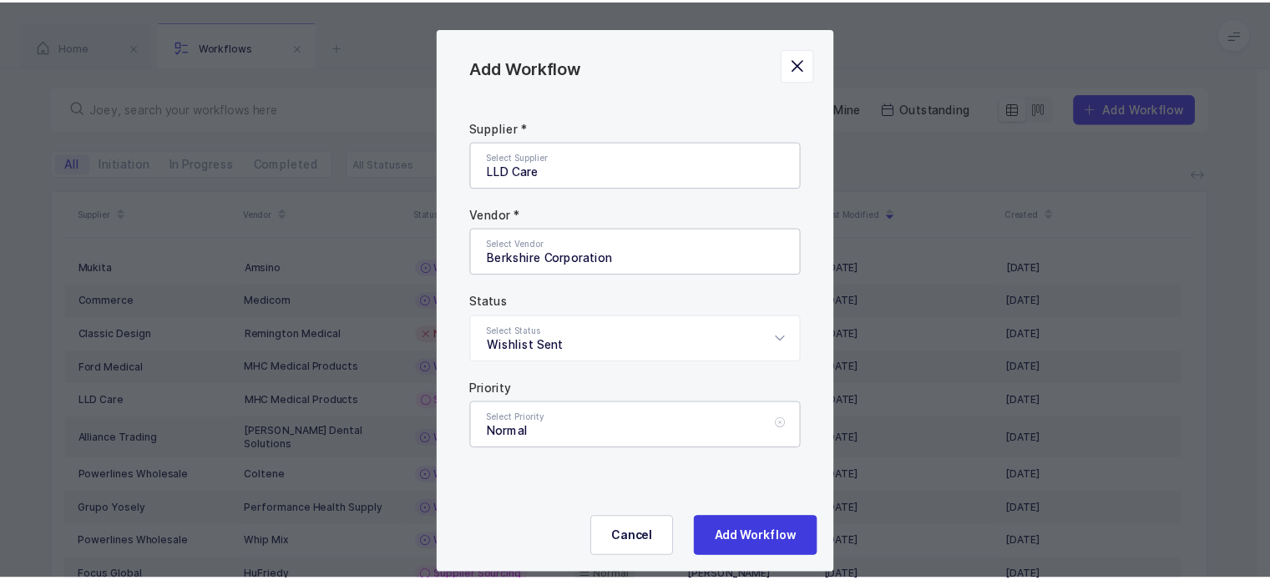
scroll to position [94, 0]
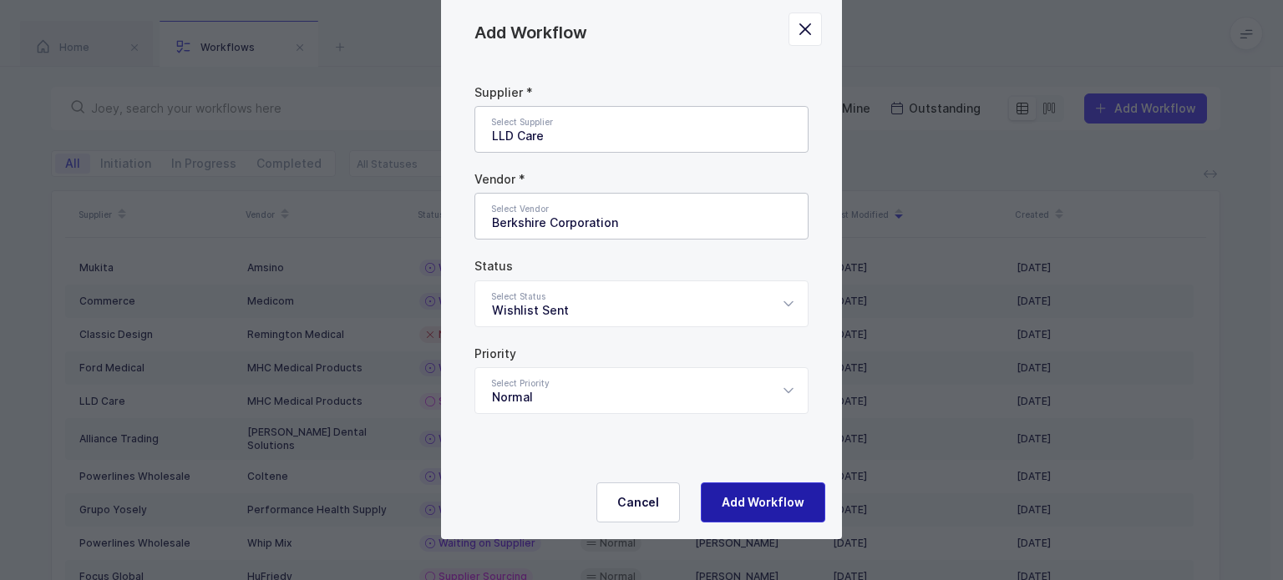
click at [782, 497] on span "Add Workflow" at bounding box center [763, 502] width 83 height 17
type input "Supplier Sourcing"
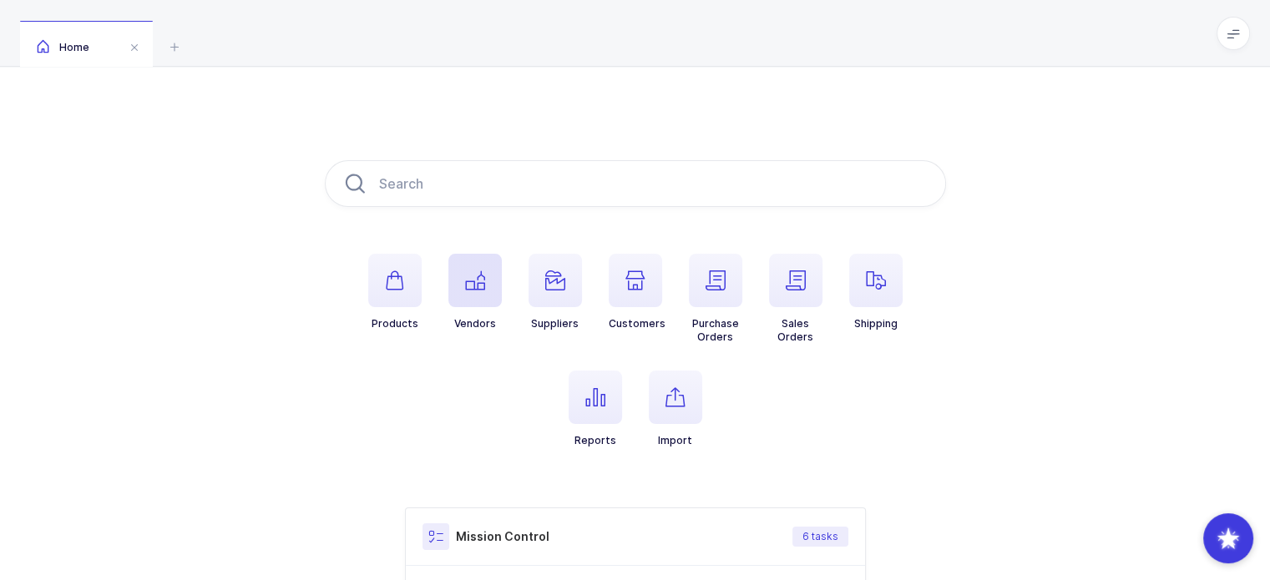
click at [468, 297] on span "button" at bounding box center [474, 280] width 53 height 53
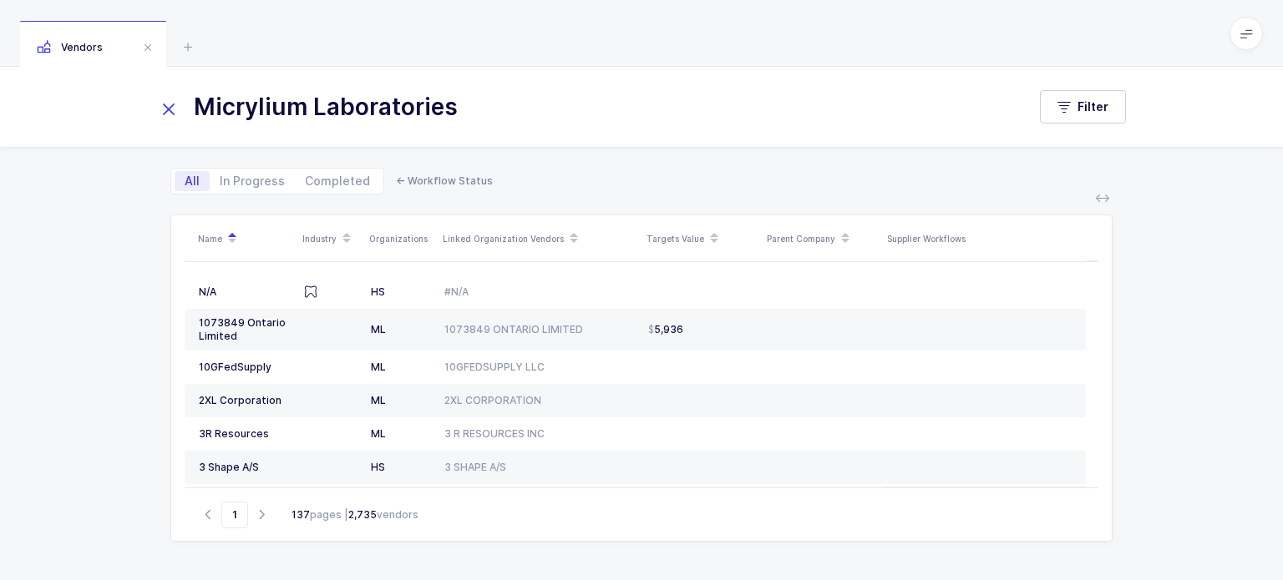
drag, startPoint x: 500, startPoint y: 114, endPoint x: 298, endPoint y: 116, distance: 202.1
click at [298, 116] on input "Micrylium Laboratories" at bounding box center [581, 107] width 849 height 40
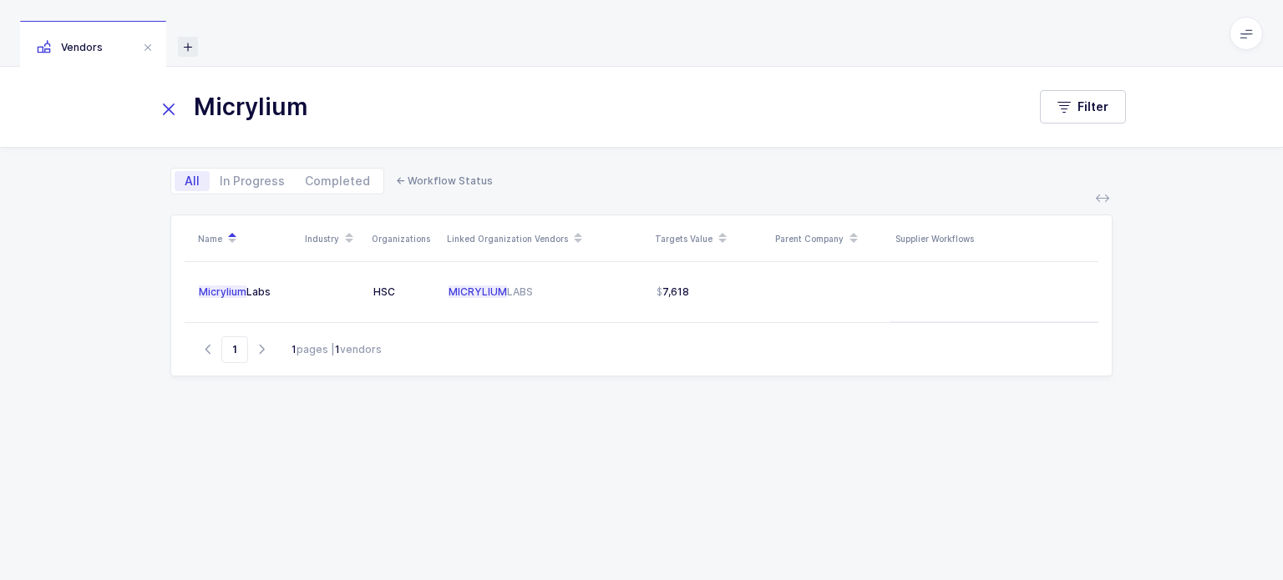
type input "Micrylium"
click at [187, 43] on icon at bounding box center [188, 47] width 20 height 20
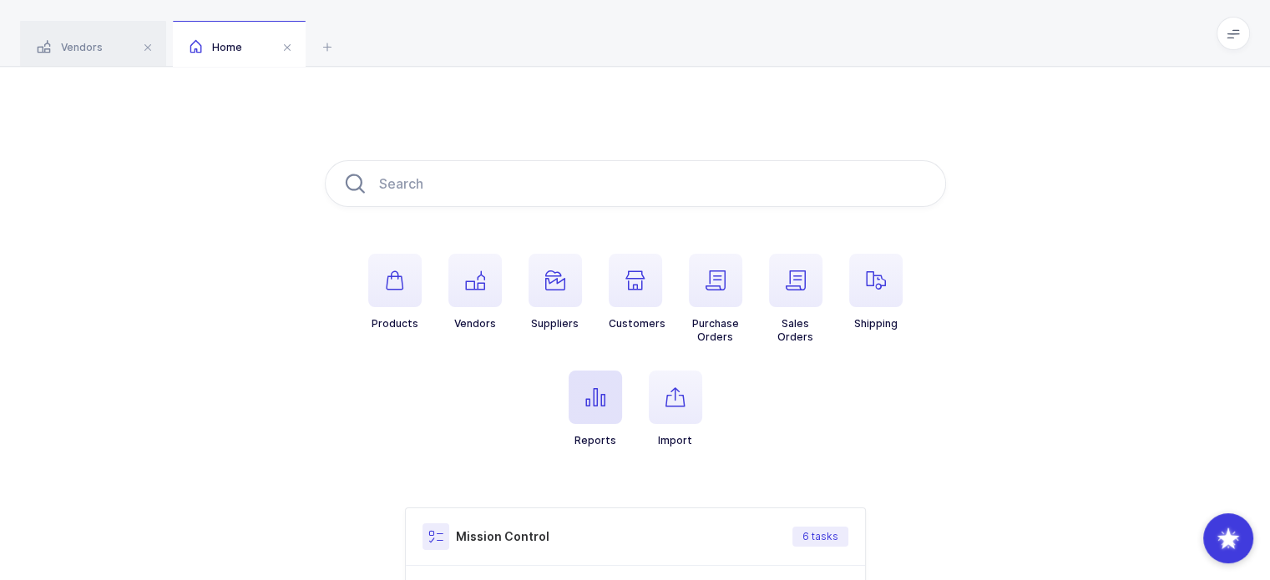
click at [593, 428] on button "Reports" at bounding box center [595, 409] width 53 height 77
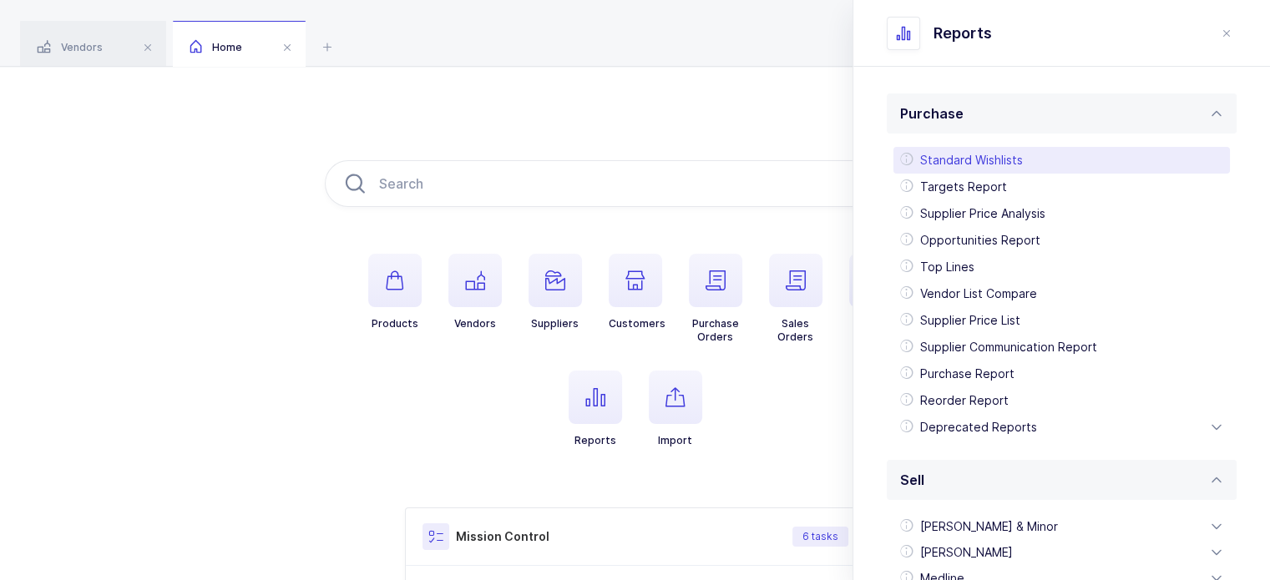
click at [999, 160] on div "Standard Wishlists" at bounding box center [1062, 160] width 337 height 27
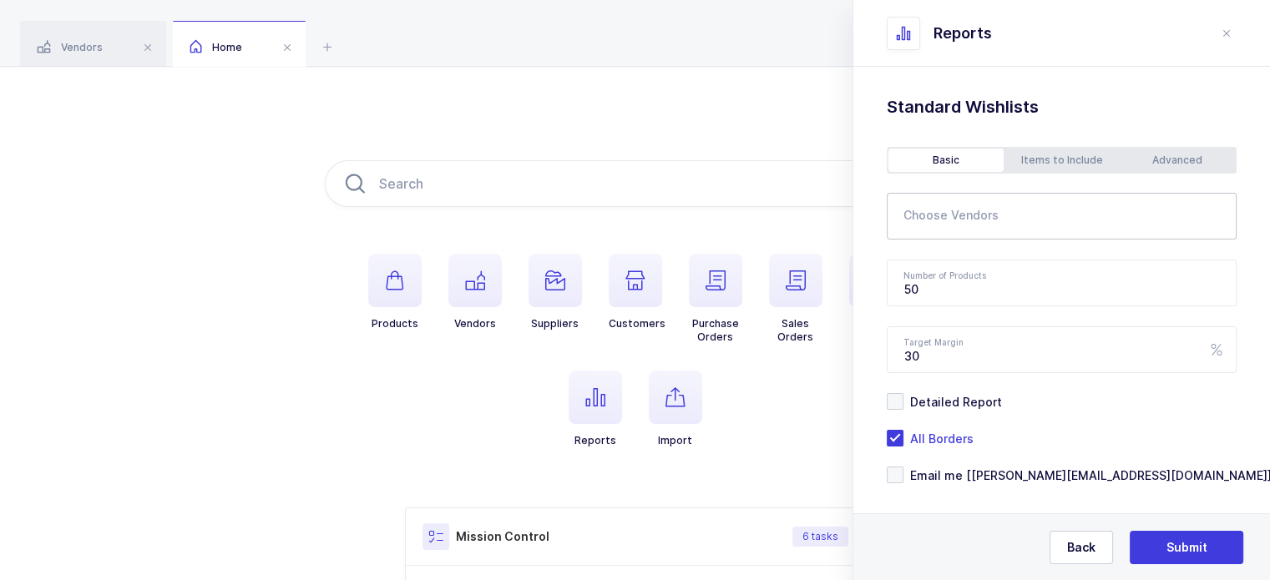
click at [972, 225] on input "text" at bounding box center [1045, 221] width 282 height 22
type input "micry"
click at [969, 270] on span "Micrylium Labs" at bounding box center [968, 273] width 88 height 14
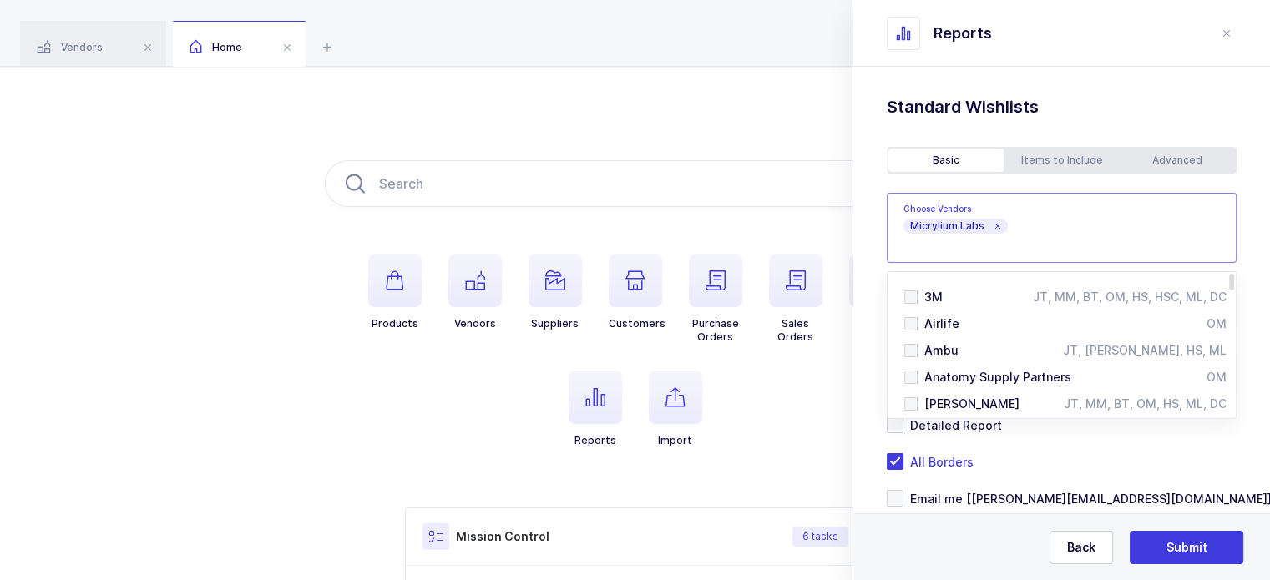
click at [875, 261] on div "Standard Wishlists Targets Report Supplier Price Analysis Opportunities Report …" at bounding box center [1061, 344] width 417 height 554
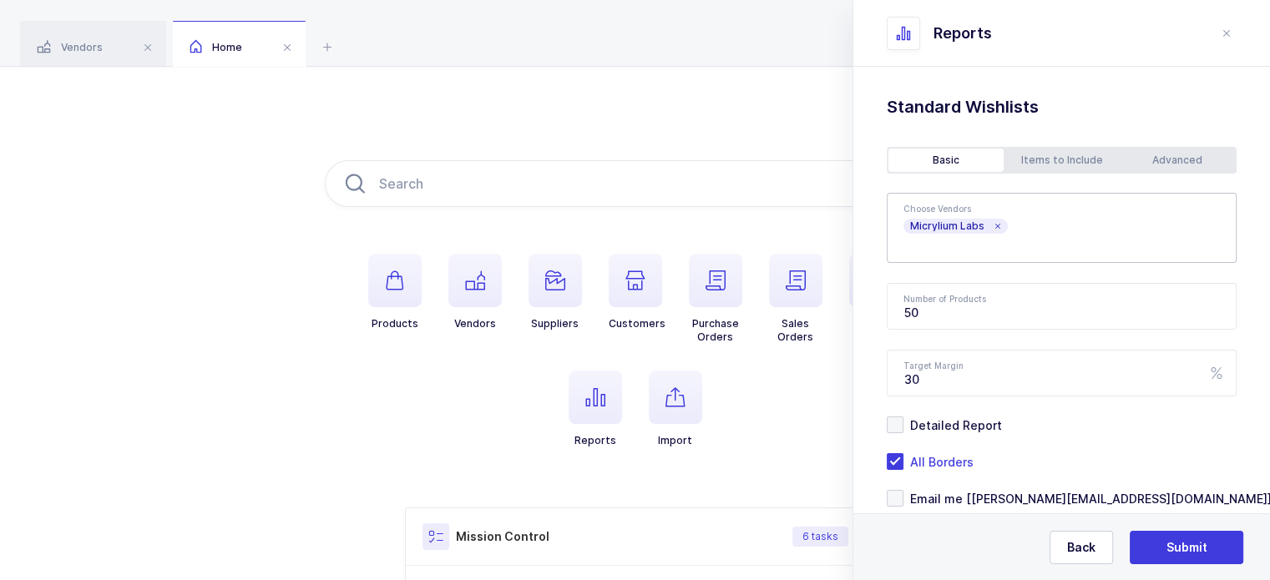
click at [1173, 154] on div "Advanced" at bounding box center [1177, 160] width 115 height 23
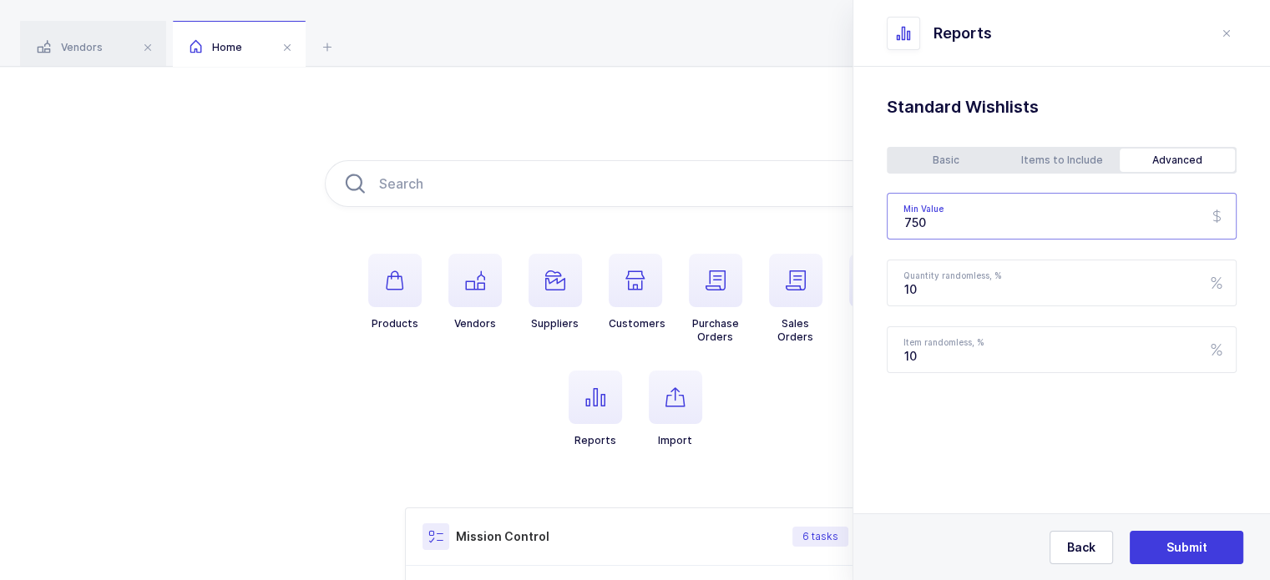
drag, startPoint x: 975, startPoint y: 220, endPoint x: 902, endPoint y: 223, distance: 73.6
click at [902, 223] on input "750" at bounding box center [1062, 216] width 350 height 47
type input "450"
click at [924, 165] on div "Basic" at bounding box center [946, 160] width 115 height 23
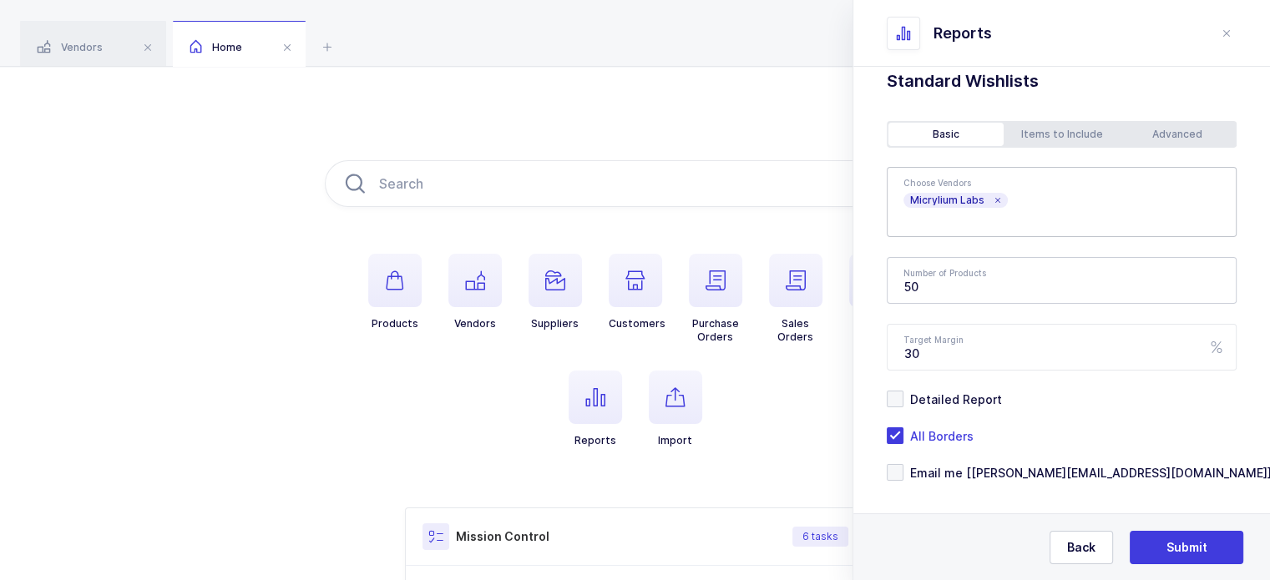
scroll to position [40, 0]
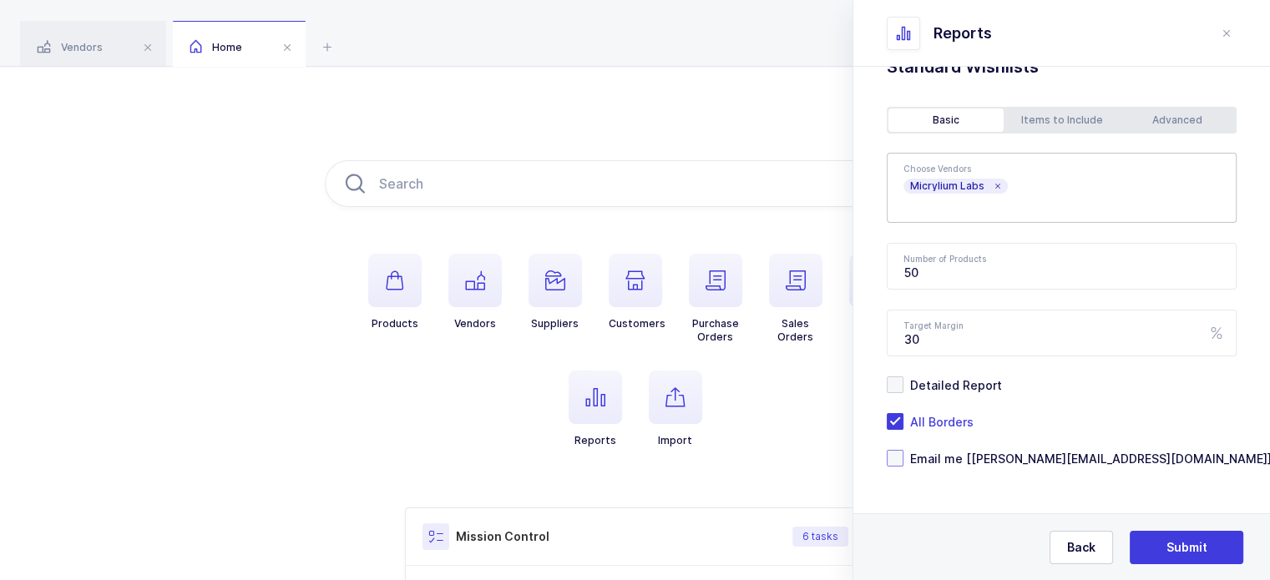
click at [972, 463] on span "Email me [joey@janustrade.com]" at bounding box center [1088, 459] width 368 height 16
click at [904, 450] on input "Email me [joey@janustrade.com]" at bounding box center [904, 450] width 0 height 0
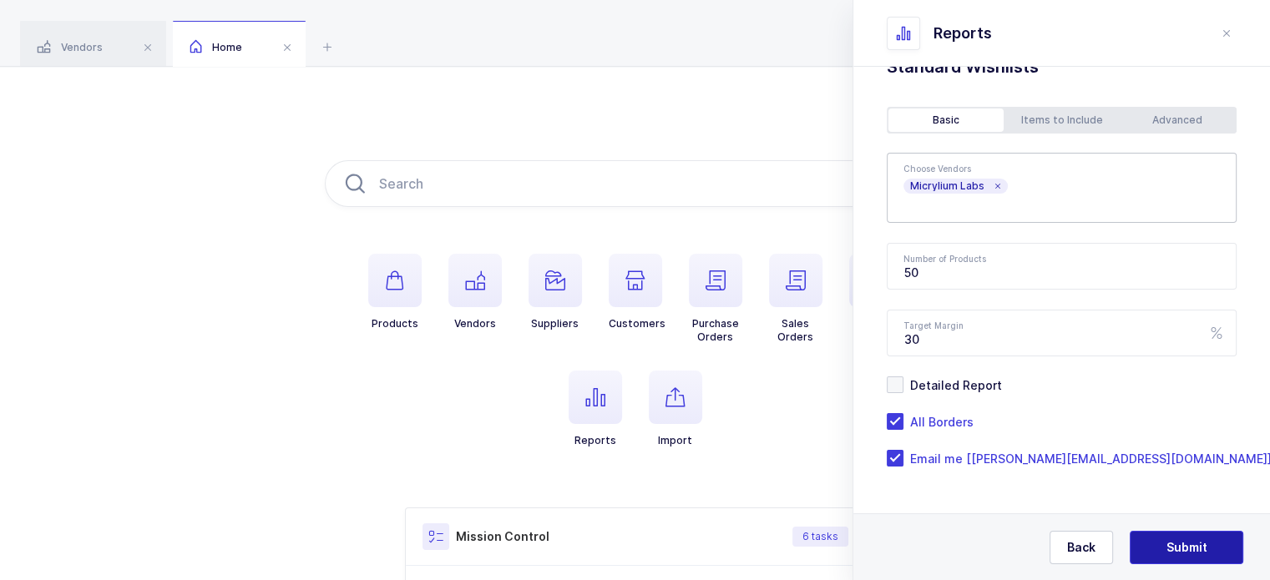
click at [1162, 540] on button "Submit" at bounding box center [1187, 547] width 114 height 33
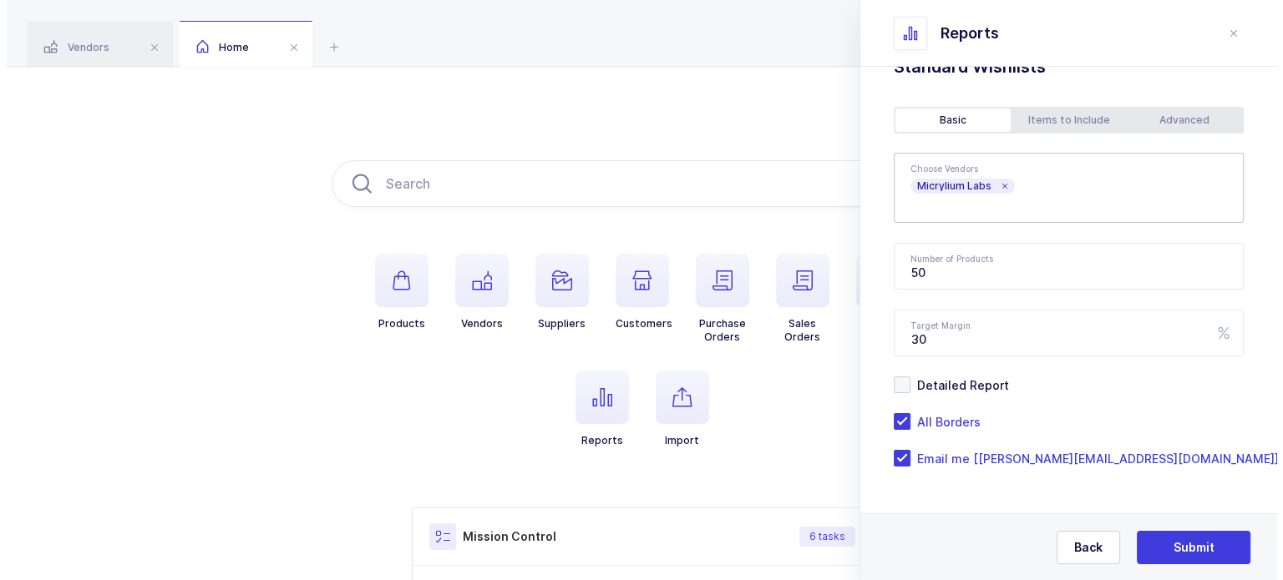
scroll to position [0, 0]
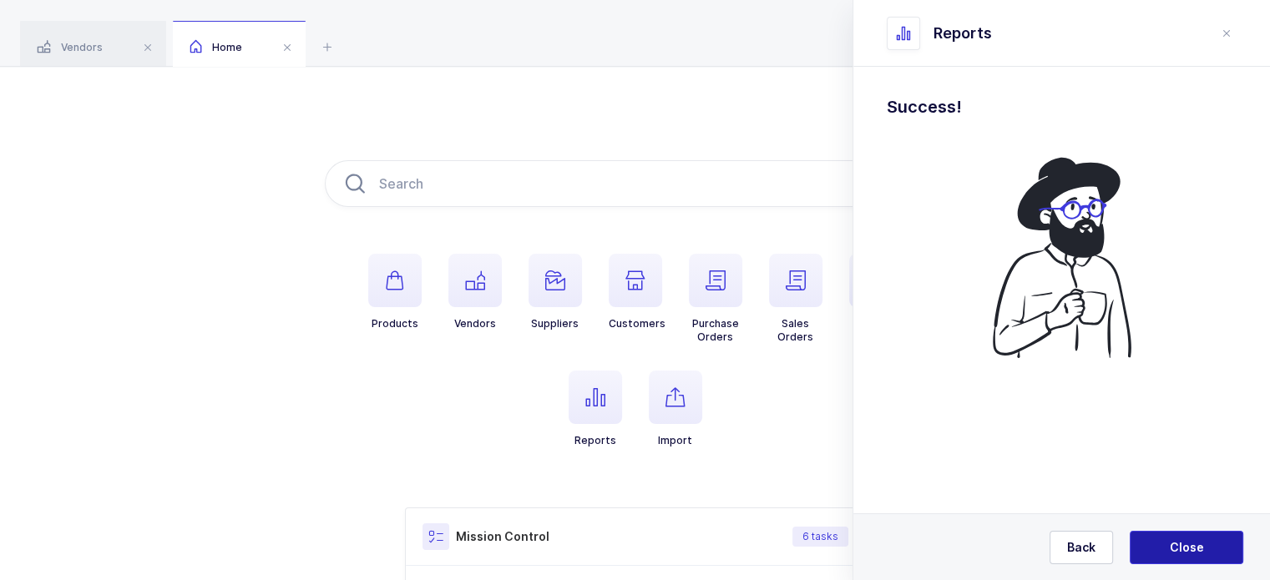
click at [1176, 534] on button "Close" at bounding box center [1187, 547] width 114 height 33
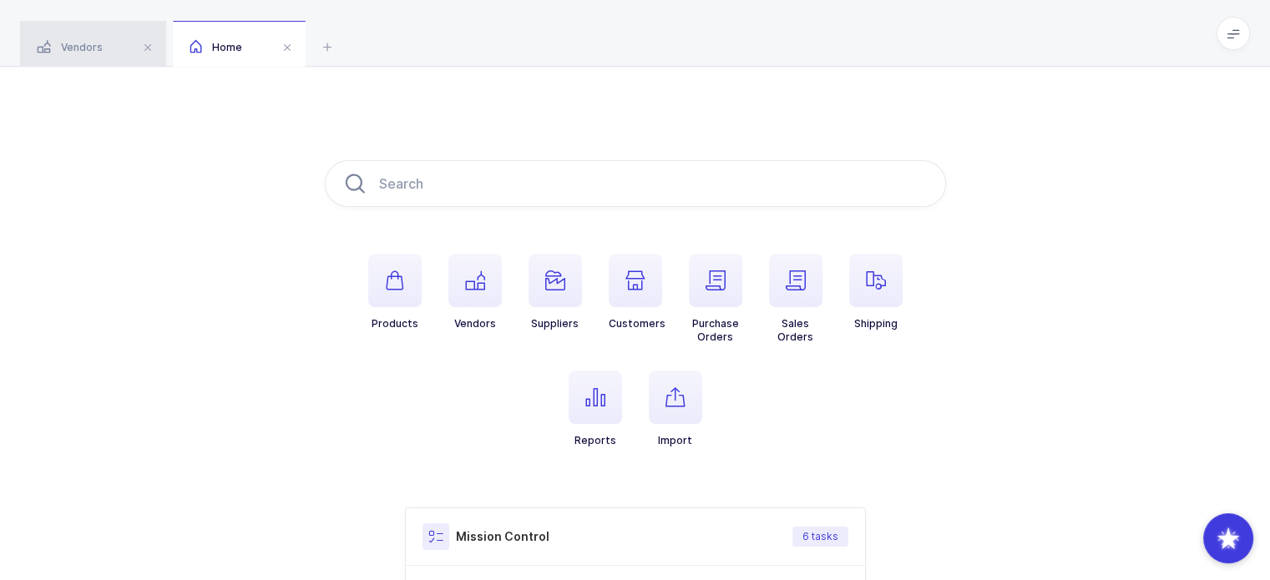
click at [107, 51] on div "Vendors" at bounding box center [93, 44] width 146 height 47
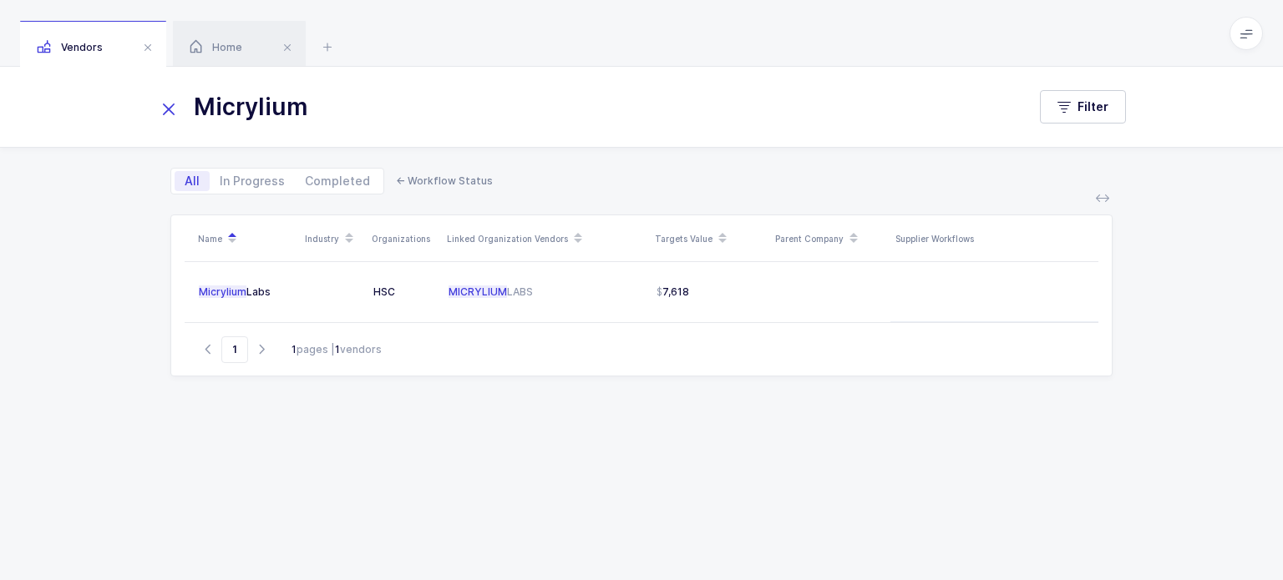
drag, startPoint x: 358, startPoint y: 107, endPoint x: 193, endPoint y: 109, distance: 165.4
click at [193, 109] on input "Micrylium" at bounding box center [581, 107] width 849 height 40
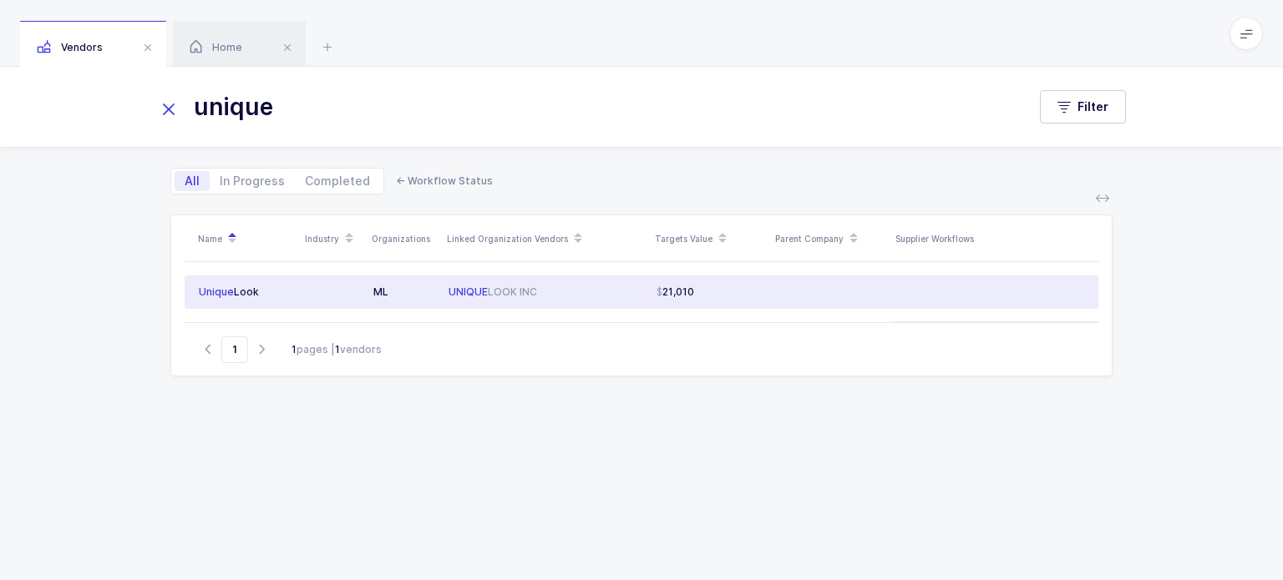
type input "unique"
click at [504, 292] on div "UNIQUE LOOK INC" at bounding box center [545, 292] width 195 height 13
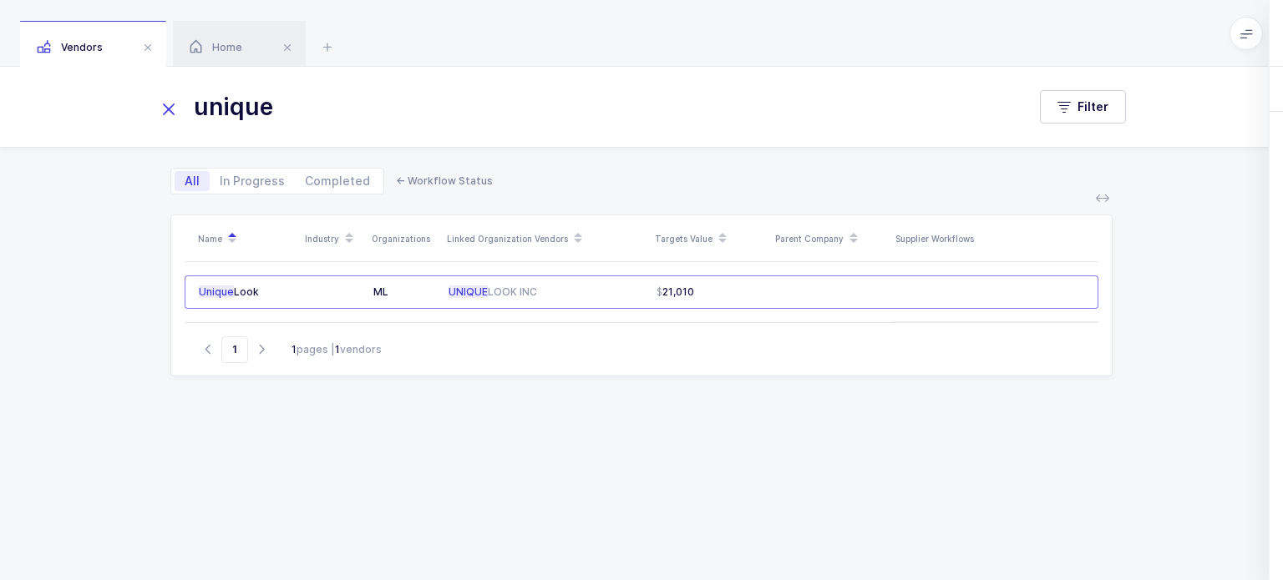
click at [1102, 93] on div "Workflows" at bounding box center [1118, 89] width 90 height 45
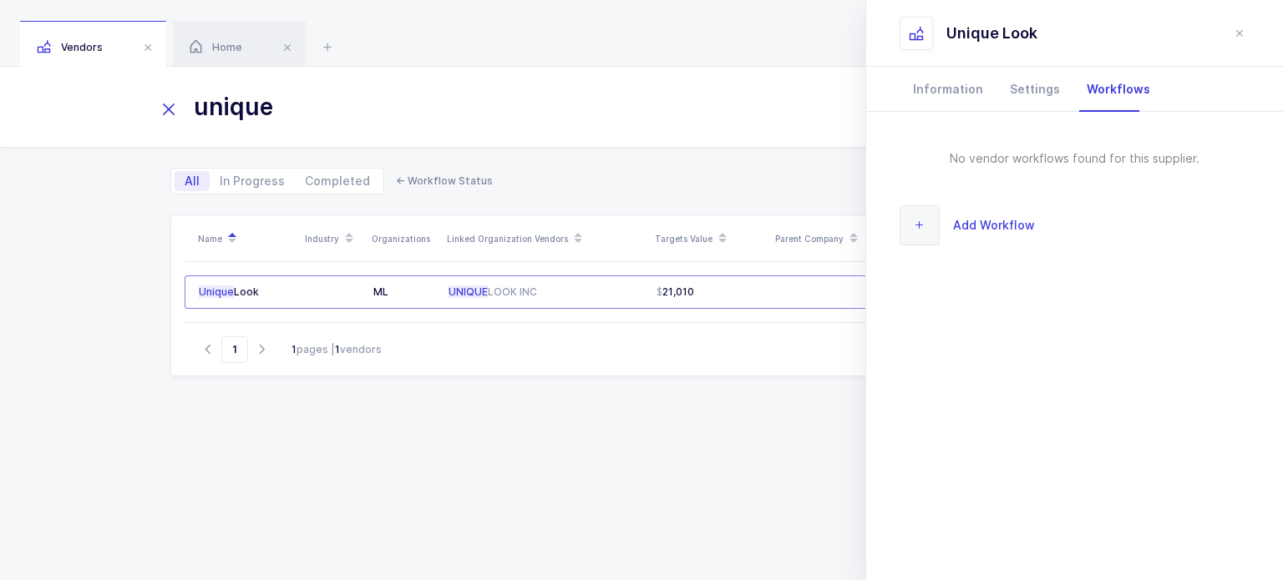
click at [970, 225] on span "Add Workflow" at bounding box center [994, 224] width 82 height 19
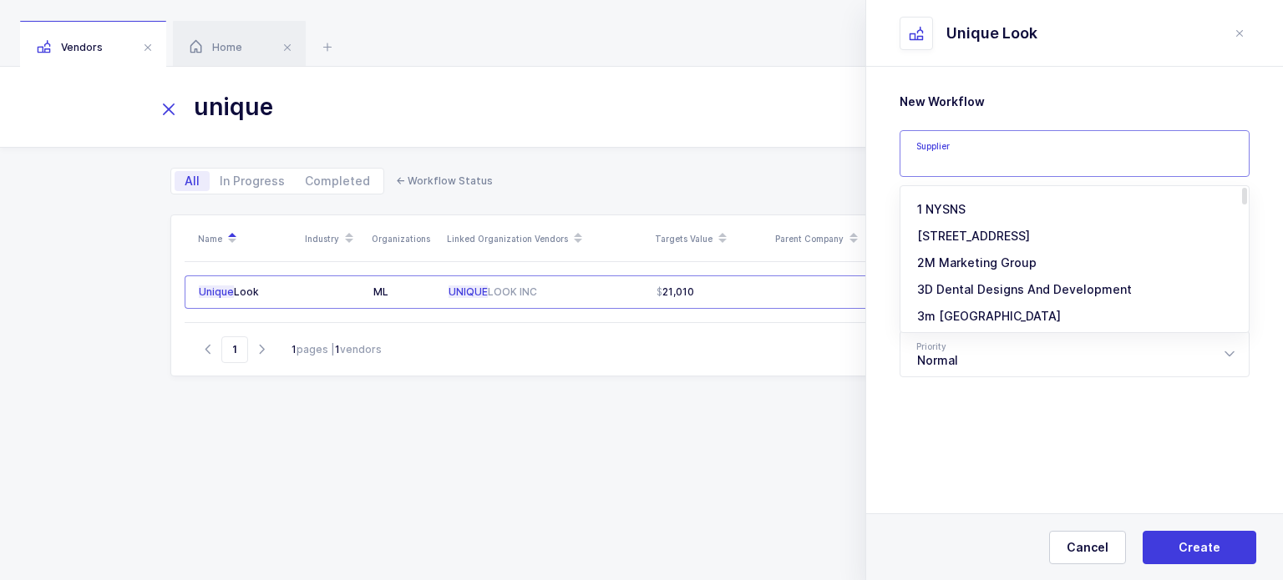
click at [1002, 162] on input "text" at bounding box center [1074, 153] width 350 height 47
click at [960, 208] on span "LLD Care" at bounding box center [943, 209] width 52 height 14
type input "LLD Care"
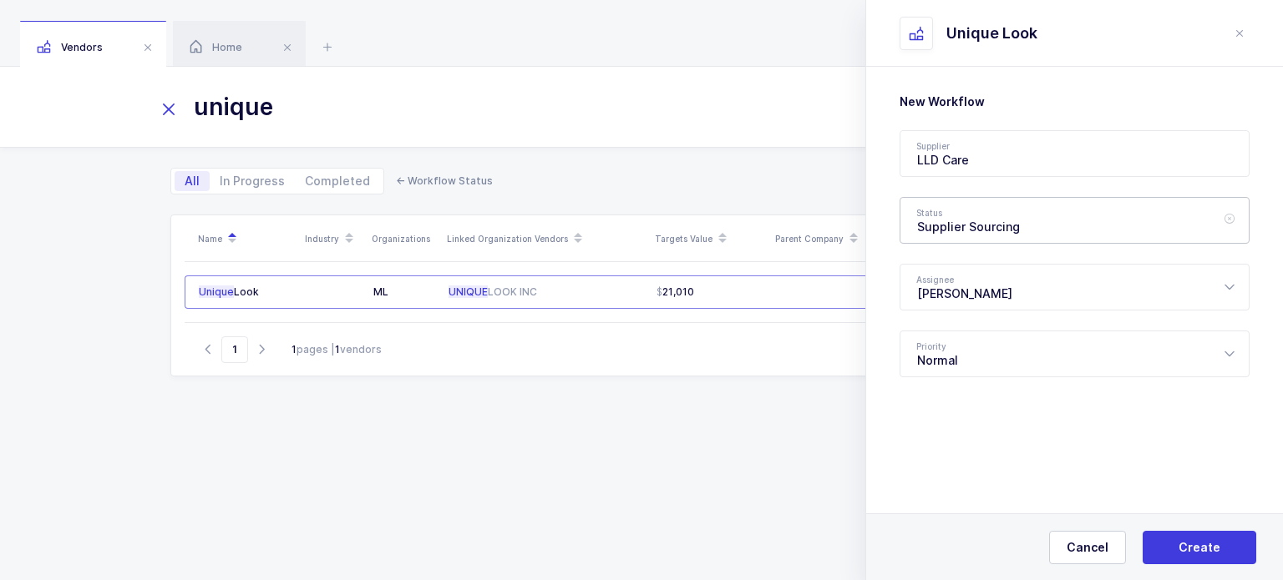
click at [973, 233] on div "Supplier Sourcing" at bounding box center [1074, 220] width 350 height 47
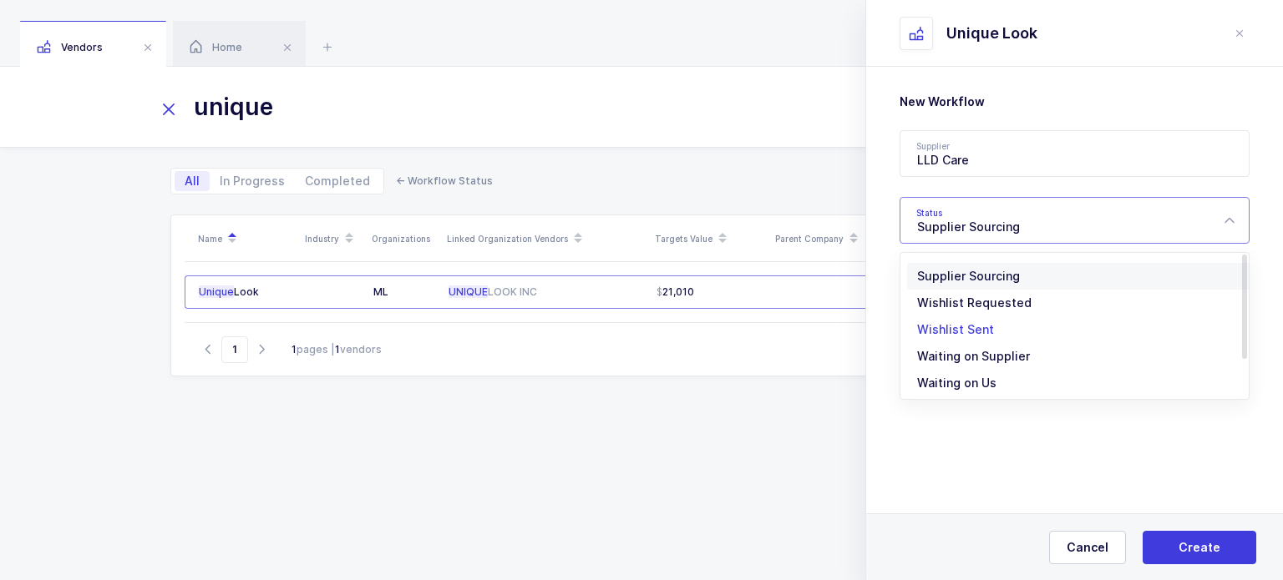
click at [963, 340] on li "Wishlist Sent" at bounding box center [1080, 330] width 347 height 27
type input "Wishlist Sent"
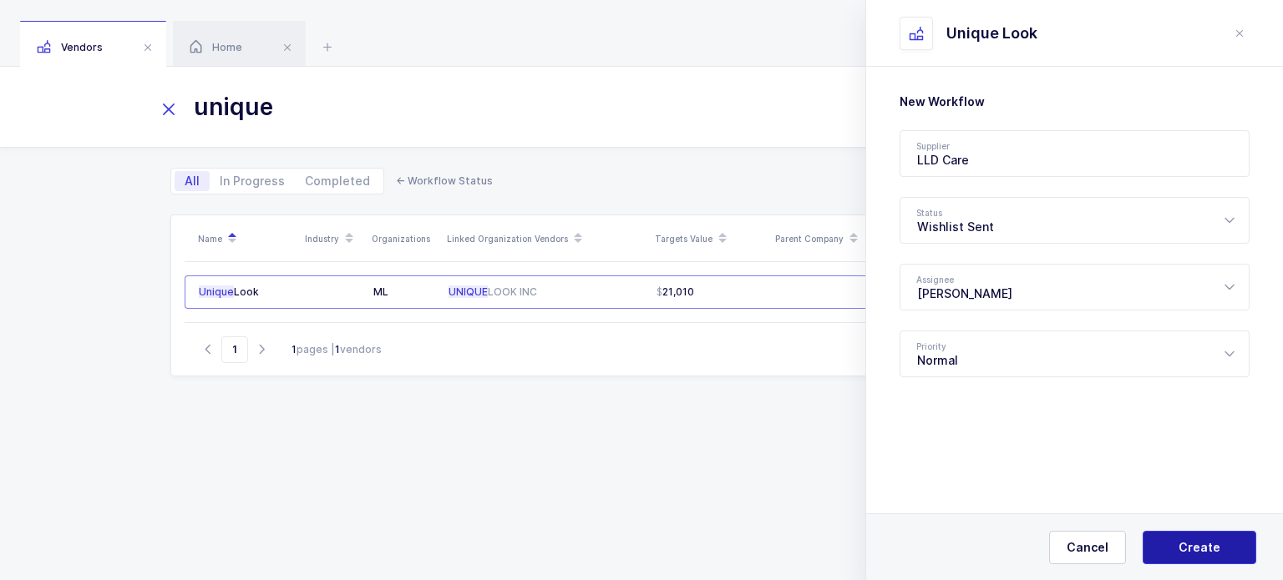
click at [1199, 544] on span "Create" at bounding box center [1199, 547] width 42 height 17
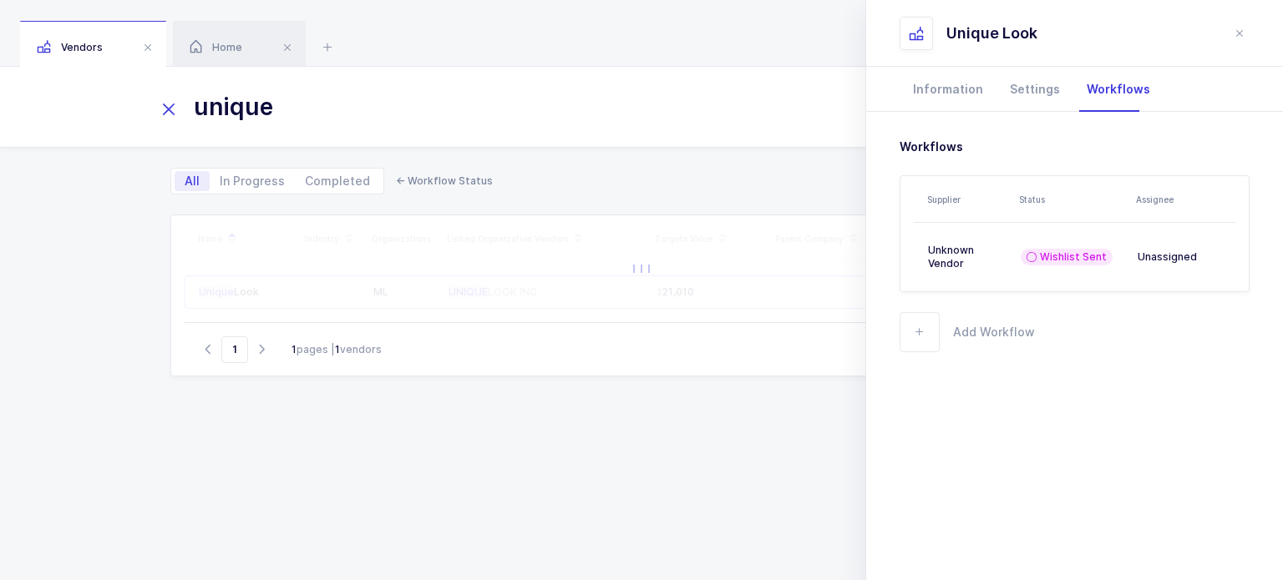
click at [1206, 550] on section "Information Settings Workflows About Name Unique Look Parent Company Linked Org…" at bounding box center [1074, 324] width 417 height 514
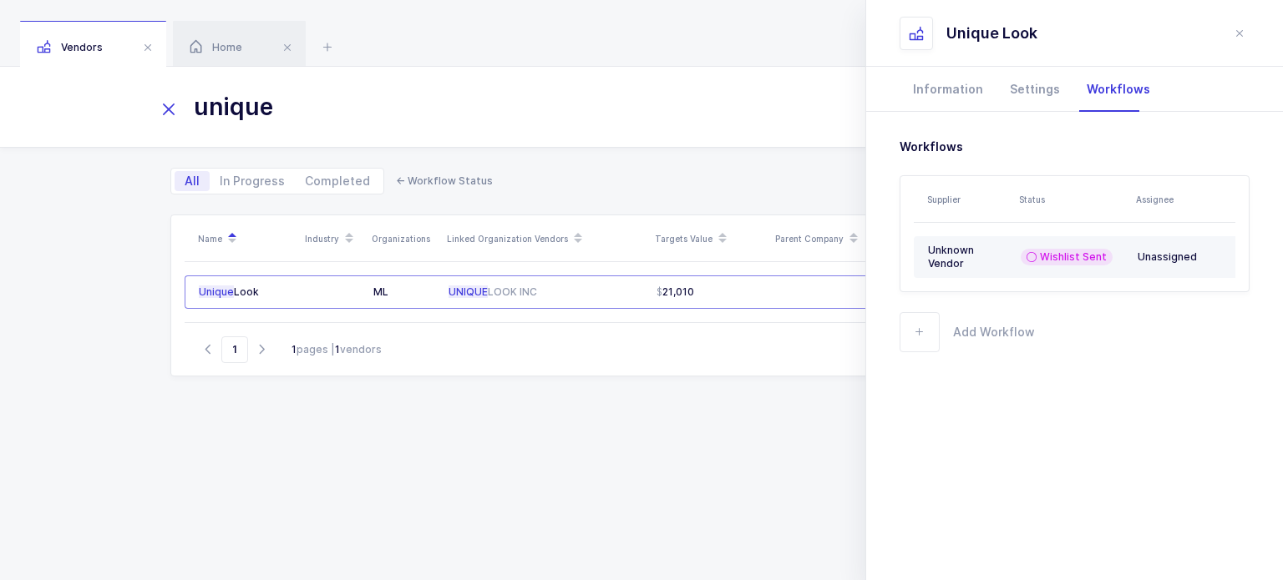
click at [962, 256] on div "Unknown Vendor" at bounding box center [967, 257] width 79 height 27
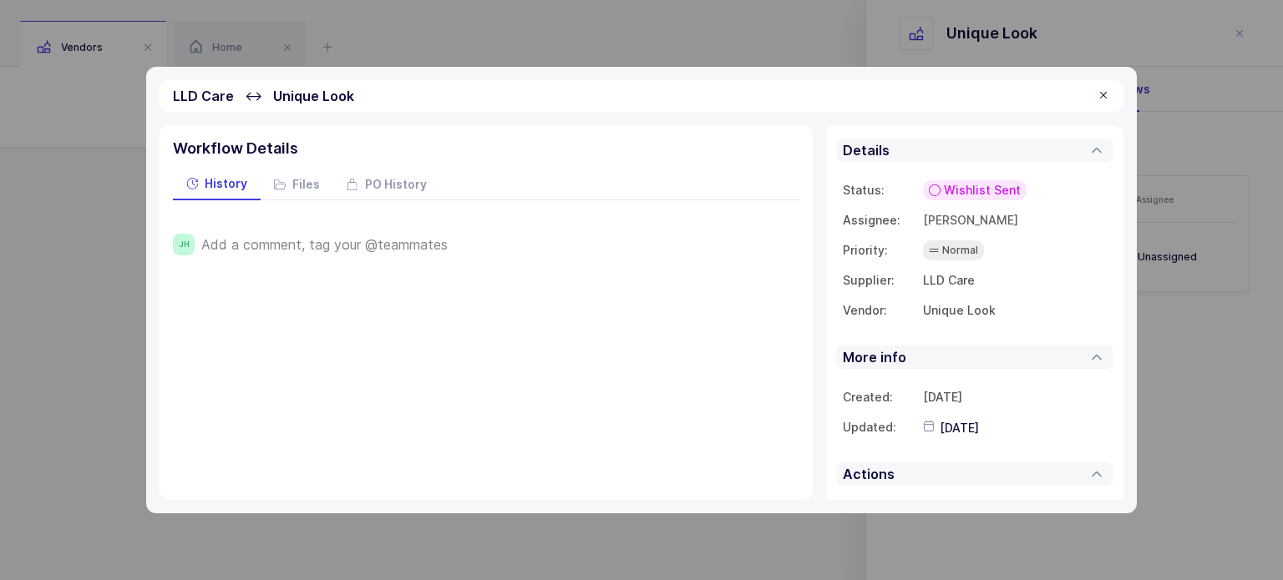
click at [1106, 96] on div at bounding box center [1103, 96] width 13 height 15
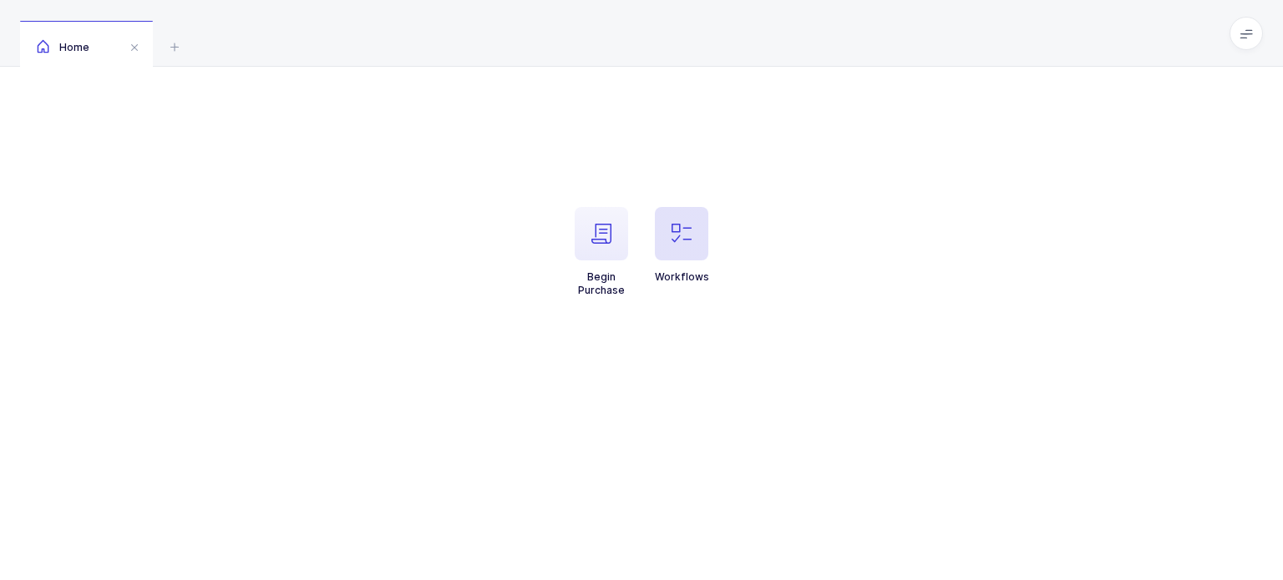
click at [704, 236] on span "button" at bounding box center [681, 233] width 53 height 53
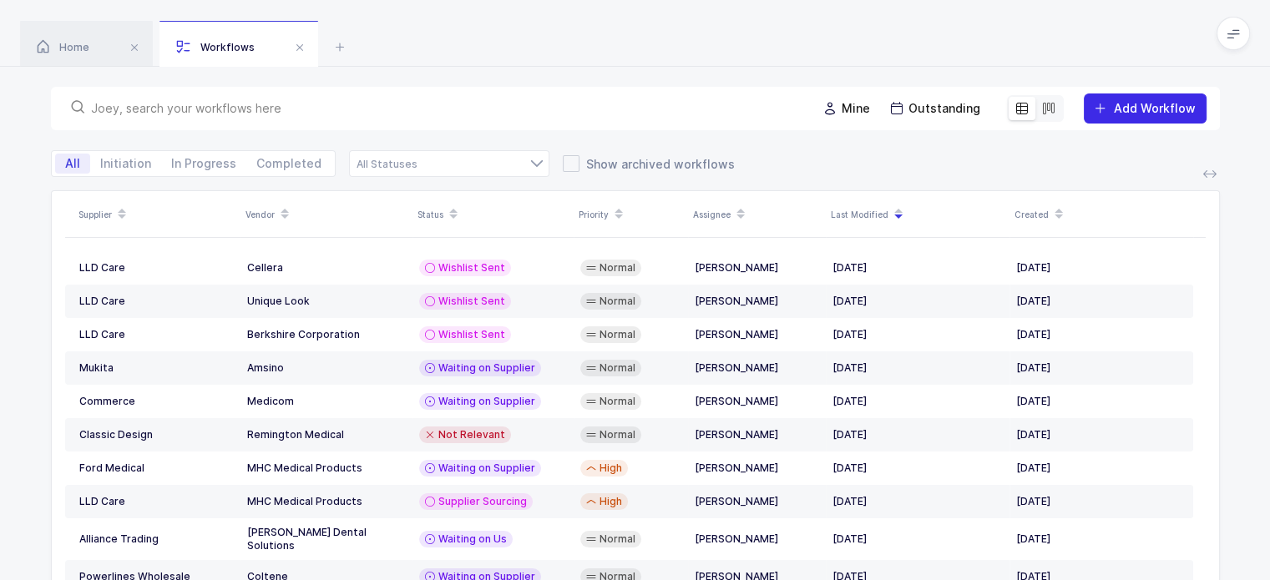
click at [1142, 109] on span "Add Workflow" at bounding box center [1155, 108] width 82 height 14
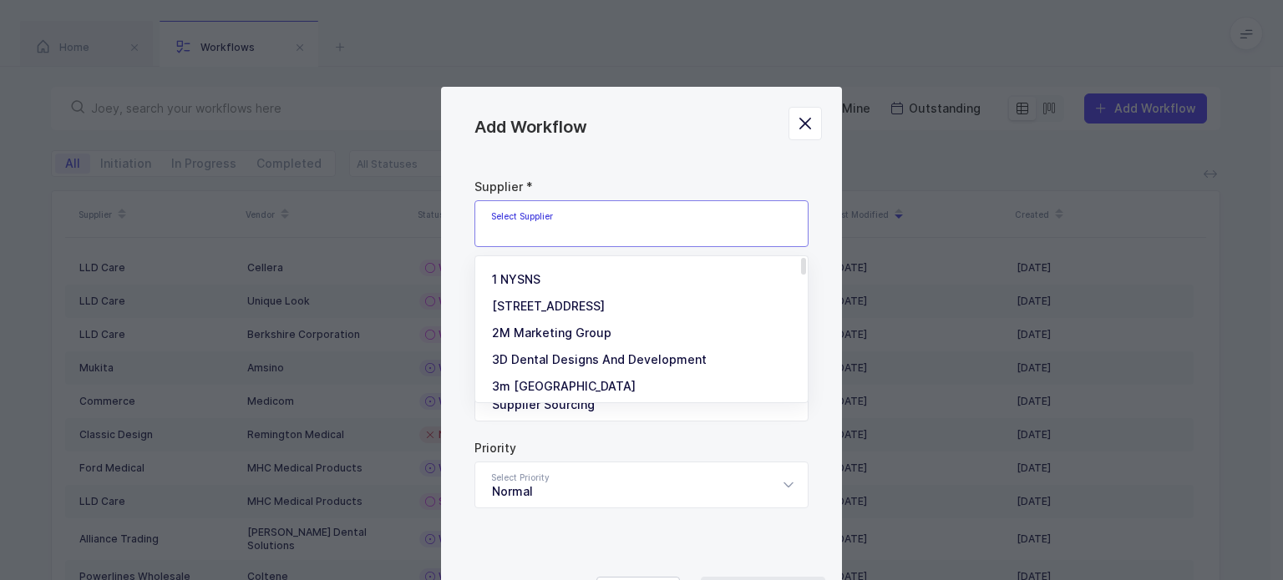
click at [651, 206] on input "Add Workflow" at bounding box center [641, 223] width 334 height 47
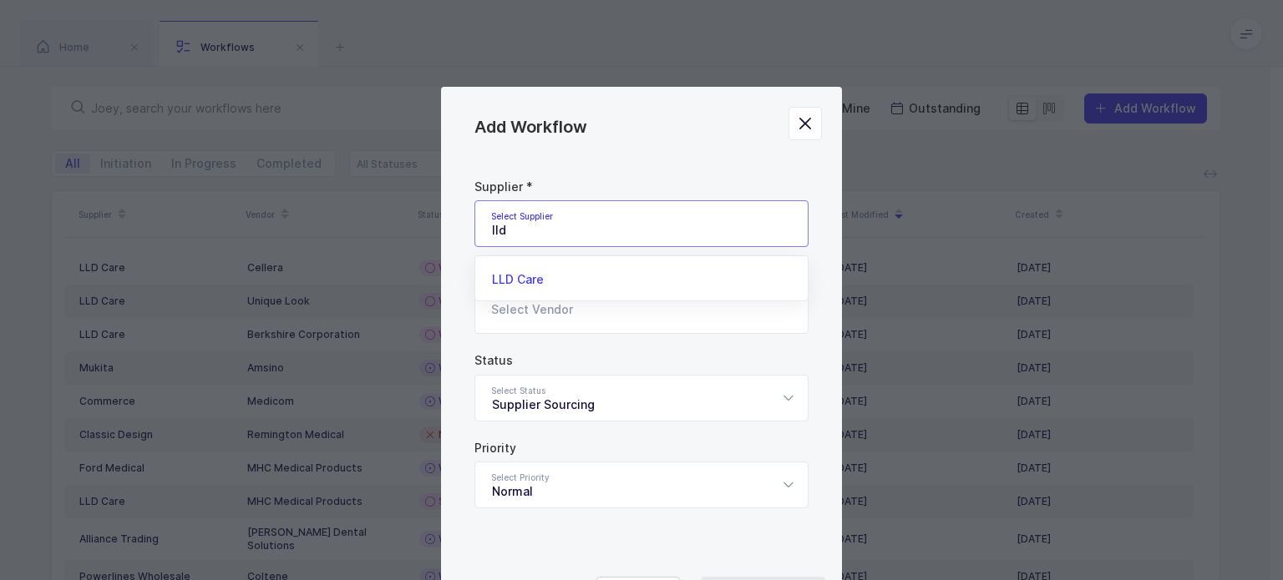
click at [593, 283] on li "LLD Care" at bounding box center [648, 279] width 332 height 27
type input "LLD Care"
click at [581, 301] on input "Add Workflow" at bounding box center [641, 310] width 334 height 47
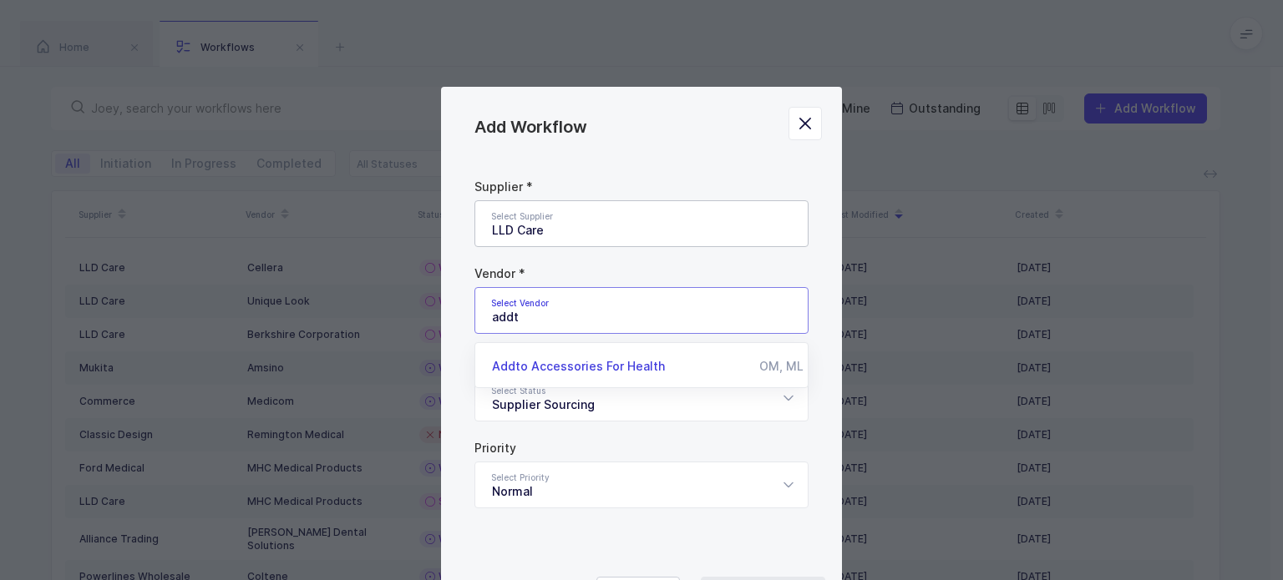
click at [555, 367] on span "Addto Accessories For Health" at bounding box center [578, 366] width 173 height 14
type input "Addto Accessories For Health"
click at [589, 393] on div "Supplier Sourcing" at bounding box center [641, 398] width 334 height 47
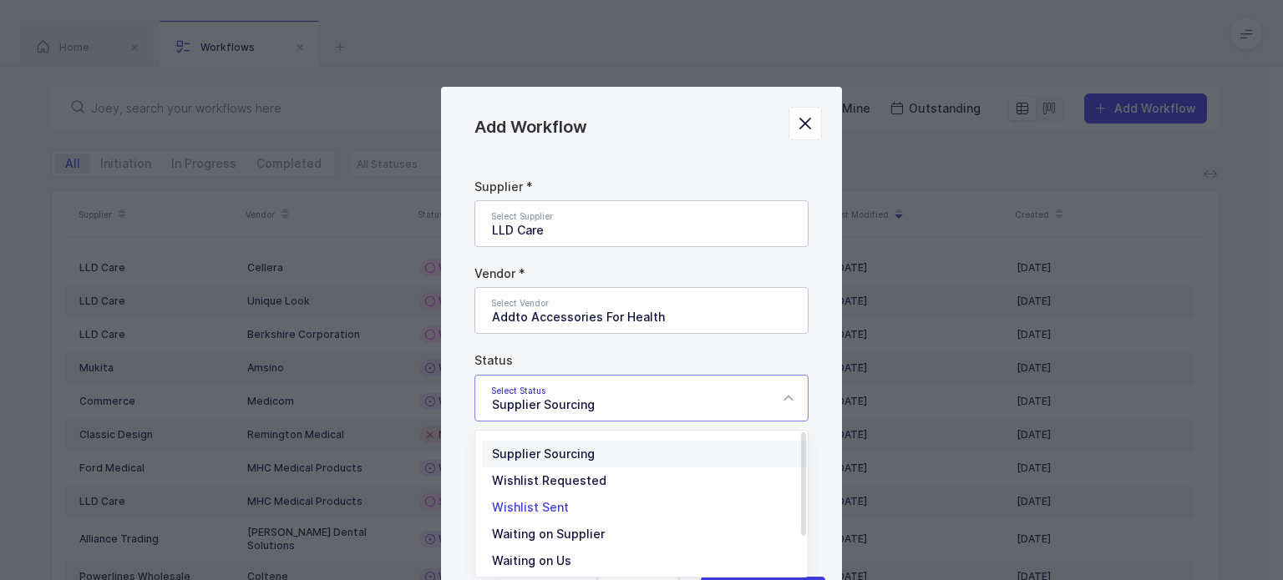
click at [551, 504] on span "Wishlist Sent" at bounding box center [530, 507] width 77 height 14
type input "Wishlist Sent"
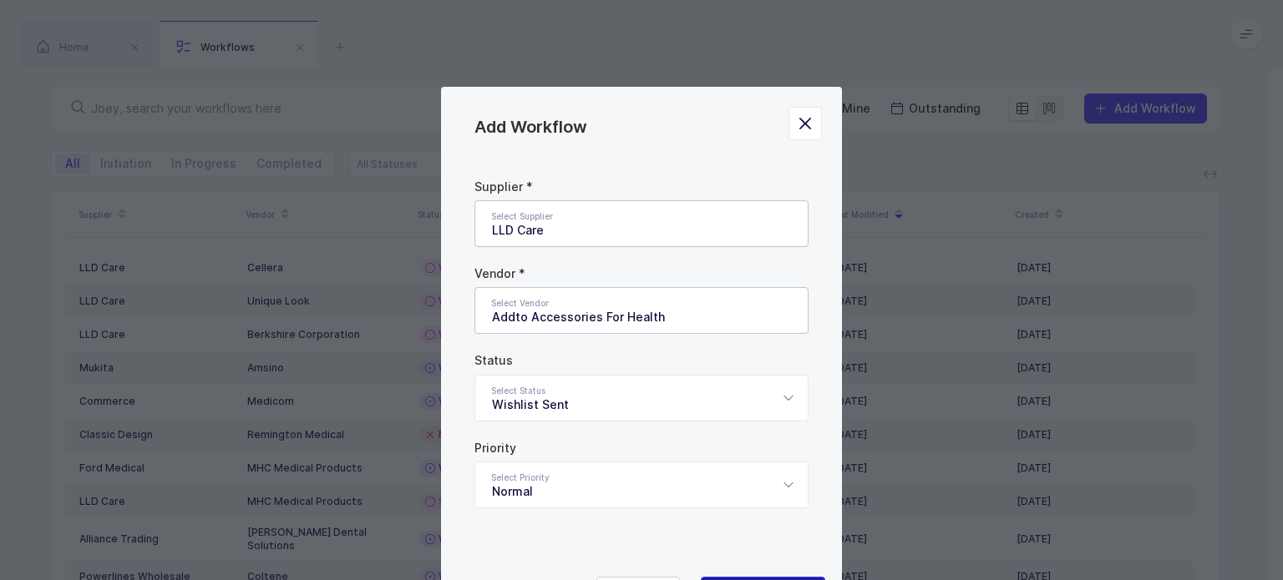
type input "Supplier Sourcing"
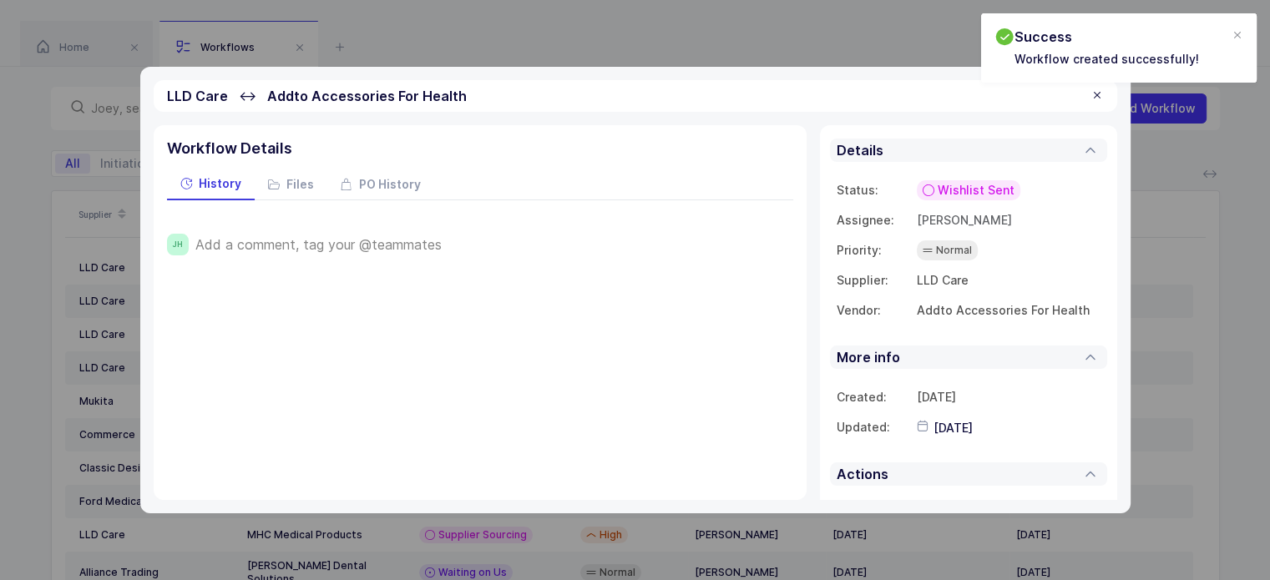
click at [1102, 89] on div at bounding box center [1097, 96] width 13 height 15
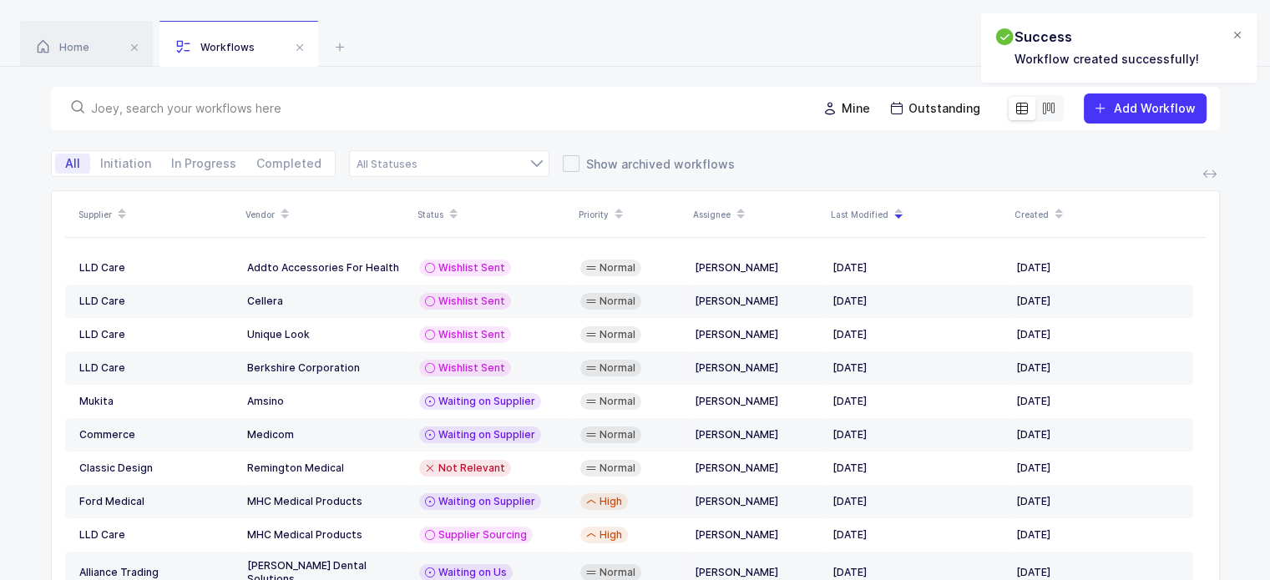
click at [1238, 36] on div at bounding box center [1237, 35] width 13 height 15
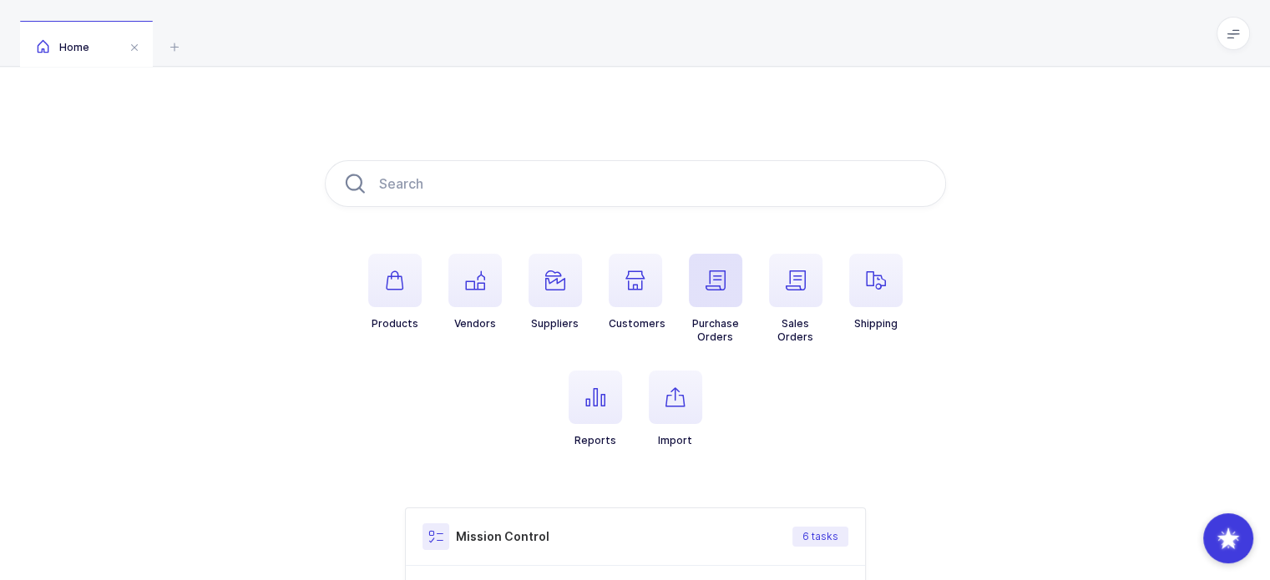
click at [706, 275] on icon "button" at bounding box center [716, 281] width 20 height 20
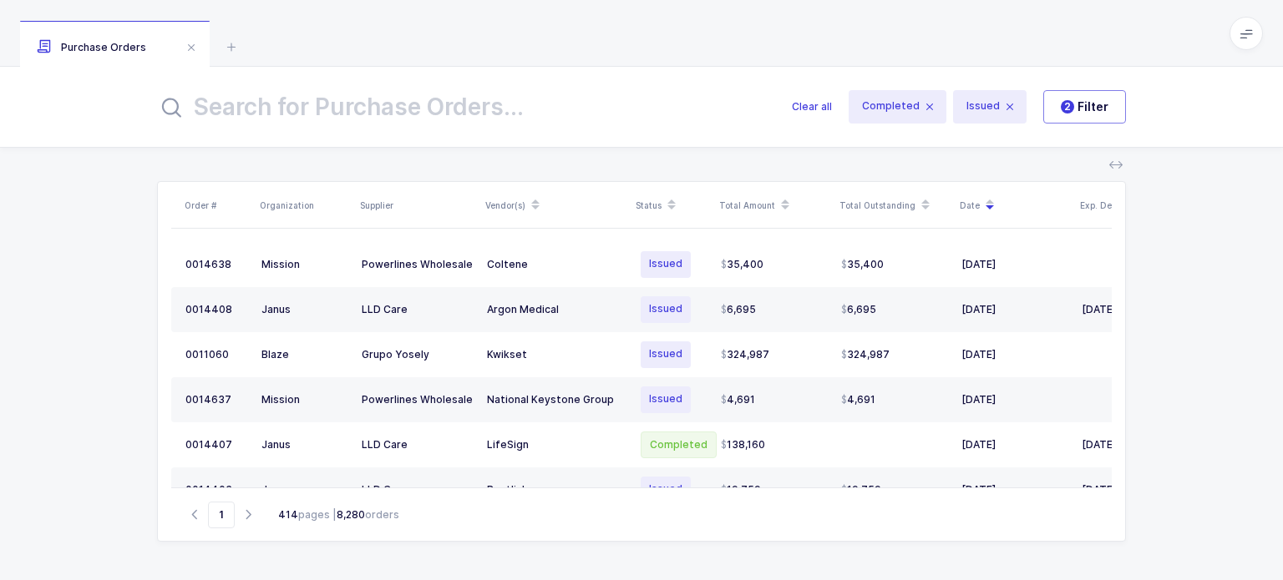
click at [530, 89] on input "text" at bounding box center [464, 107] width 615 height 40
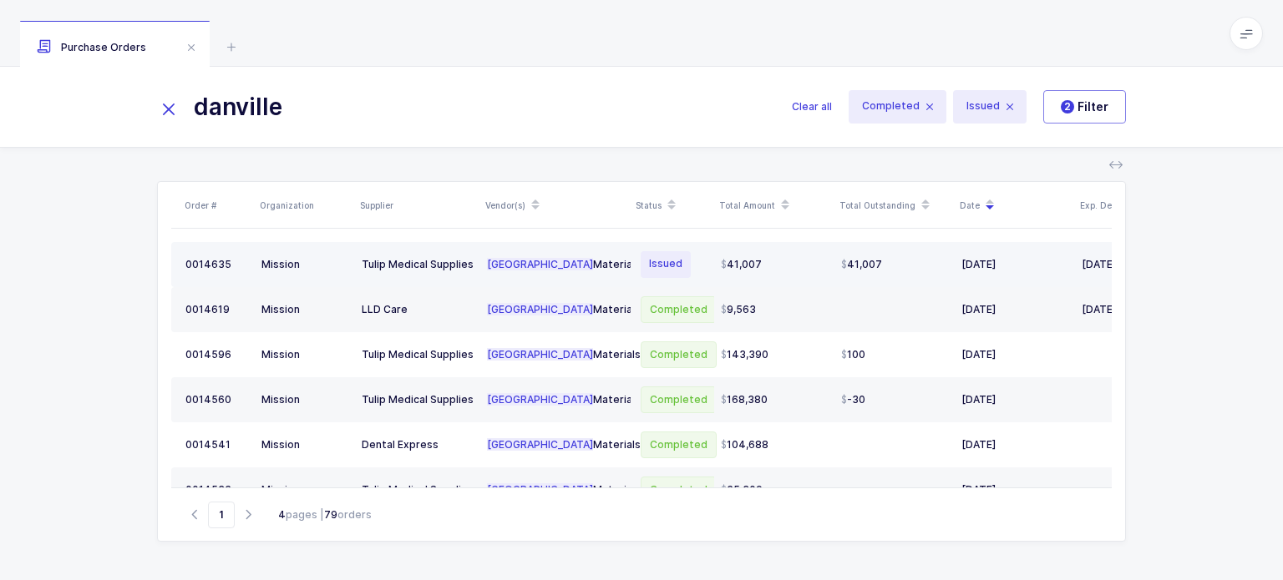
type input "danville"
click at [548, 270] on div "Danville Materials" at bounding box center [555, 264] width 137 height 13
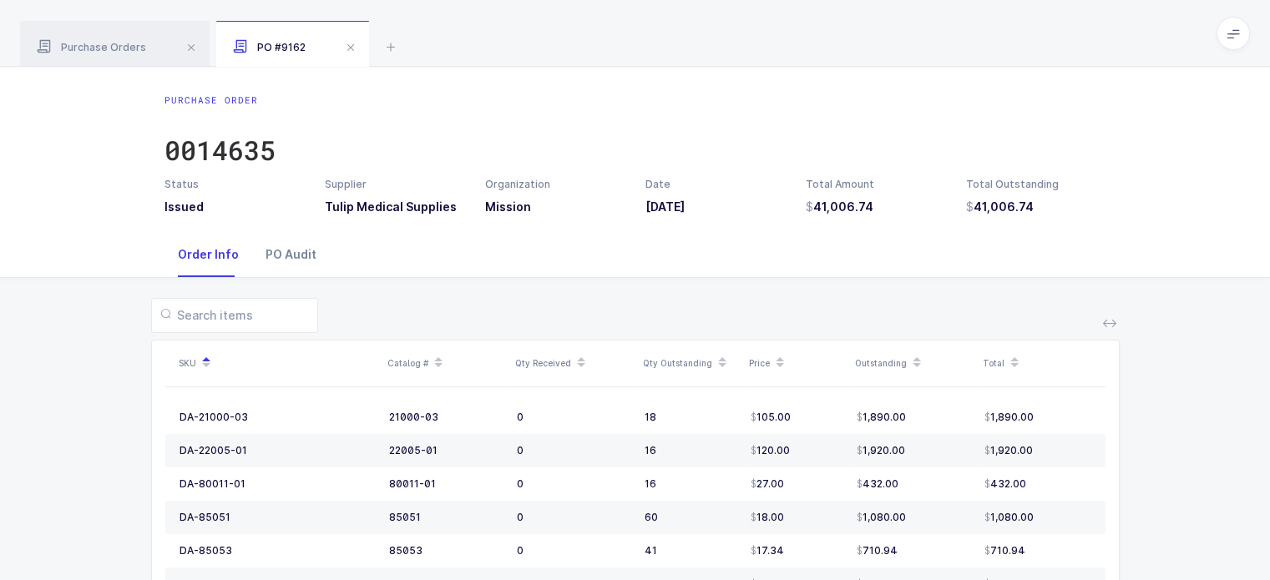
click at [301, 258] on div "PO Audit" at bounding box center [291, 254] width 78 height 45
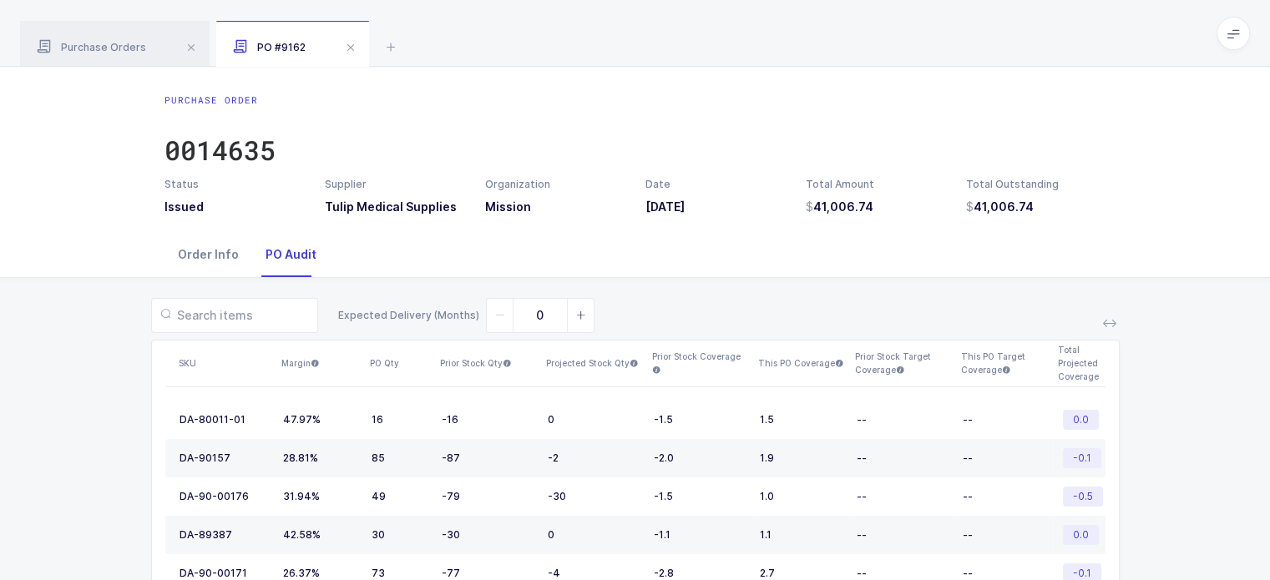
click at [204, 256] on div "Order Info" at bounding box center [209, 254] width 88 height 45
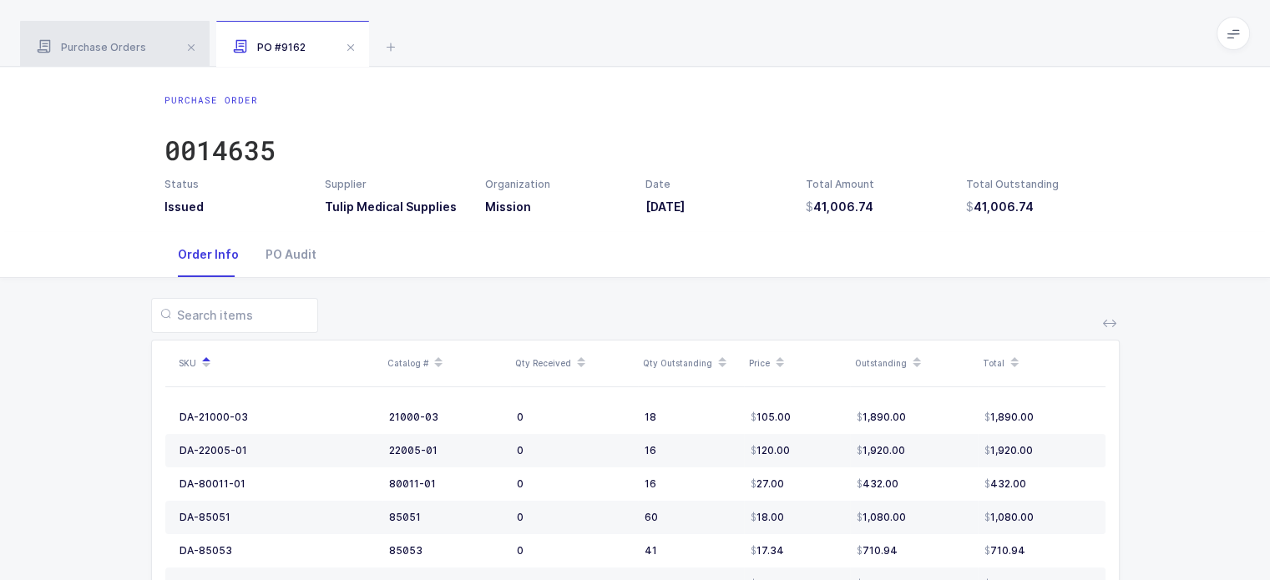
click at [117, 46] on span "Purchase Orders" at bounding box center [91, 47] width 109 height 13
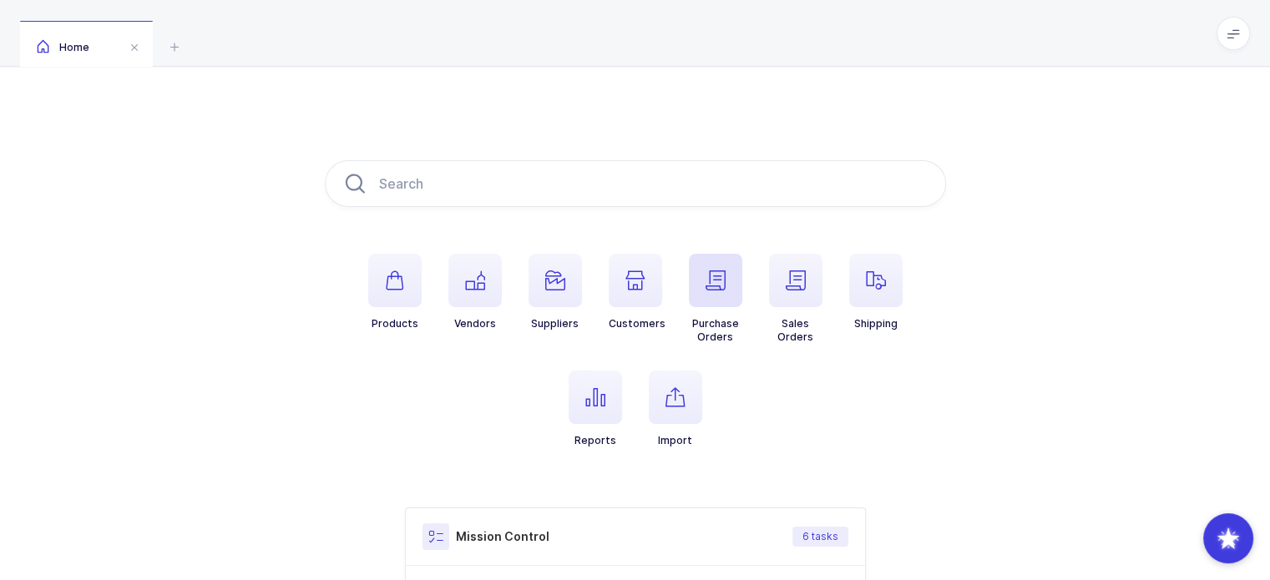
click at [706, 296] on span "button" at bounding box center [715, 280] width 53 height 53
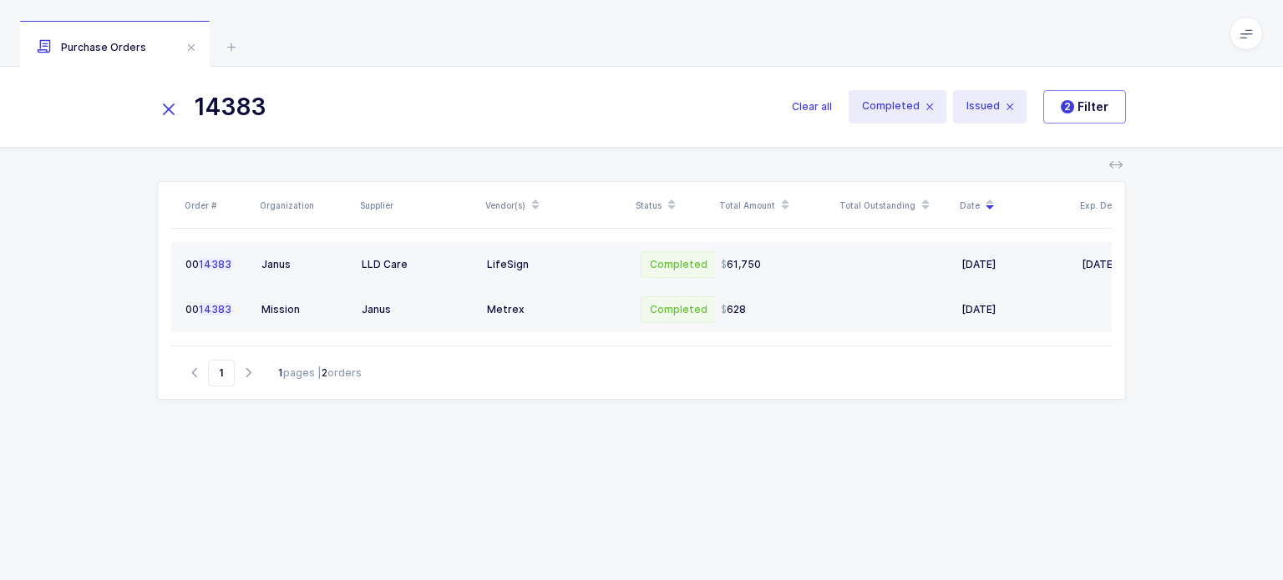
type input "14383"
click at [538, 261] on div "LifeSign" at bounding box center [555, 264] width 137 height 13
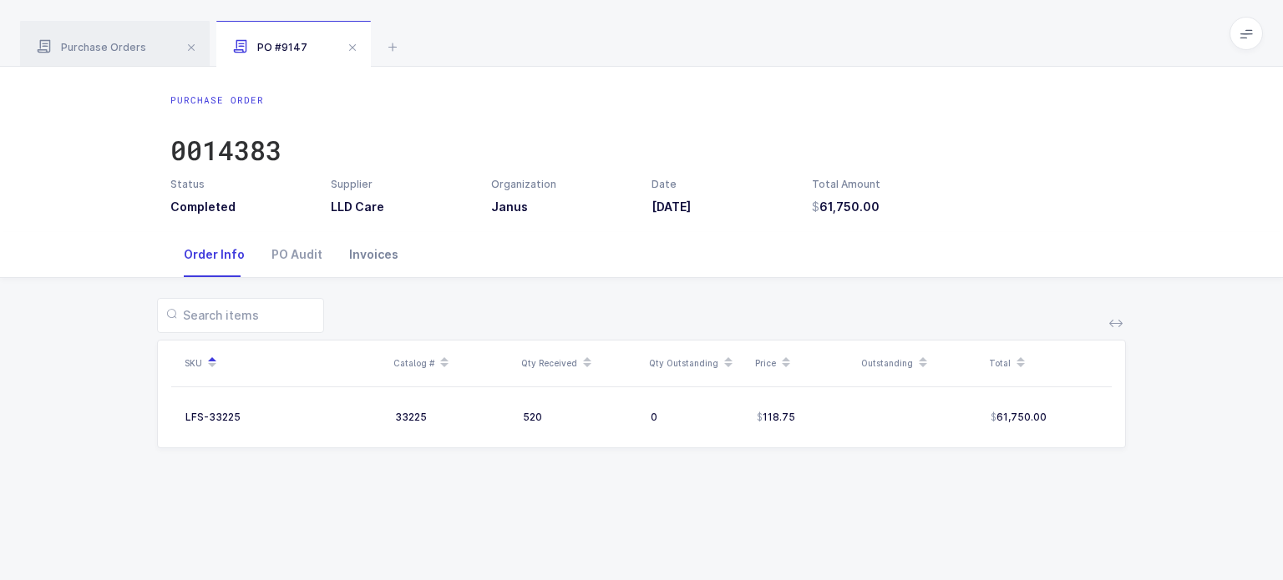
click at [364, 251] on div "Invoices" at bounding box center [374, 254] width 76 height 45
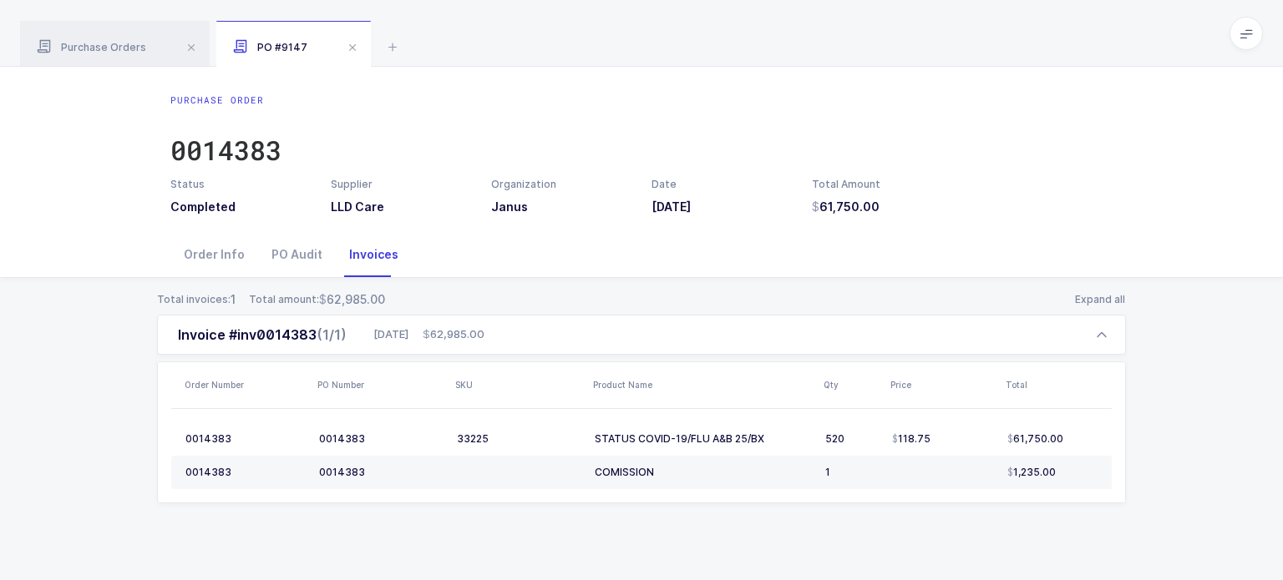
drag, startPoint x: 557, startPoint y: 497, endPoint x: 656, endPoint y: 497, distance: 98.5
click at [656, 497] on table "0014383 0014383 33225 STATUS COVID-19/FLU A&B 25/BX 520 118.75 61,750.00 001438…" at bounding box center [654, 456] width 967 height 94
click at [740, 536] on div "Total invoices: 1 Total amount: 62,985.00 Close all Invoice #inv0014383 (1/1) […" at bounding box center [641, 417] width 1256 height 279
drag, startPoint x: 723, startPoint y: 291, endPoint x: 832, endPoint y: 513, distance: 246.5
click at [832, 513] on div "Total invoices: 1 Total amount: 62,985.00 Close all Invoice #inv0014383 (1/1) […" at bounding box center [641, 417] width 1256 height 279
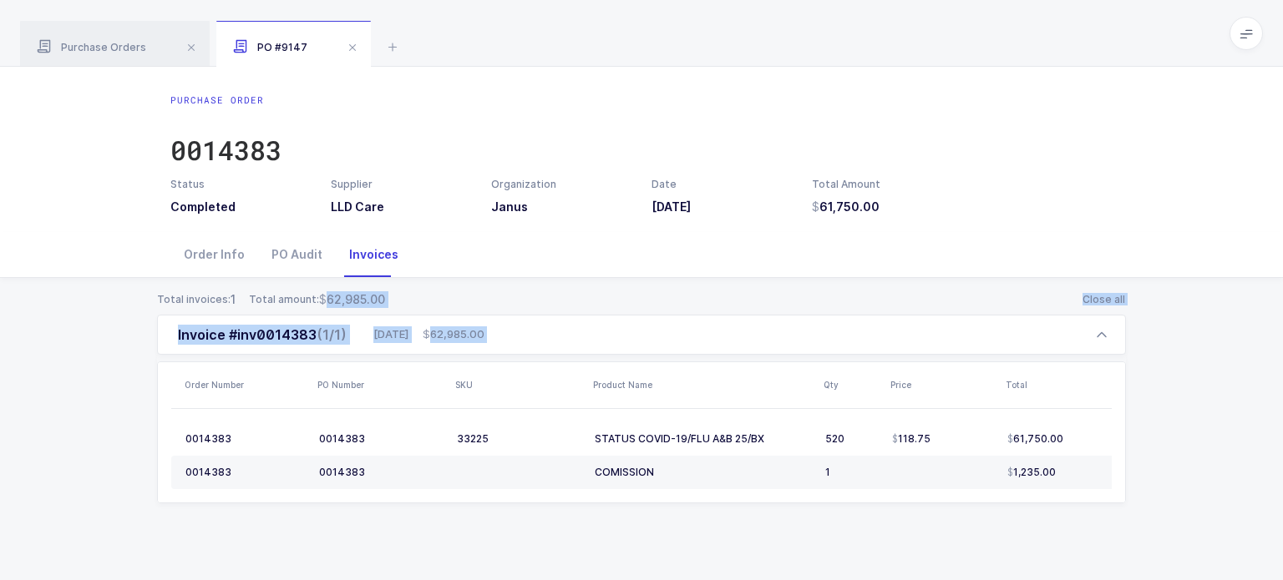
click at [832, 513] on div "Total invoices: 1 Total amount: 62,985.00 Close all Invoice #inv0014383 (1/1) […" at bounding box center [641, 417] width 1256 height 279
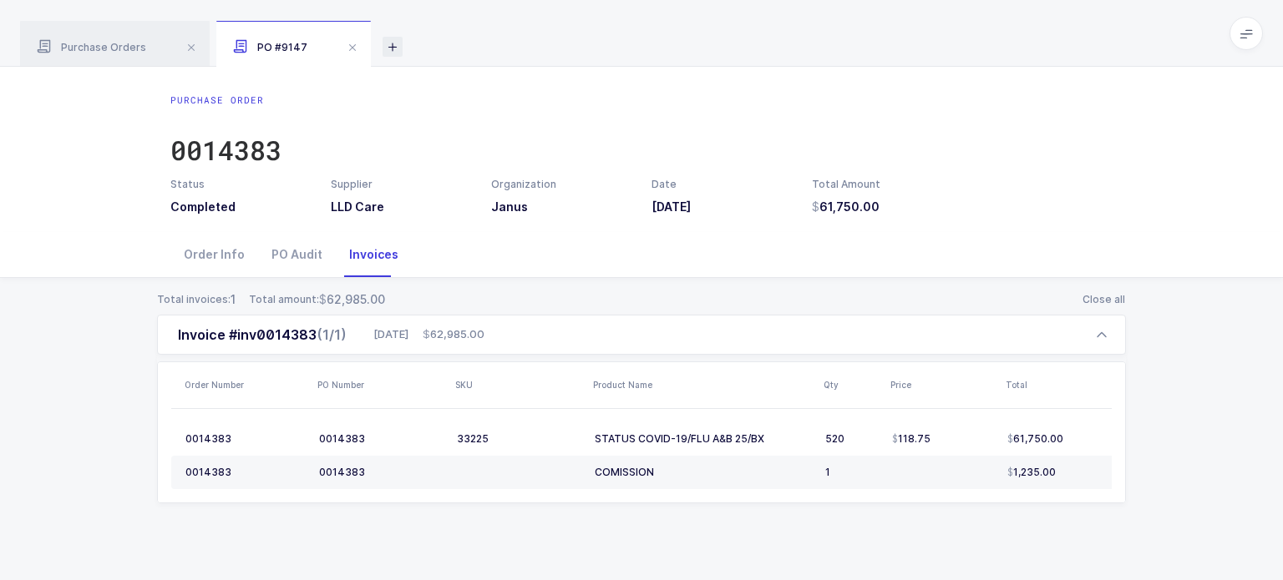
click at [387, 43] on icon at bounding box center [392, 47] width 20 height 20
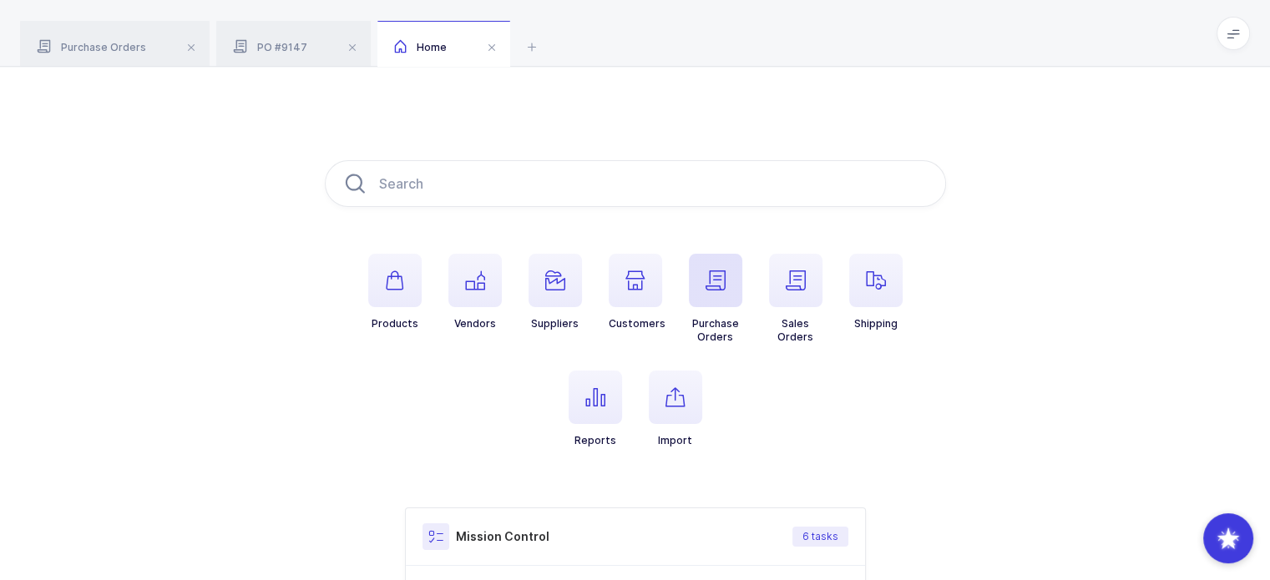
click at [722, 295] on span "button" at bounding box center [715, 280] width 53 height 53
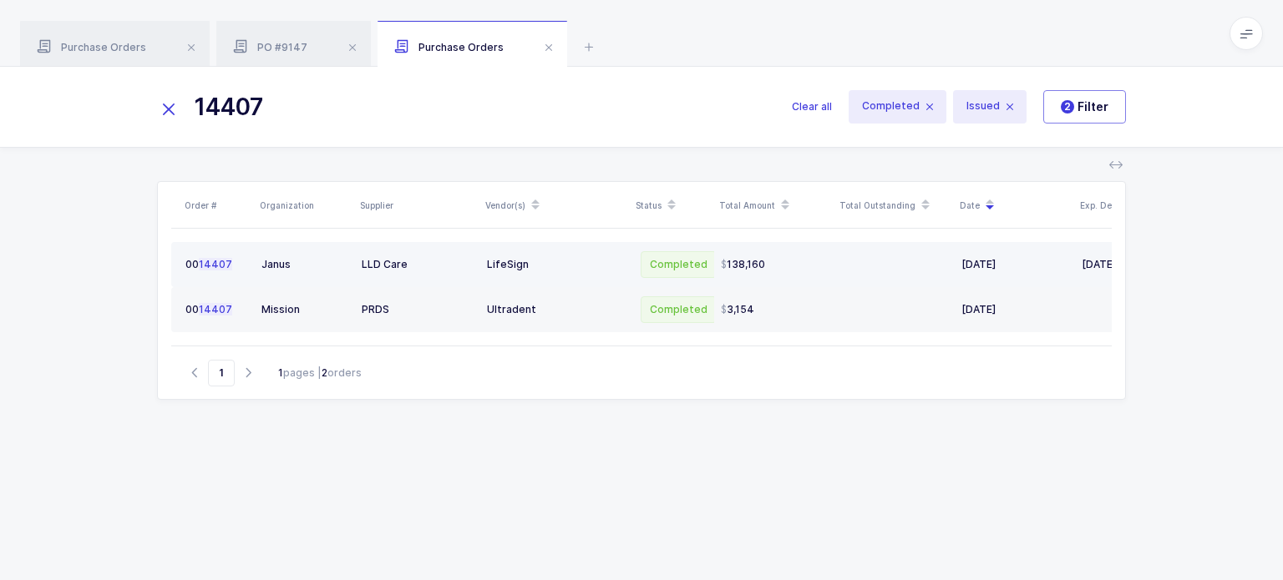
type input "14407"
click at [529, 266] on div "LifeSign" at bounding box center [555, 264] width 137 height 13
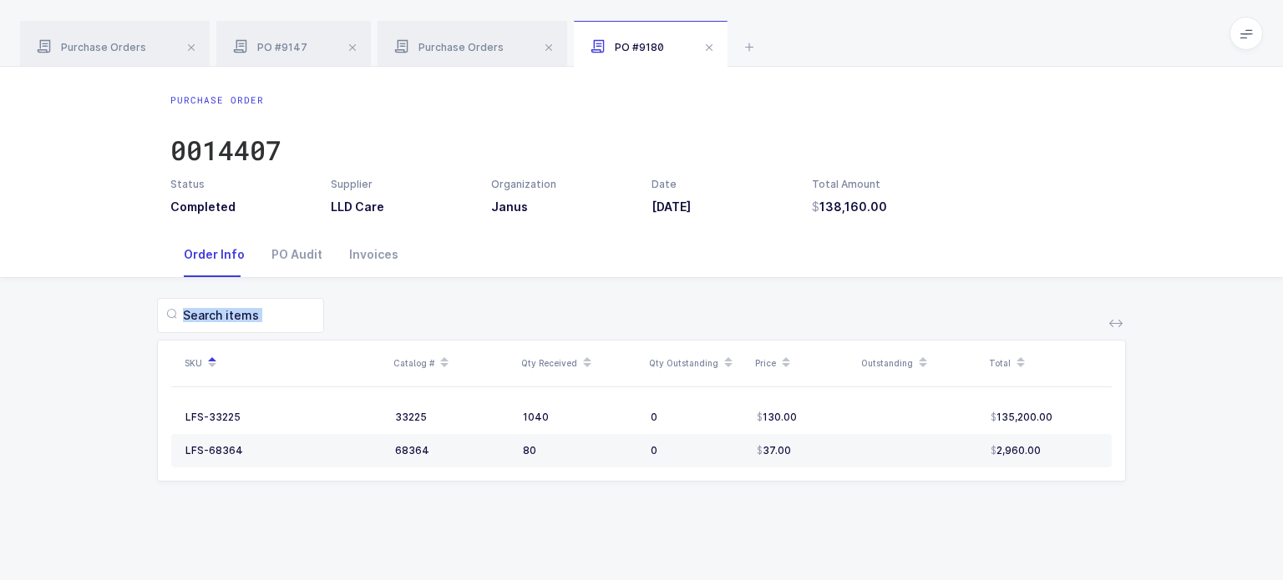
drag, startPoint x: 631, startPoint y: 285, endPoint x: 720, endPoint y: 506, distance: 238.4
click at [720, 506] on div "SKU Catalog # Qty Received Qty Outstanding Price Outstanding Total LFS-33225 33…" at bounding box center [641, 400] width 1256 height 244
click at [377, 256] on div "Invoices" at bounding box center [374, 254] width 76 height 45
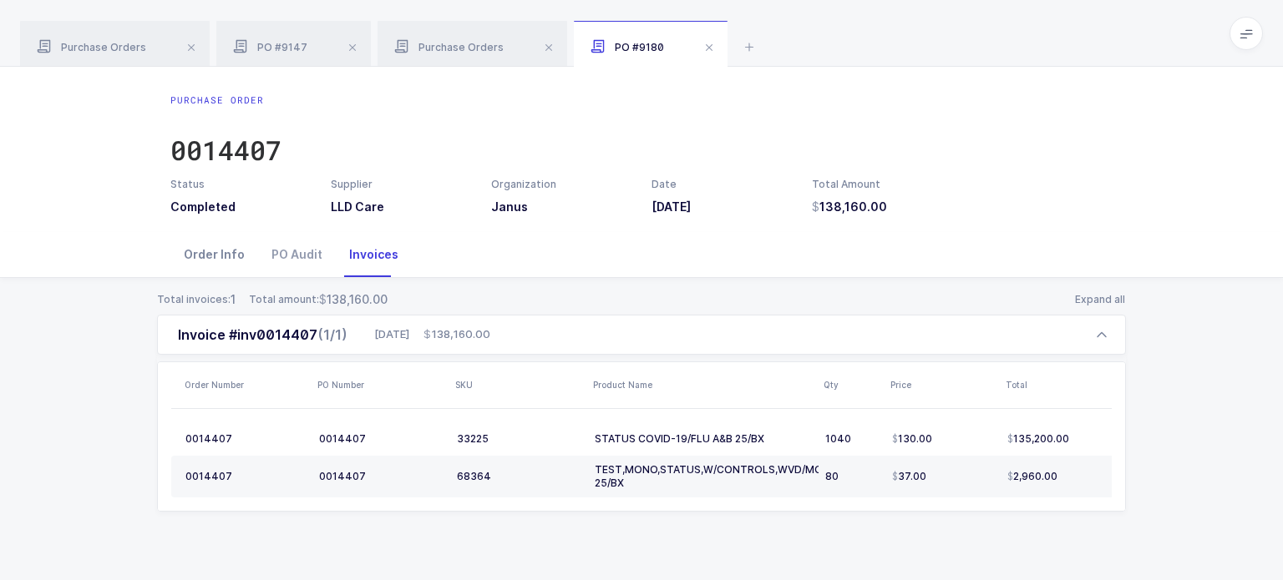
click at [202, 263] on div "Order Info" at bounding box center [214, 254] width 88 height 45
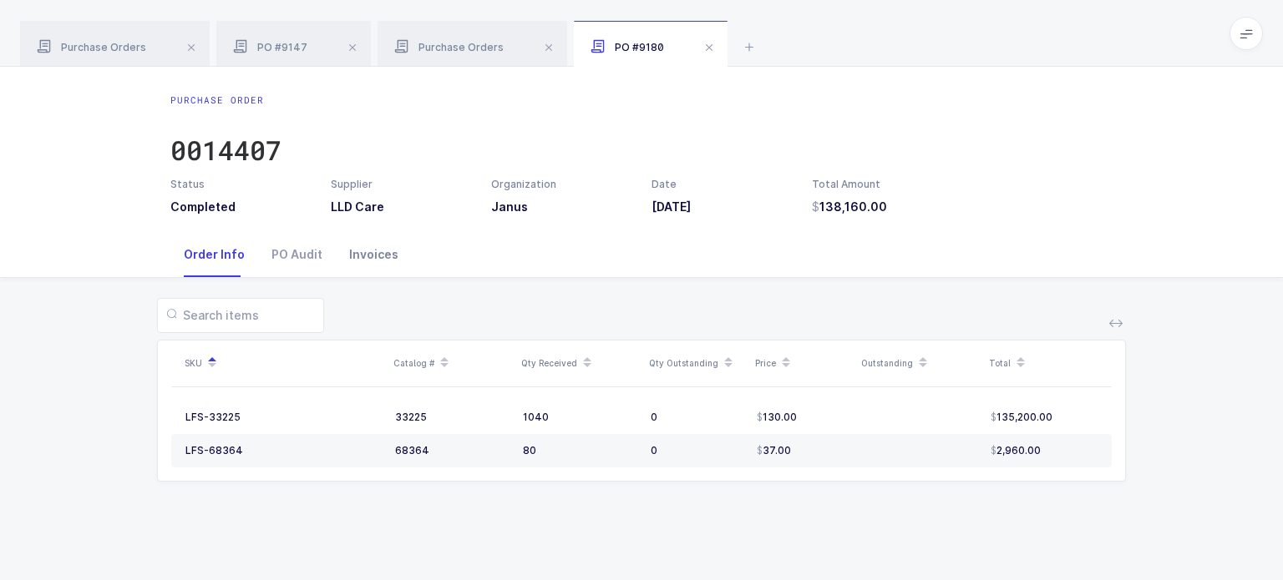
click at [358, 256] on div "Invoices" at bounding box center [374, 254] width 76 height 45
